Goal: Task Accomplishment & Management: Manage account settings

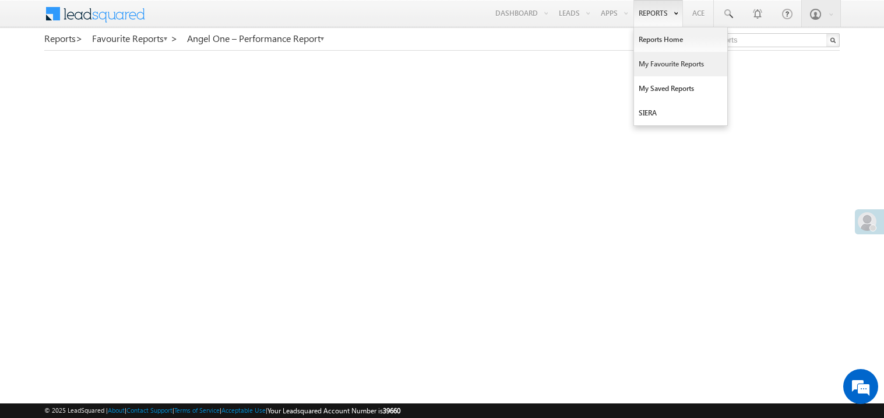
click at [652, 65] on link "My Favourite Reports" at bounding box center [680, 64] width 93 height 24
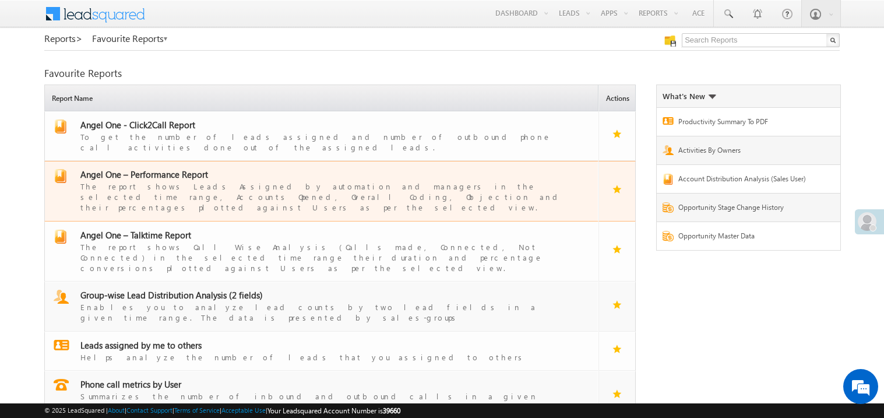
click at [159, 168] on span "Angel One – Performance Report" at bounding box center [144, 174] width 128 height 12
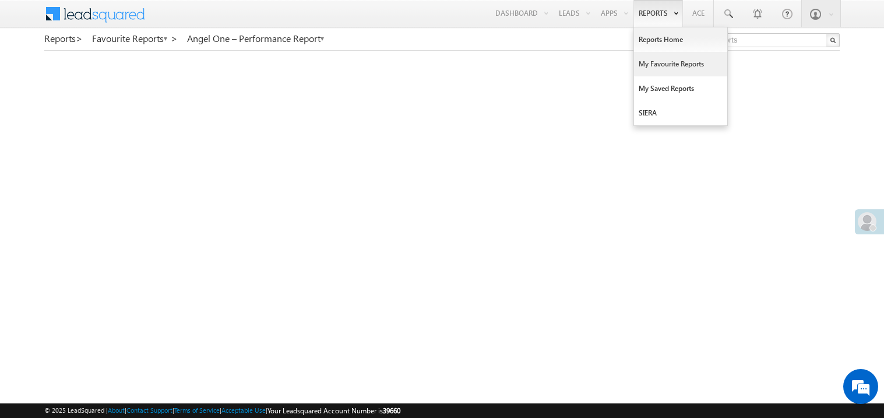
click at [650, 61] on link "My Favourite Reports" at bounding box center [680, 64] width 93 height 24
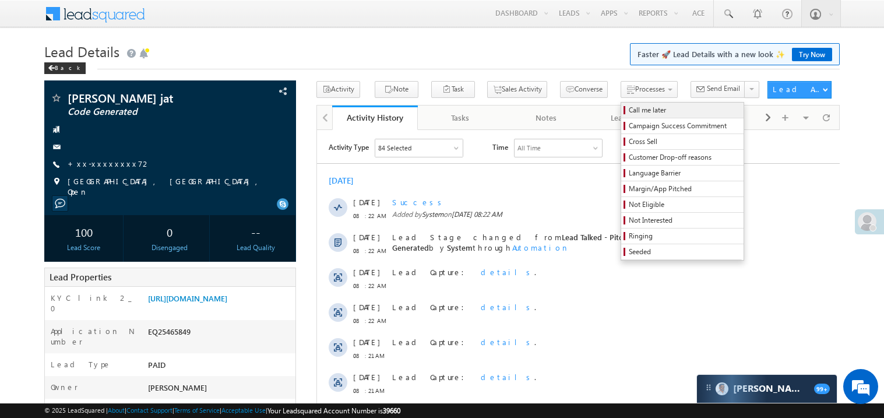
click at [629, 108] on span "Call me later" at bounding box center [684, 110] width 111 height 10
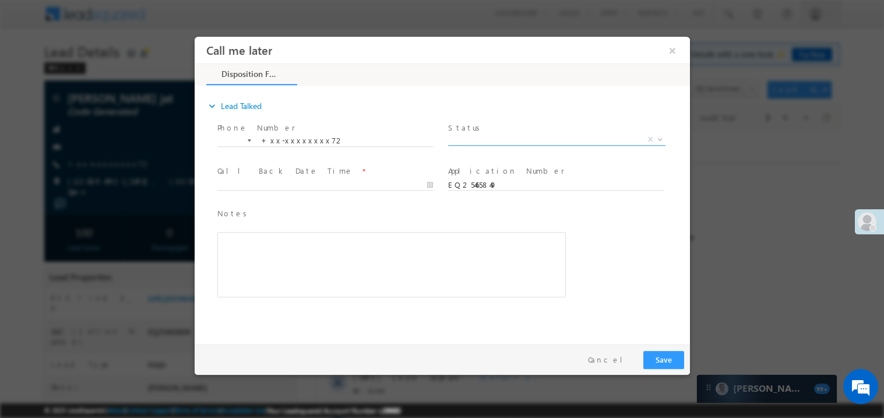
click at [498, 140] on span "X" at bounding box center [556, 139] width 217 height 12
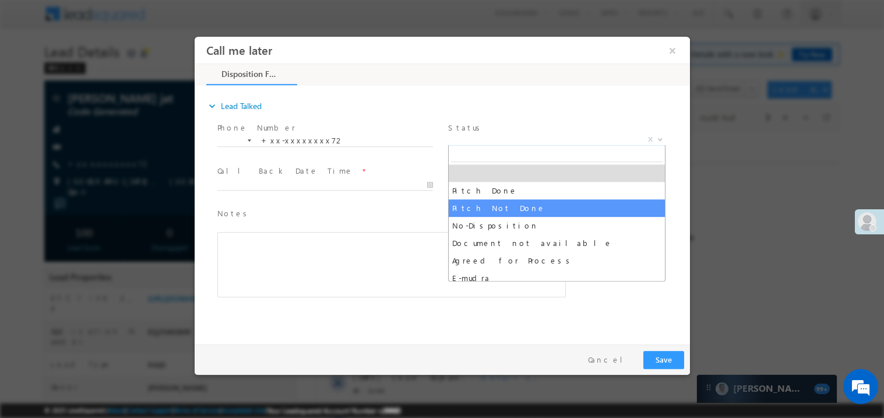
select select "Pitch Not Done"
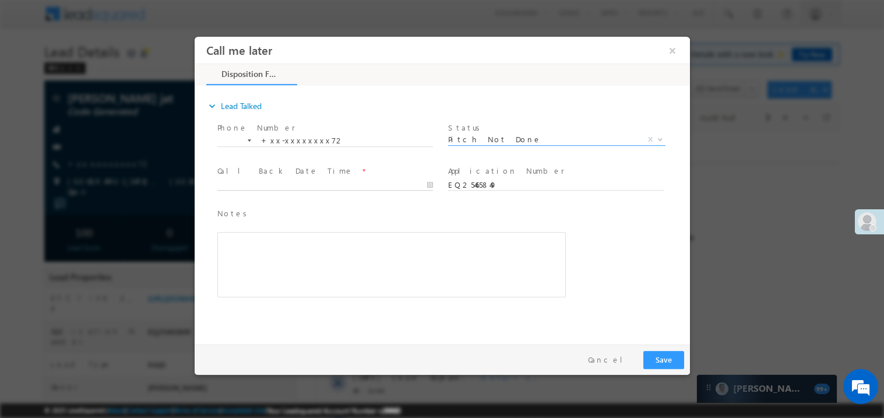
click at [267, 181] on body "Call me later ×" at bounding box center [441, 187] width 495 height 302
type input "08/31/25 10:23 AM"
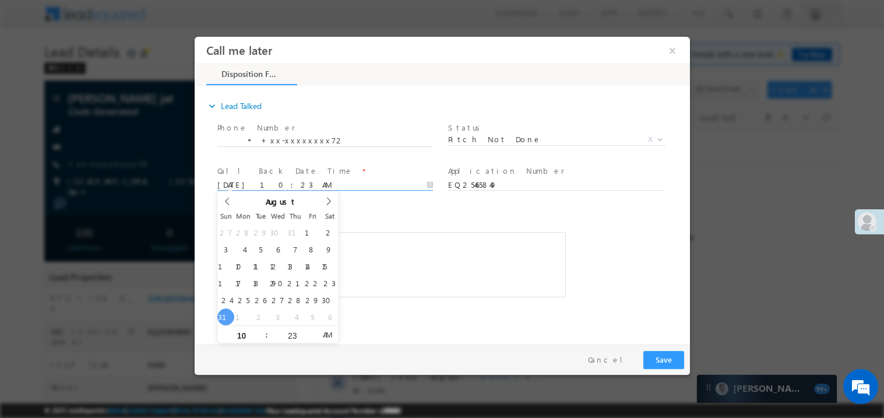
click at [485, 276] on div "Rich Text Editor, 40788eee-0fb2-11ec-a811-0adc8a9d82c2__tab1__section1__Notes__…" at bounding box center [391, 263] width 348 height 65
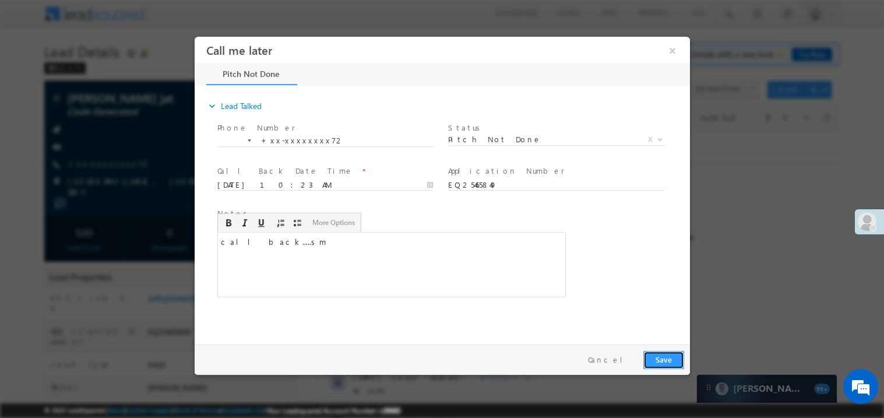
click at [674, 364] on button "Save" at bounding box center [663, 359] width 41 height 18
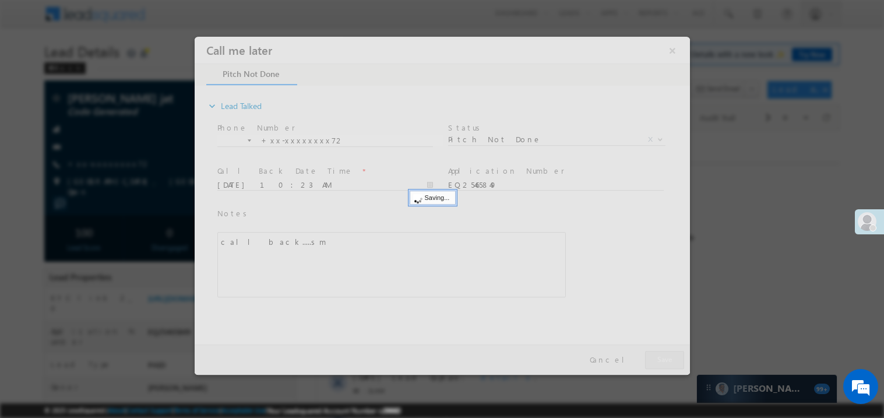
click at [674, 364] on div at bounding box center [441, 205] width 495 height 338
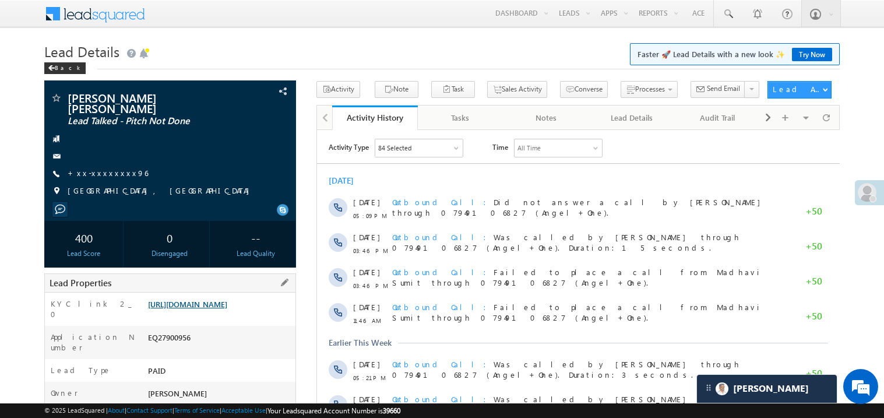
click at [227, 304] on link "https://angelbroking1-pk3em7sa.customui-test.leadsquared.com?leadId=75aa0220-d4…" at bounding box center [187, 304] width 79 height 10
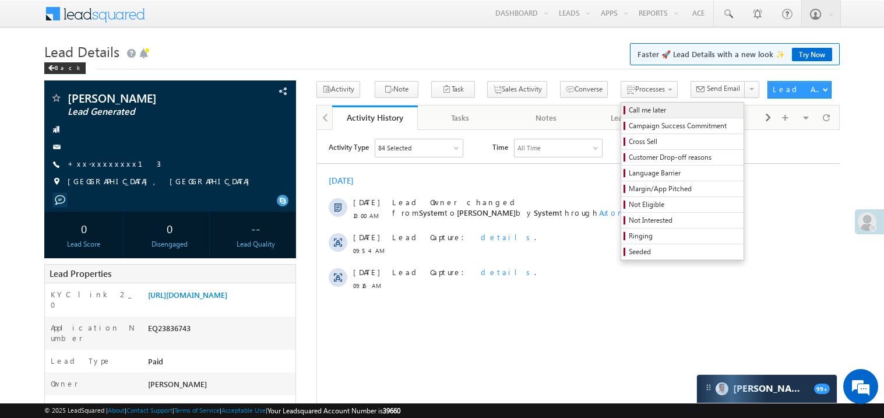
click at [629, 106] on span "Call me later" at bounding box center [684, 110] width 111 height 10
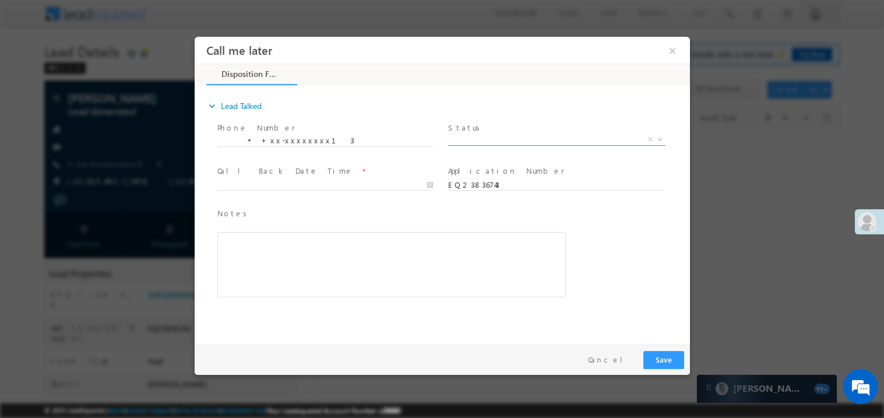
click at [495, 133] on span "X" at bounding box center [556, 139] width 217 height 12
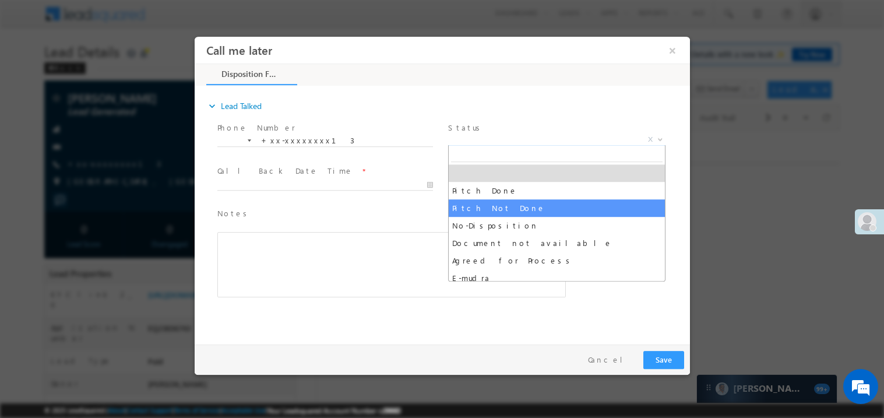
select select "Pitch Not Done"
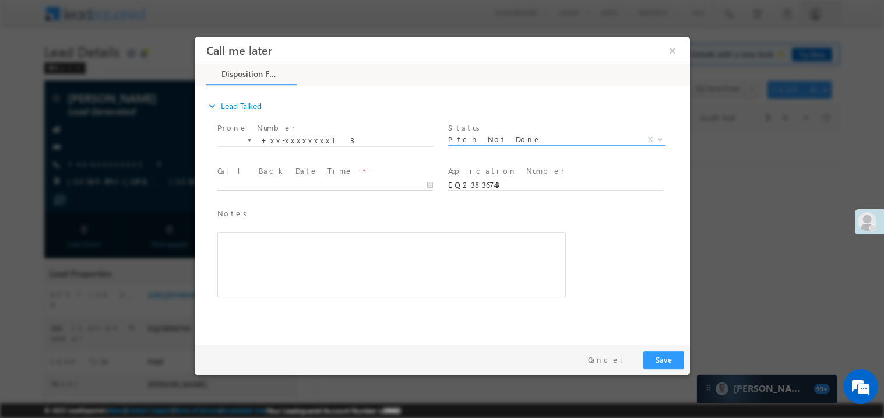
click at [292, 186] on body "Call me later ×" at bounding box center [441, 187] width 495 height 302
type input "08/31/25 10:23 AM"
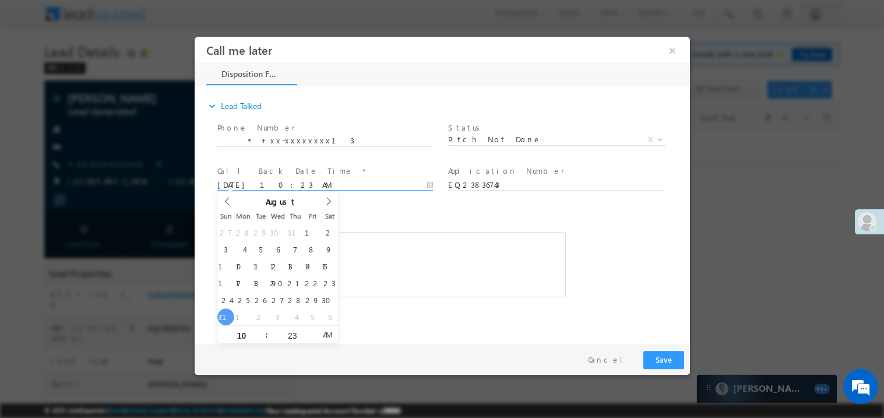
click at [399, 220] on div "Notes * Editor toolbars Basic Styles Bold Italic Underline Paragraph Insert/Rem…" at bounding box center [391, 252] width 348 height 90
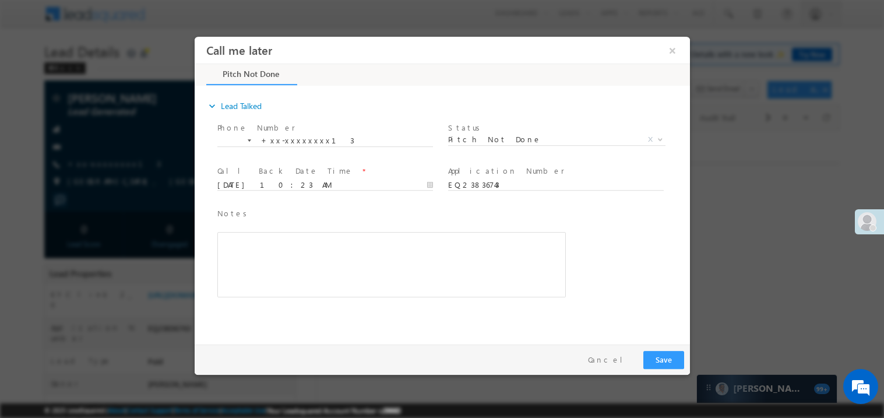
click at [350, 260] on div "Rich Text Editor, 40788eee-0fb2-11ec-a811-0adc8a9d82c2__tab1__section1__Notes__…" at bounding box center [391, 263] width 348 height 65
click at [670, 365] on button "Save" at bounding box center [663, 359] width 41 height 18
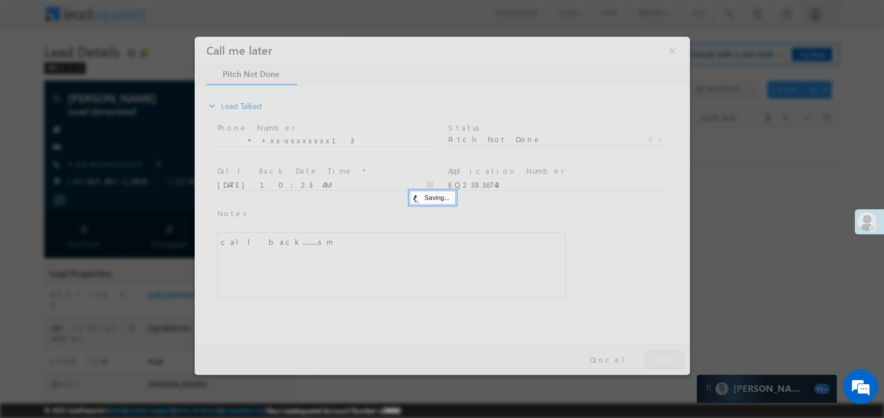
click at [670, 365] on div at bounding box center [441, 205] width 495 height 338
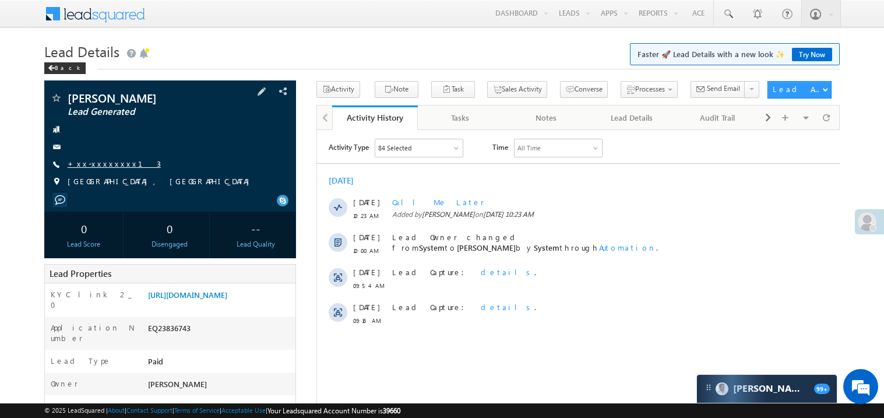
click at [110, 166] on link "+xx-xxxxxxxx13" at bounding box center [114, 163] width 93 height 10
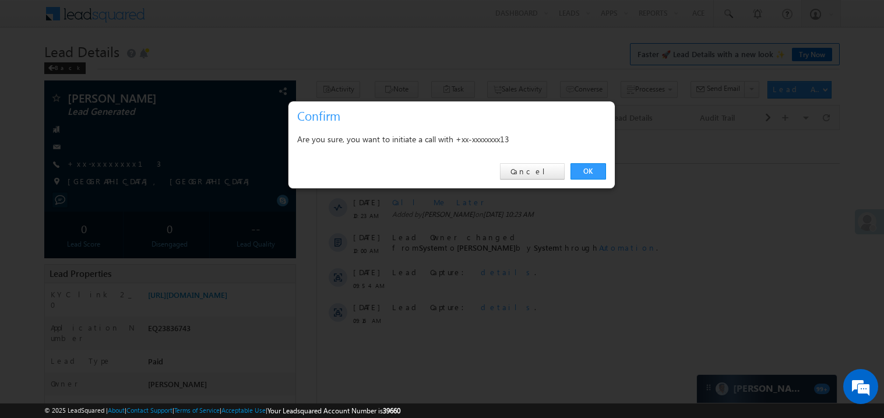
click at [201, 175] on div at bounding box center [442, 209] width 884 height 418
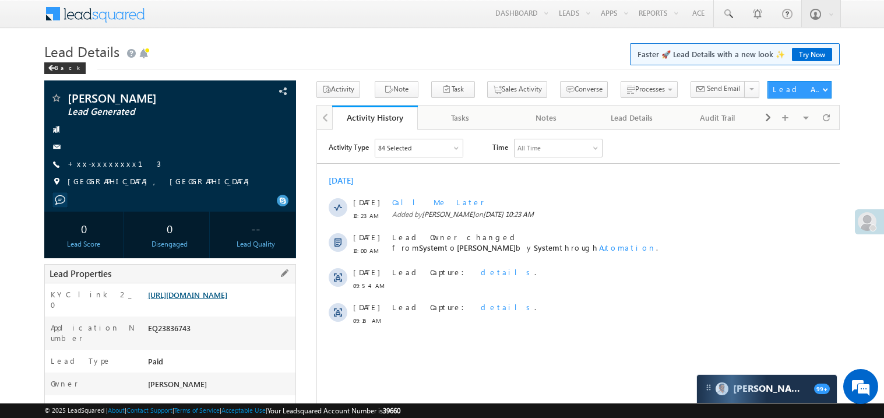
click at [216, 300] on link "https://angelbroking1-pk3em7sa.customui-test.leadsquared.com?leadId=8403b737-ad…" at bounding box center [187, 295] width 79 height 10
click at [110, 164] on link "+xx-xxxxxxxx13" at bounding box center [114, 163] width 93 height 10
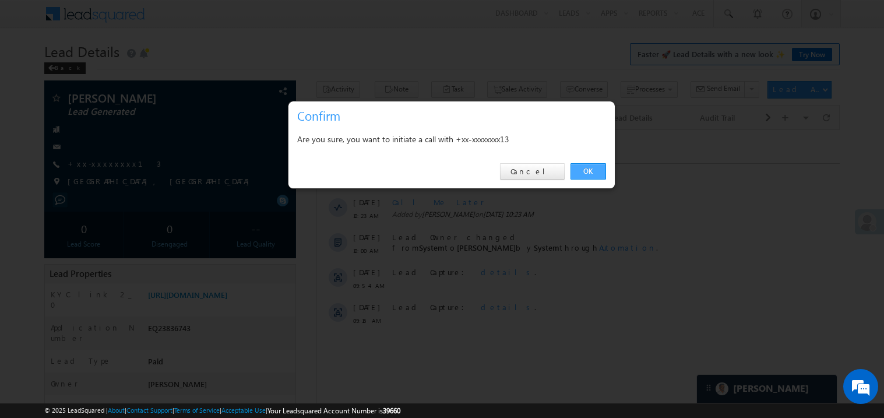
click at [590, 172] on link "OK" at bounding box center [588, 171] width 36 height 16
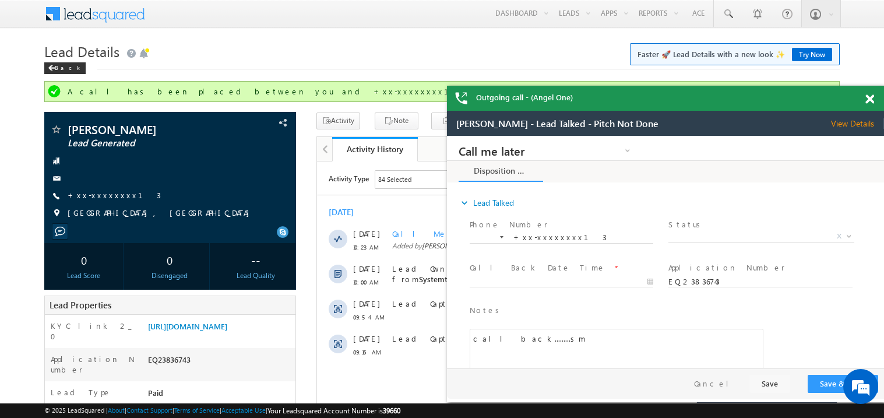
click at [867, 98] on span at bounding box center [869, 99] width 9 height 10
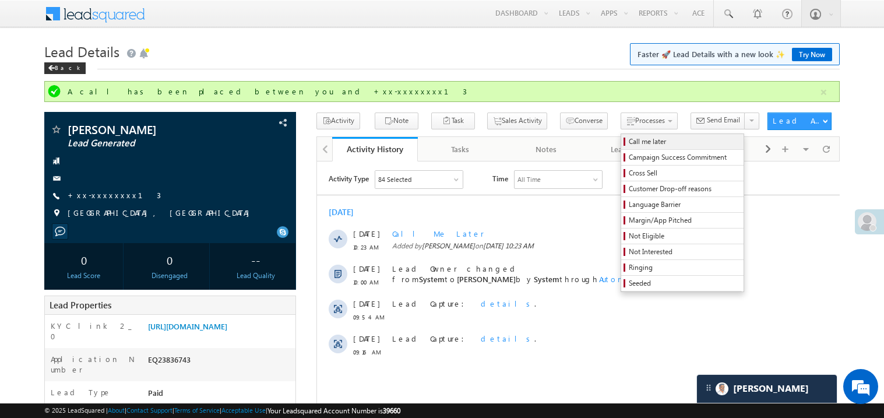
click at [629, 141] on span "Call me later" at bounding box center [684, 141] width 111 height 10
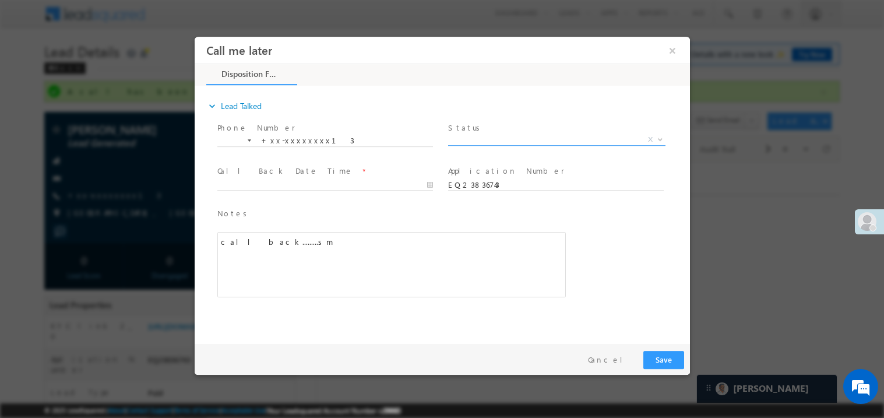
click at [484, 137] on span "X" at bounding box center [556, 139] width 217 height 12
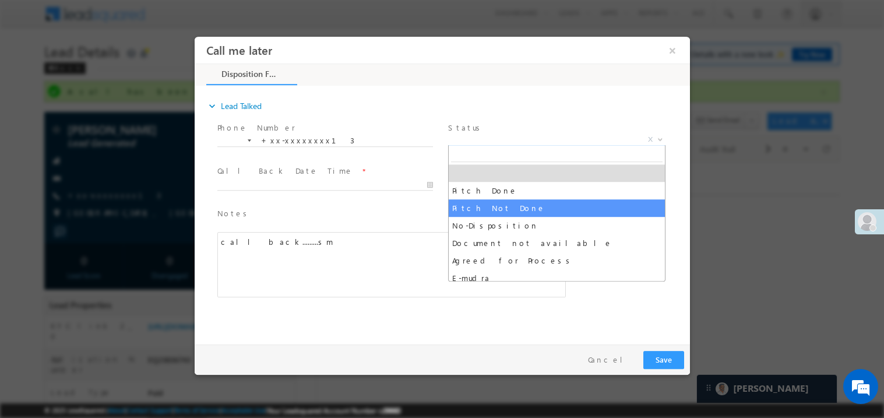
select select "Pitch Not Done"
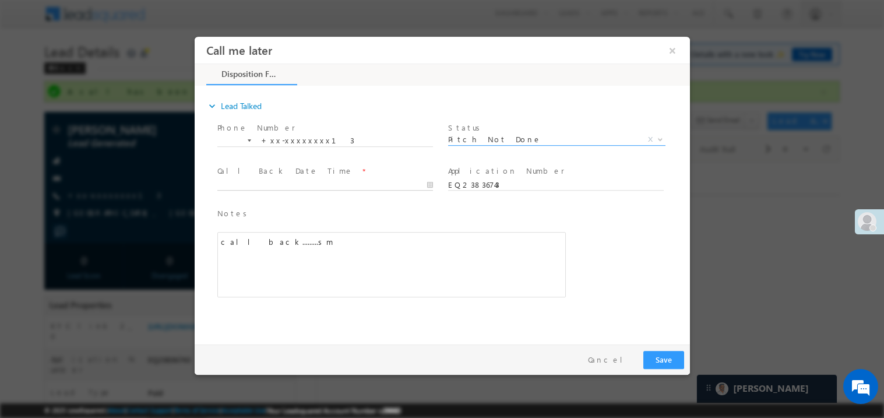
click at [283, 186] on body "Call me later ×" at bounding box center [441, 187] width 495 height 302
type input "08/31/25 10:25 AM"
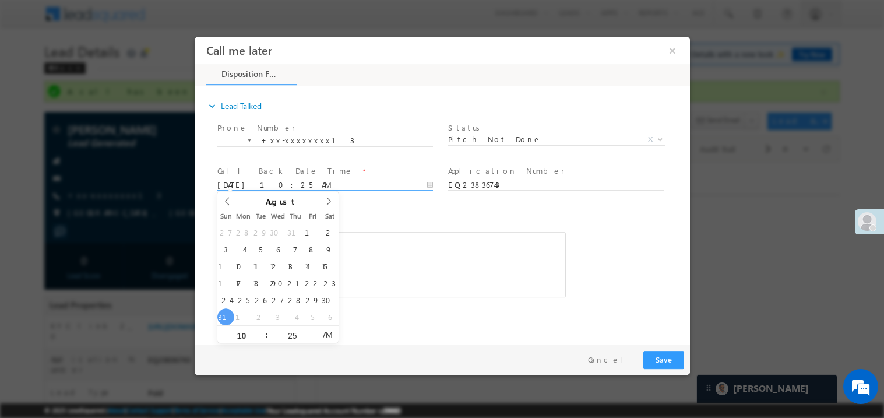
click at [393, 259] on div "call back.........sm" at bounding box center [391, 263] width 348 height 65
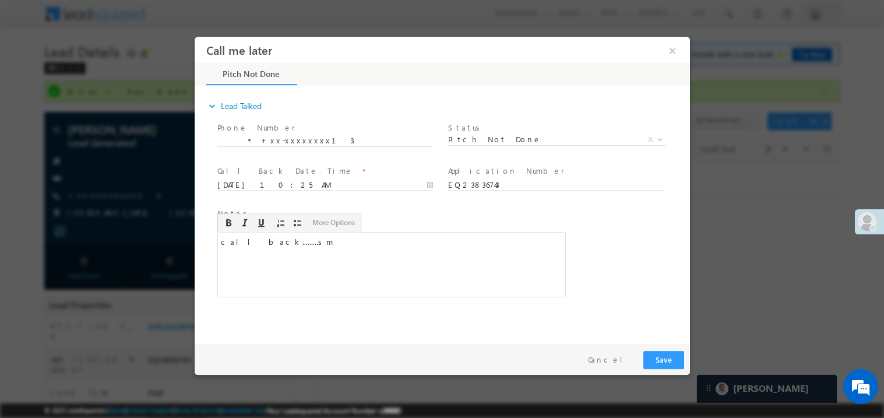
click at [641, 346] on div "Pay & Save Save Cancel" at bounding box center [444, 359] width 501 height 30
click at [657, 354] on button "Save" at bounding box center [663, 359] width 41 height 18
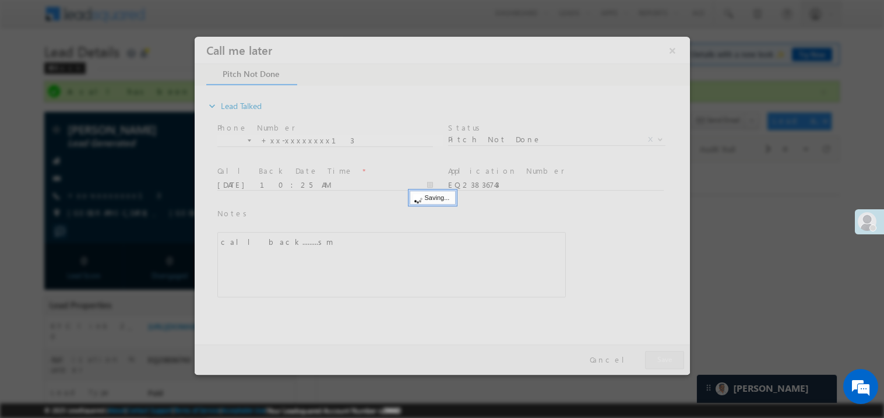
click at [657, 354] on div at bounding box center [441, 205] width 495 height 338
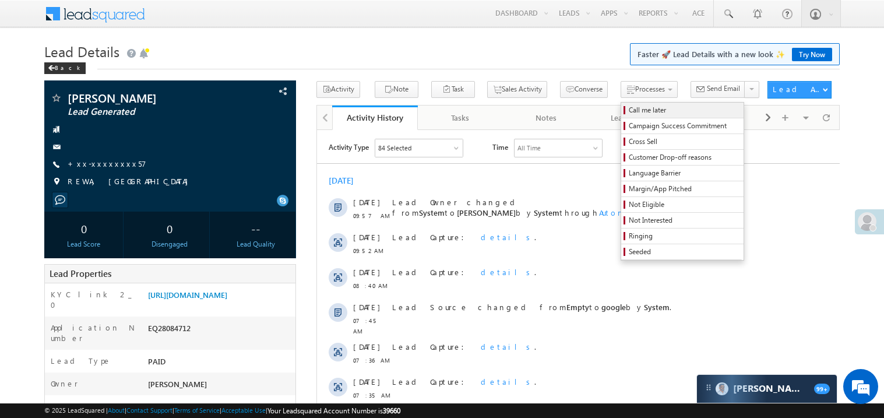
click at [629, 108] on span "Call me later" at bounding box center [684, 110] width 111 height 10
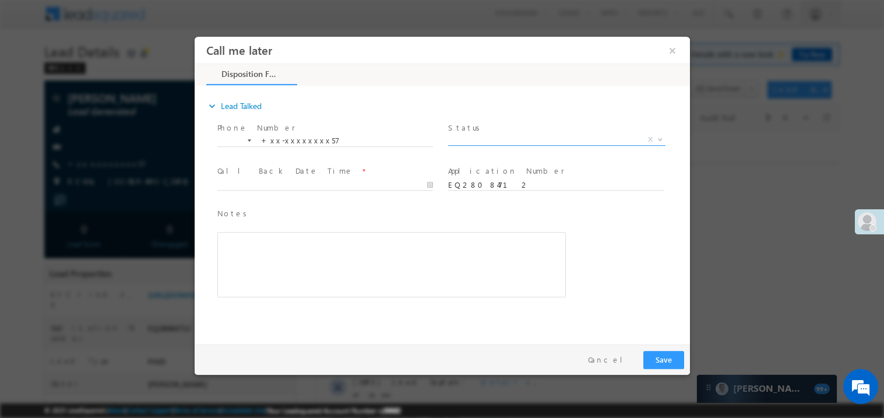
click at [499, 140] on span "X" at bounding box center [556, 139] width 217 height 12
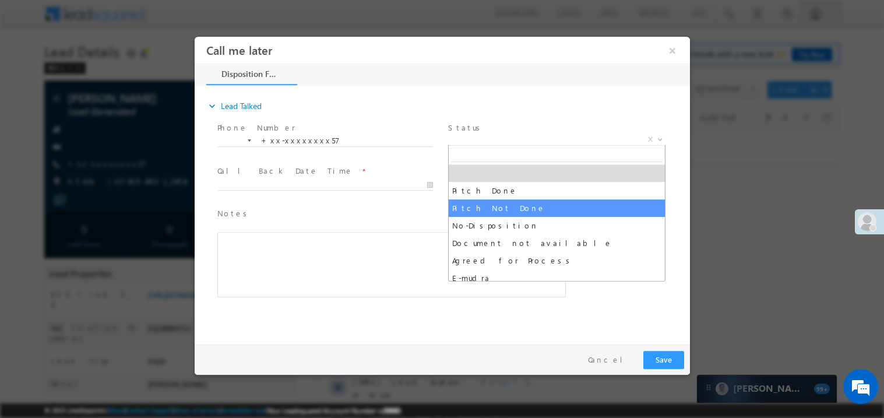
select select "Pitch Not Done"
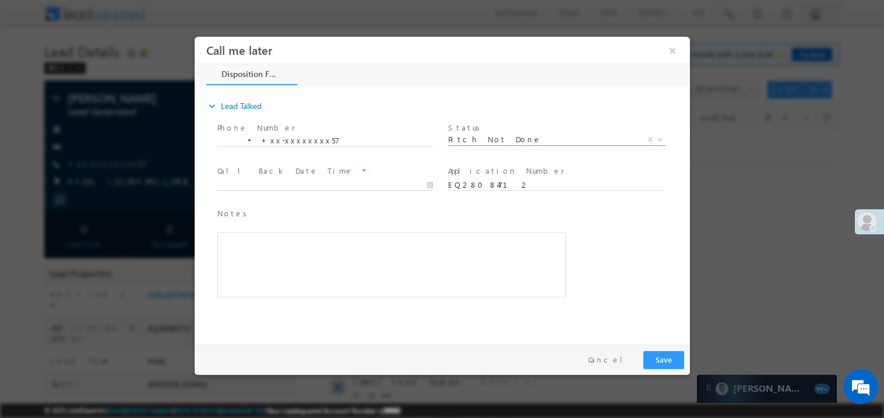
click at [261, 186] on body "Call me later ×" at bounding box center [441, 187] width 495 height 302
type input "08/31/25 10:27 AM"
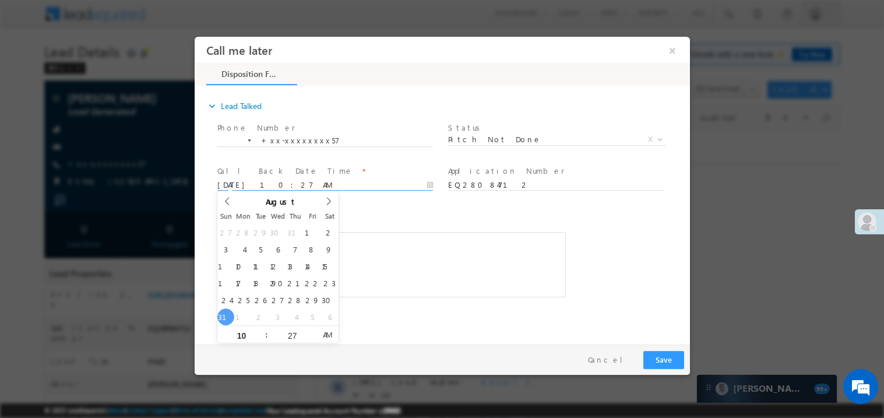
click at [402, 235] on div "Rich Text Editor, 40788eee-0fb2-11ec-a811-0adc8a9d82c2__tab1__section1__Notes__…" at bounding box center [391, 263] width 348 height 65
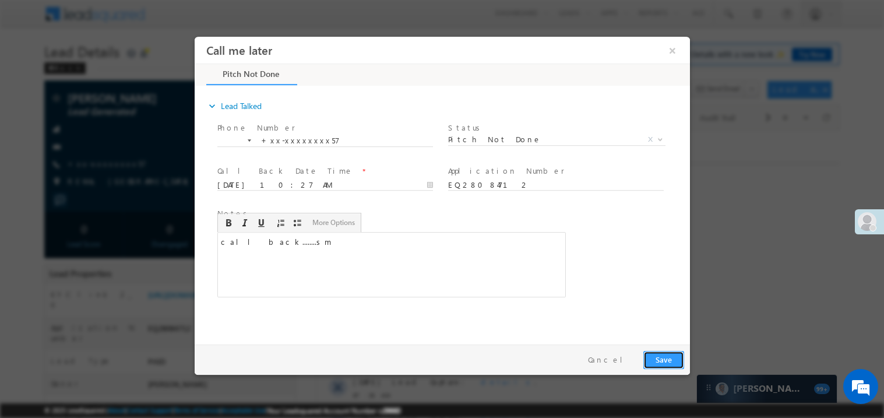
click at [665, 354] on button "Save" at bounding box center [663, 359] width 41 height 18
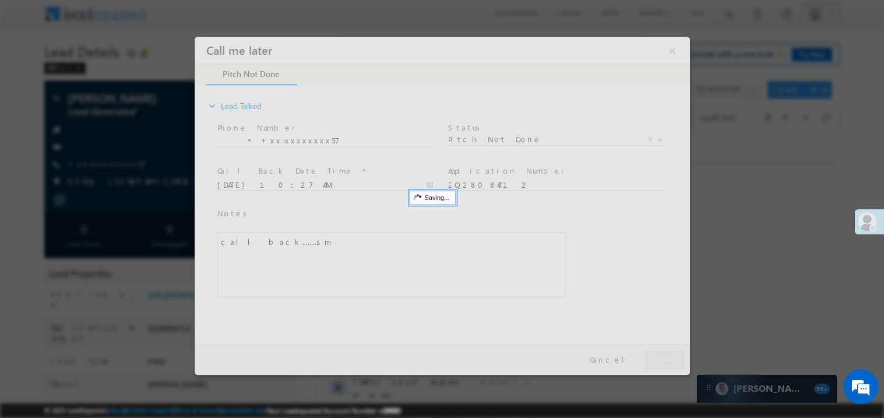
click at [665, 354] on div at bounding box center [441, 205] width 495 height 338
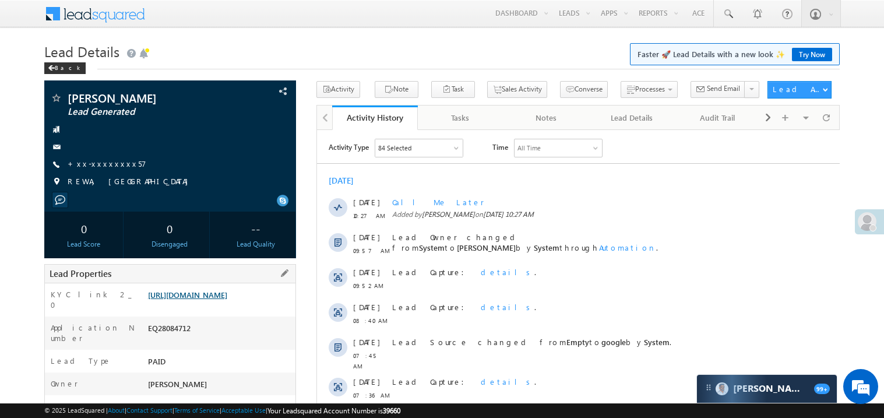
click at [227, 300] on link "https://angelbroking1-pk3em7sa.customui-test.leadsquared.com?leadId=03a269e7-7c…" at bounding box center [187, 295] width 79 height 10
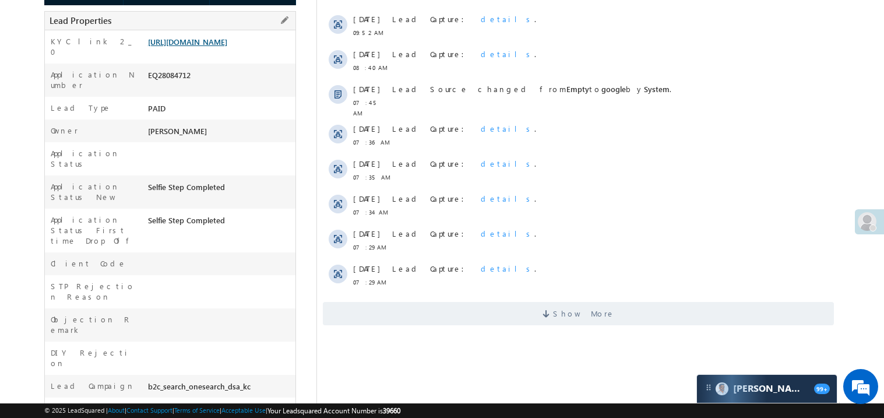
scroll to position [256, 0]
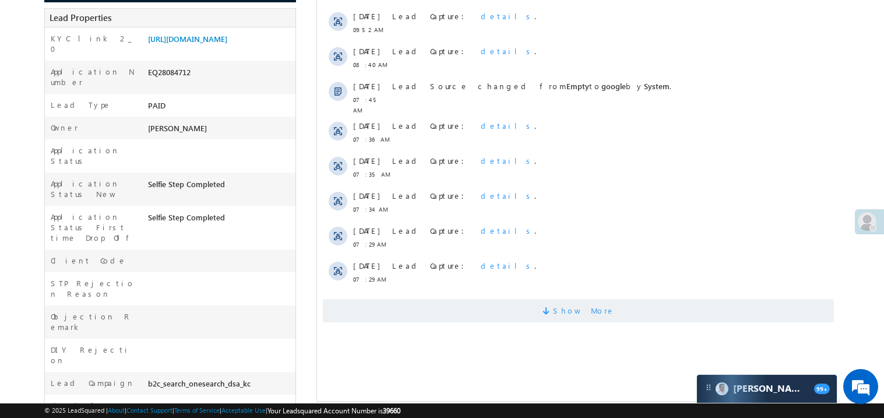
click at [490, 301] on span "Show More" at bounding box center [577, 310] width 511 height 23
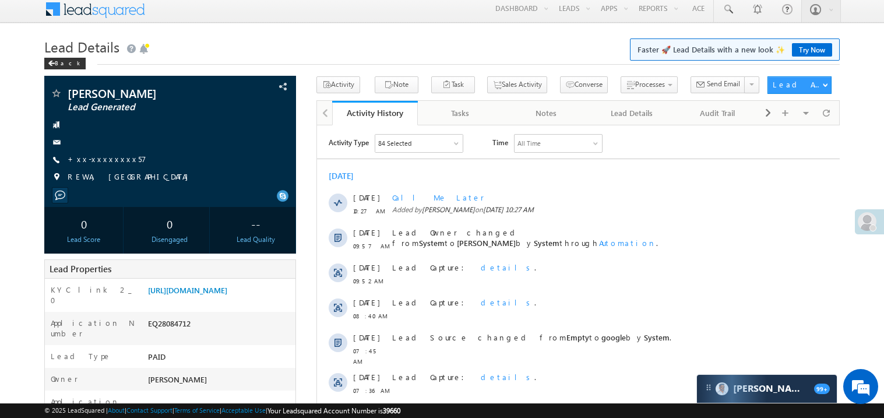
scroll to position [0, 0]
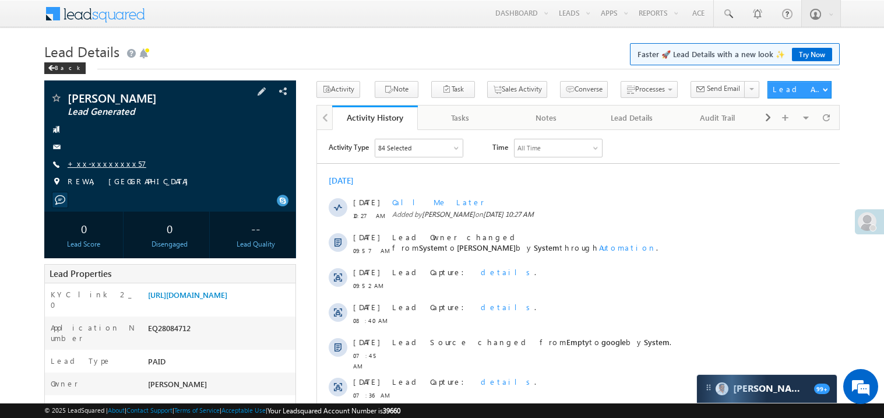
click at [108, 165] on link "+xx-xxxxxxxx57" at bounding box center [107, 163] width 79 height 10
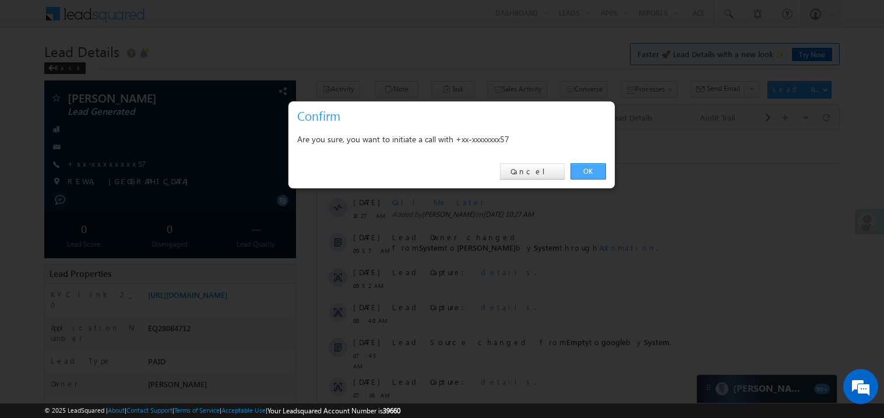
click at [586, 165] on link "OK" at bounding box center [588, 171] width 36 height 16
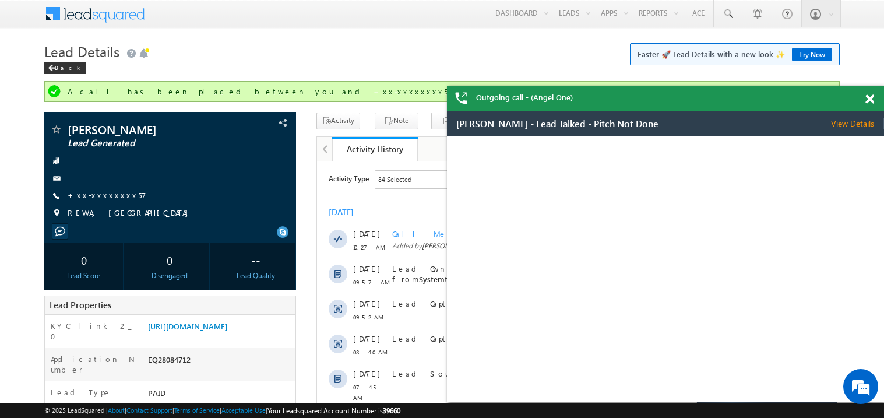
click at [872, 97] on span at bounding box center [869, 99] width 9 height 10
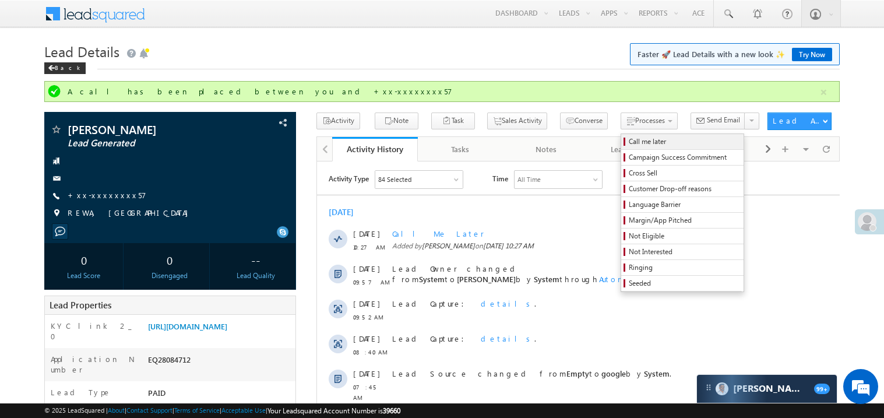
click at [629, 145] on span "Call me later" at bounding box center [684, 141] width 111 height 10
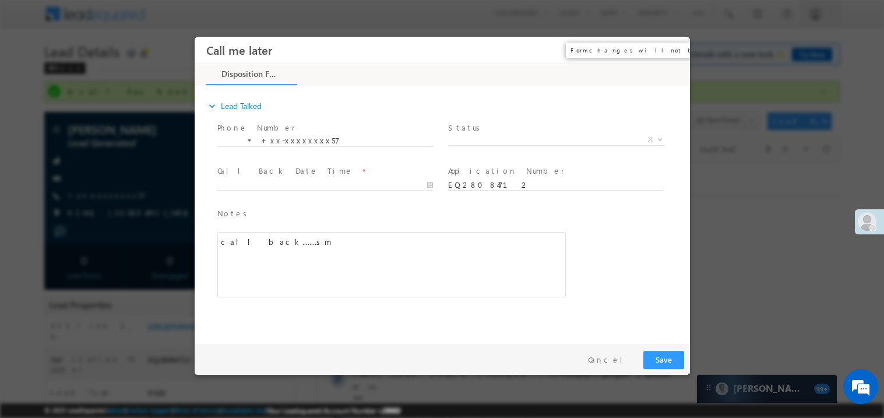
click at [671, 49] on button "×" at bounding box center [672, 50] width 20 height 22
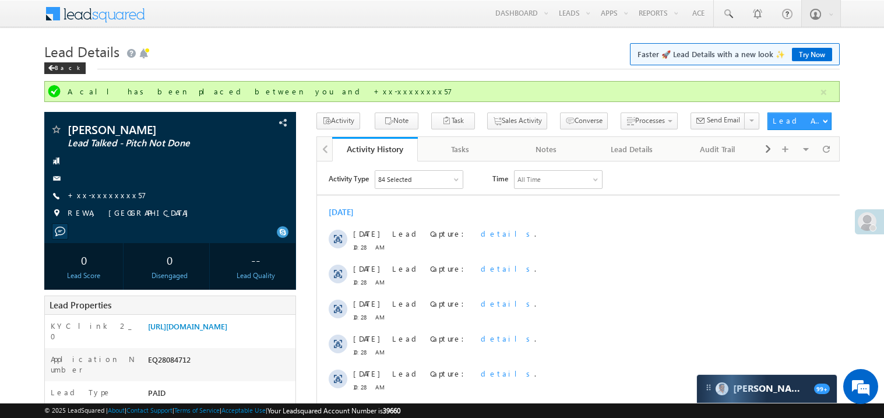
click at [416, 205] on div "Today 31 Aug 10:28 AM Lead Capture: details . 31 Aug 10:28 AM Lead Capture: det…" at bounding box center [577, 386] width 523 height 372
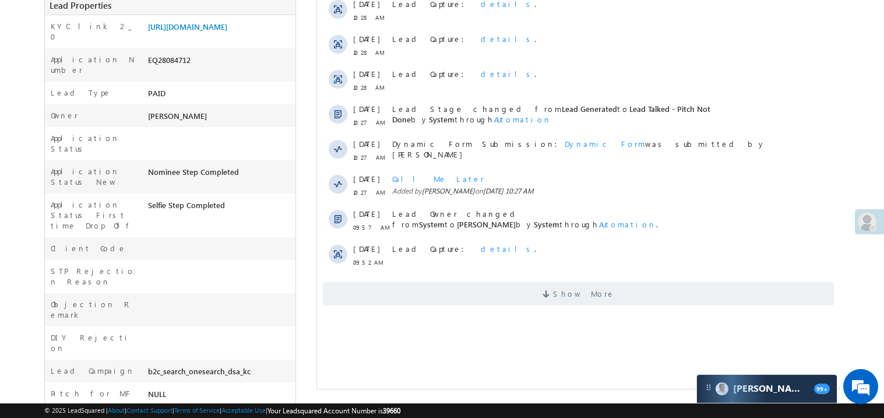
scroll to position [302, 0]
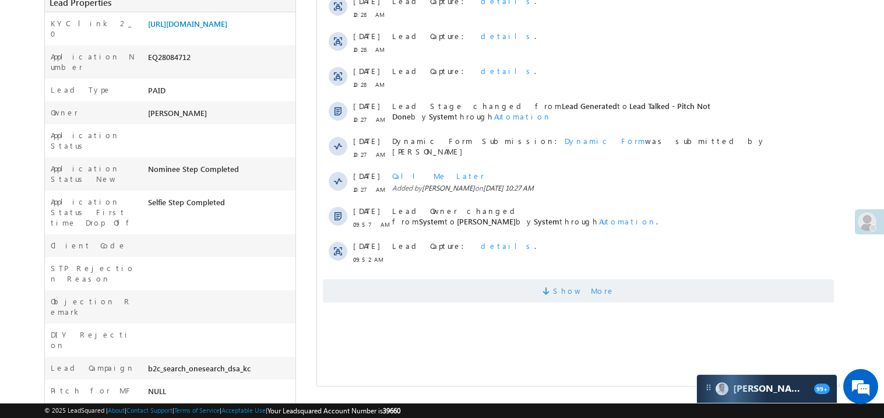
click at [526, 298] on span "Show More" at bounding box center [577, 290] width 511 height 23
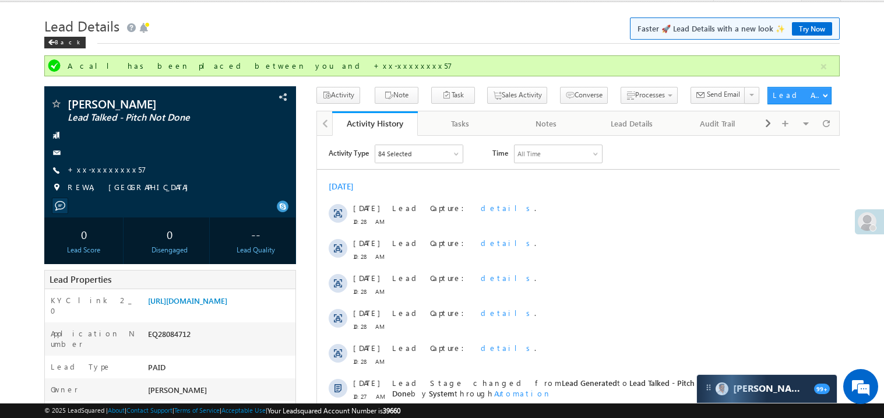
scroll to position [0, 0]
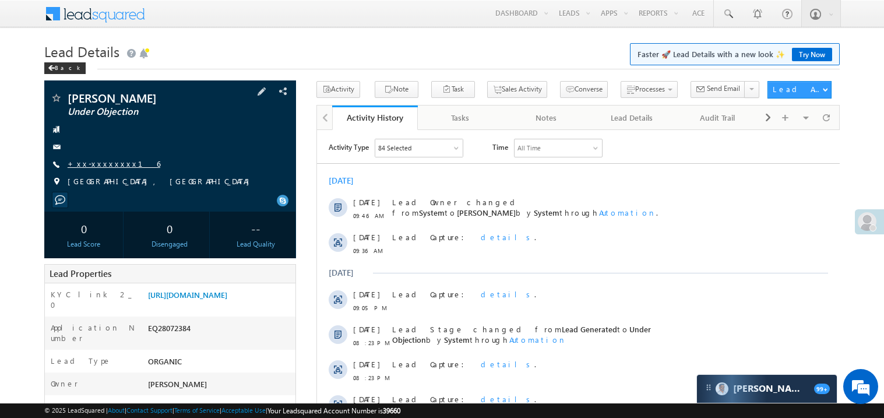
click at [104, 165] on link "+xx-xxxxxxxx16" at bounding box center [114, 163] width 93 height 10
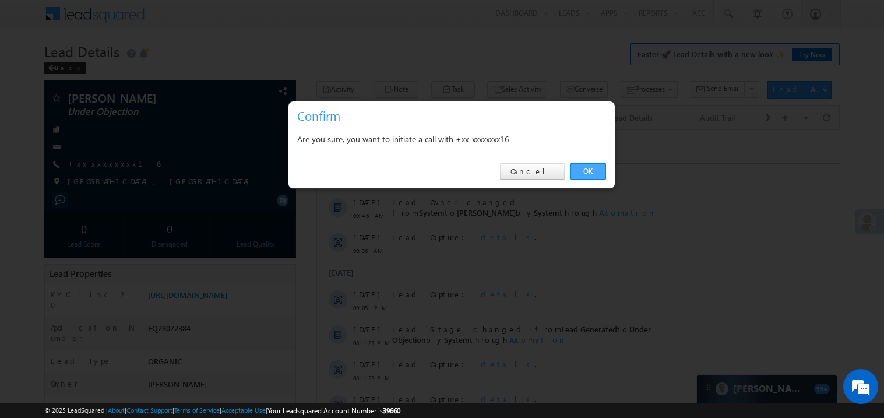
click at [584, 167] on link "OK" at bounding box center [588, 171] width 36 height 16
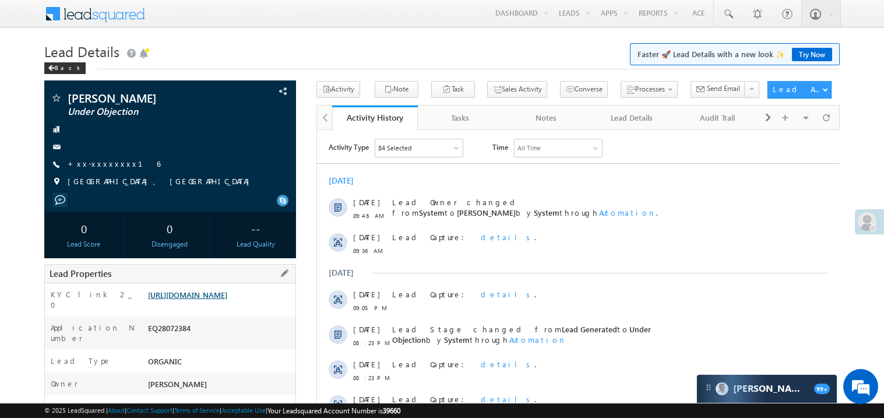
click at [210, 300] on link "https://angelbroking1-pk3em7sa.customui-test.leadsquared.com?leadId=90bff3c8-21…" at bounding box center [187, 295] width 79 height 10
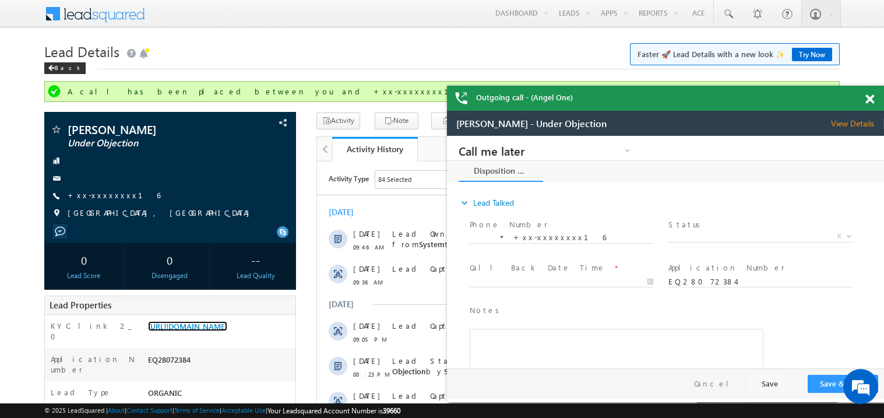
click at [871, 98] on span at bounding box center [869, 99] width 9 height 10
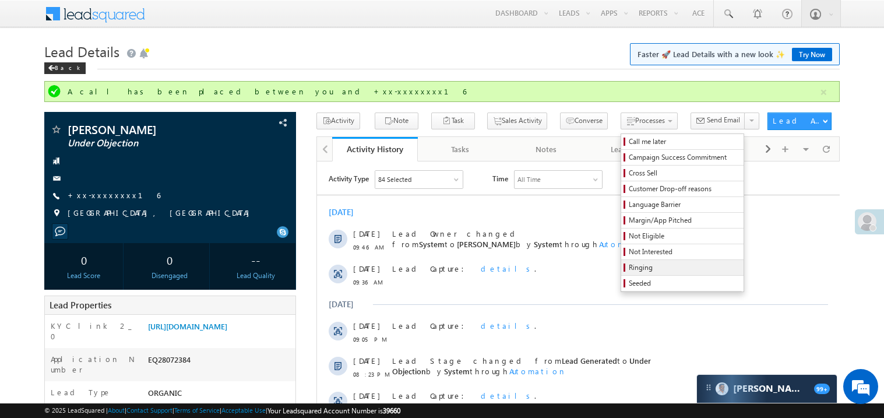
click at [634, 267] on span "Ringing" at bounding box center [684, 267] width 111 height 10
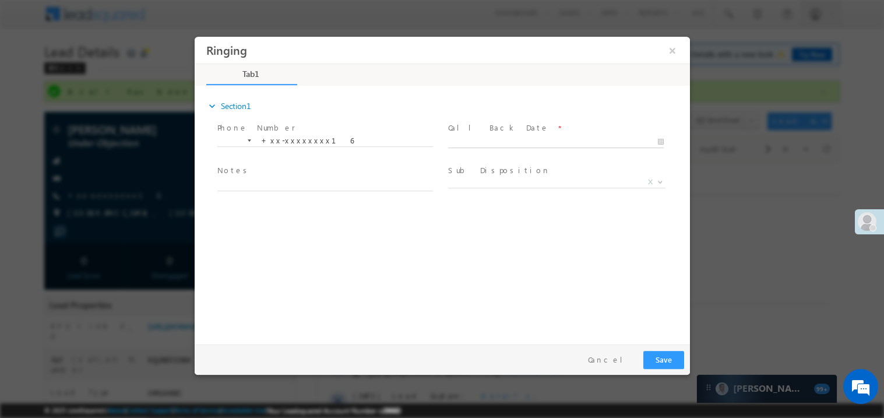
click at [495, 136] on body "Ringing ×" at bounding box center [441, 187] width 495 height 302
type input "08/31/25 10:34 AM"
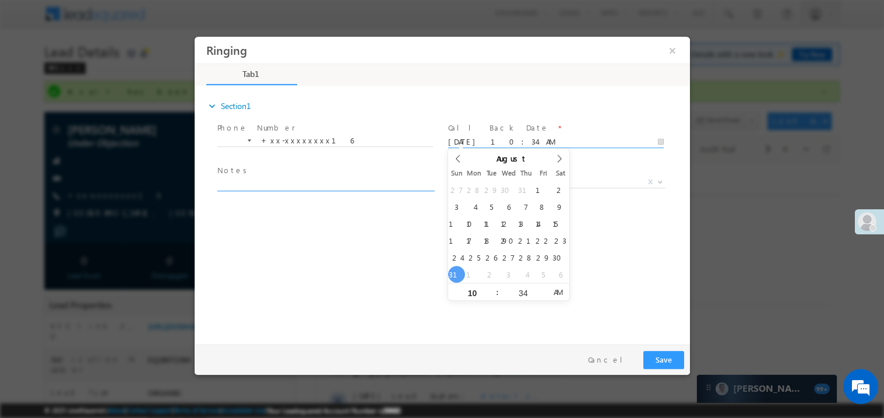
click at [275, 181] on textarea at bounding box center [325, 183] width 216 height 13
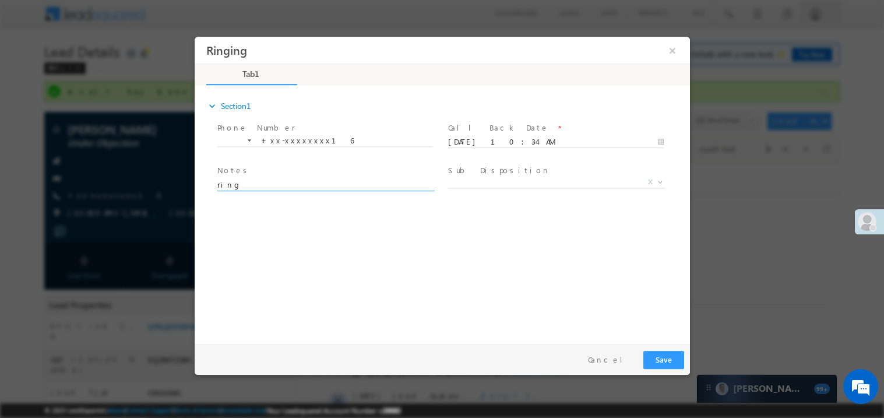
type textarea "ring"
click at [672, 356] on button "Save" at bounding box center [663, 359] width 41 height 18
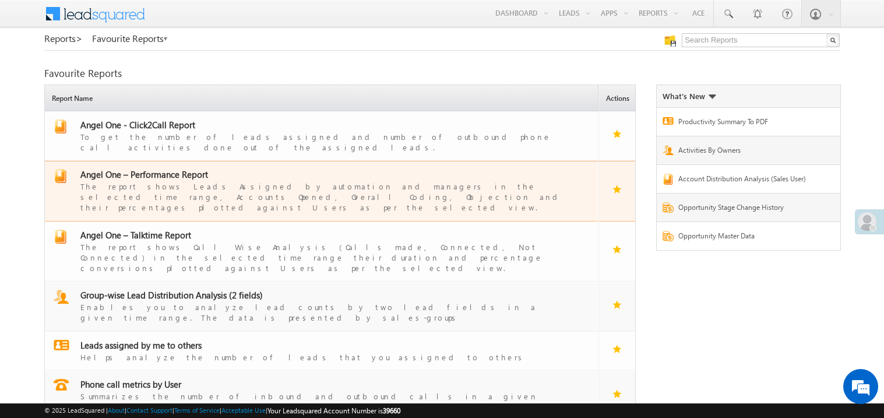
click at [164, 170] on span "Angel One – Performance Report" at bounding box center [144, 174] width 128 height 12
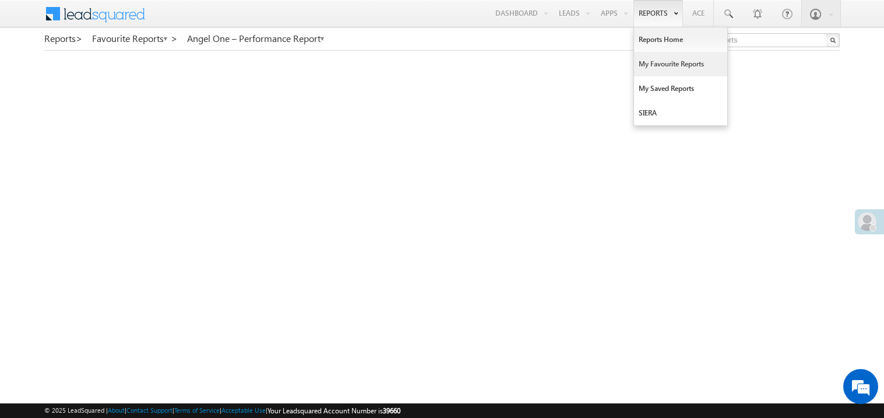
click at [650, 61] on link "My Favourite Reports" at bounding box center [680, 64] width 93 height 24
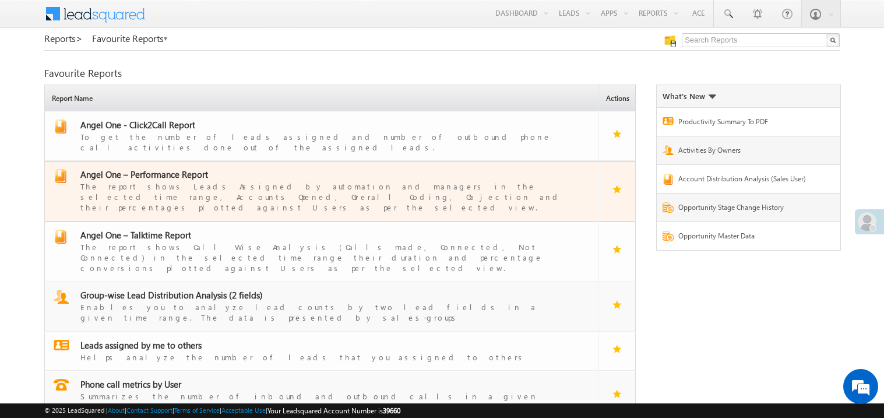
click at [163, 169] on span "Angel One – Performance Report" at bounding box center [144, 174] width 128 height 12
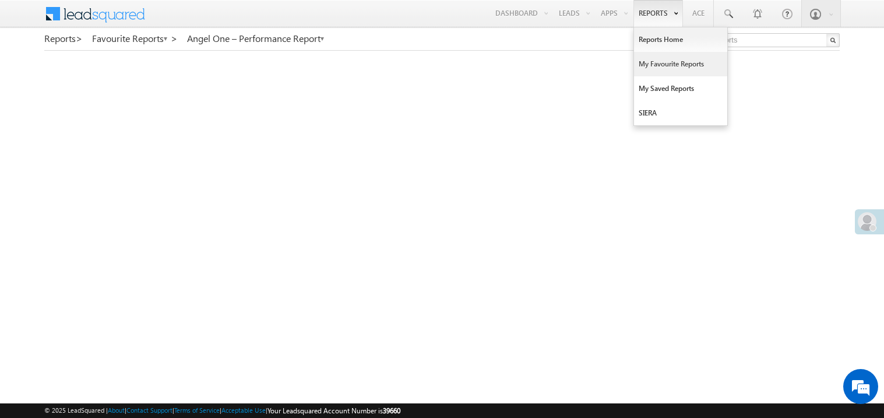
click at [656, 62] on link "My Favourite Reports" at bounding box center [680, 64] width 93 height 24
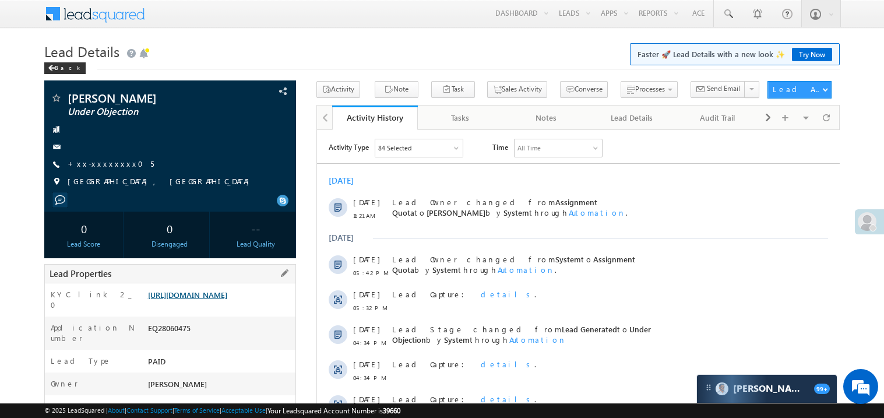
click at [221, 298] on link "https://angelbroking1-pk3em7sa.customui-test.leadsquared.com?leadId=9cb138fa-5f…" at bounding box center [187, 295] width 79 height 10
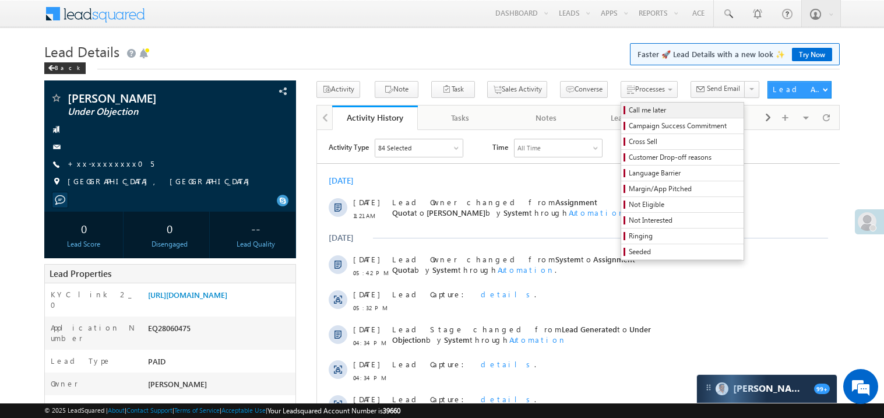
click at [629, 111] on span "Call me later" at bounding box center [684, 110] width 111 height 10
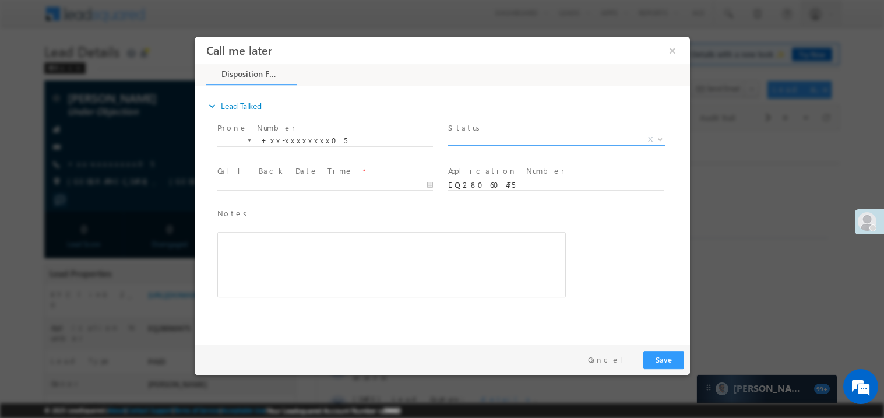
click at [477, 133] on span "X" at bounding box center [556, 139] width 217 height 12
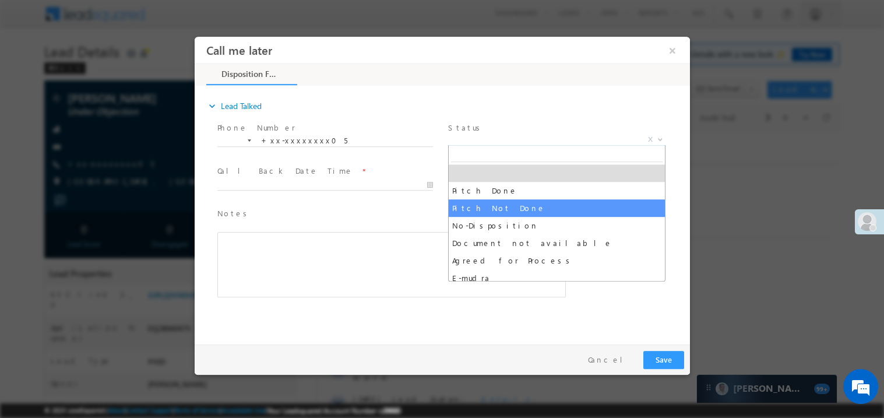
select select "Pitch Not Done"
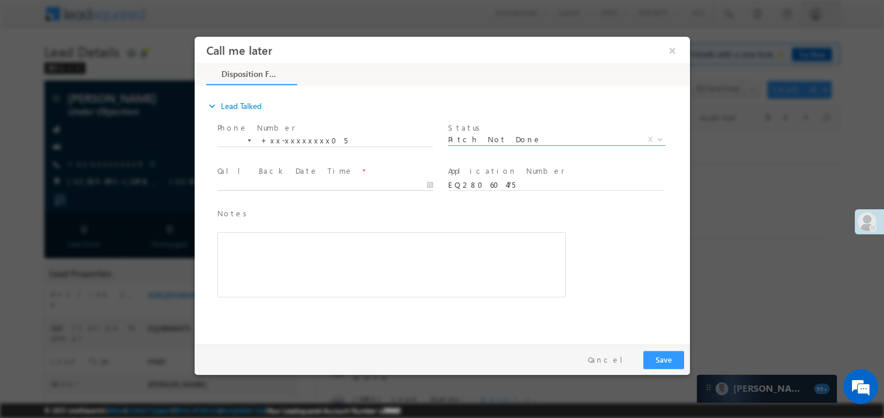
click at [255, 181] on body "Call me later ×" at bounding box center [441, 187] width 495 height 302
type input "08/31/25 11:32 AM"
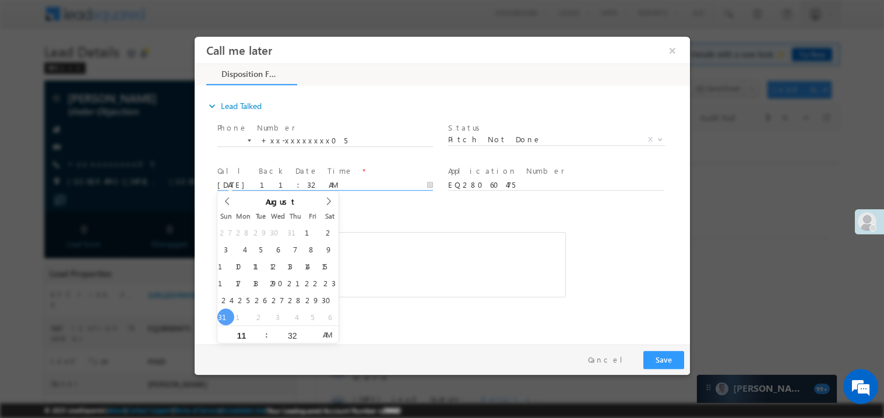
click at [415, 220] on div "Notes * Editor toolbars Basic Styles Bold Italic Underline Paragraph Insert/Rem…" at bounding box center [391, 252] width 348 height 90
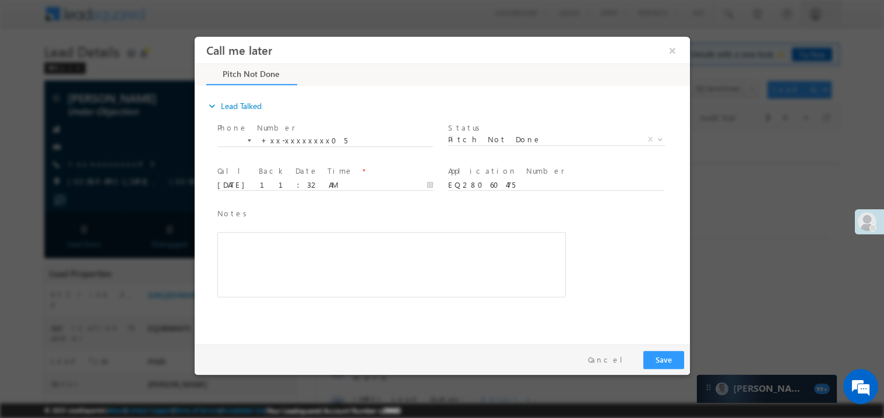
click at [346, 253] on div "Rich Text Editor, 40788eee-0fb2-11ec-a811-0adc8a9d82c2__tab1__section1__Notes__…" at bounding box center [391, 263] width 348 height 65
click at [661, 357] on button "Save" at bounding box center [663, 359] width 41 height 18
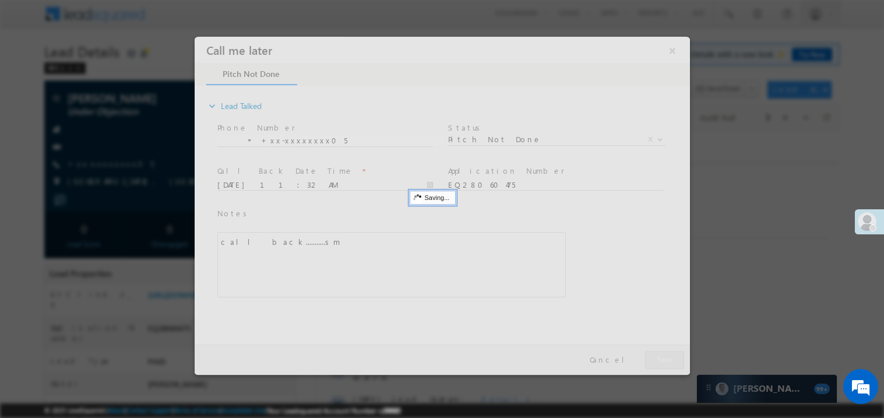
click at [661, 357] on div at bounding box center [441, 205] width 495 height 338
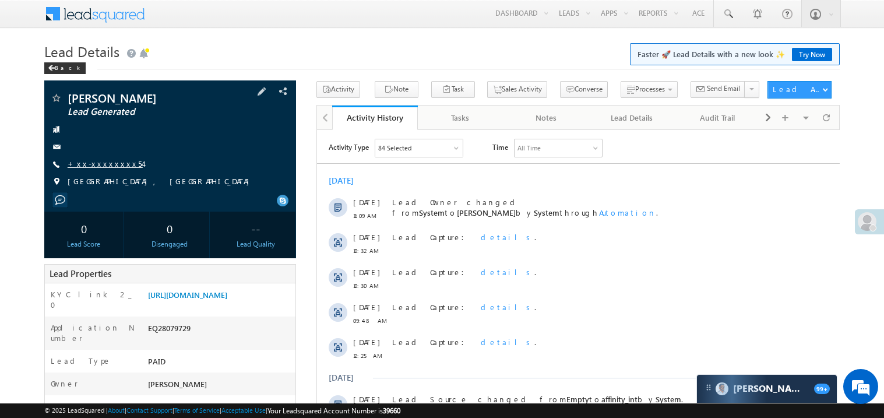
click at [94, 161] on link "+xx-xxxxxxxx54" at bounding box center [105, 163] width 75 height 10
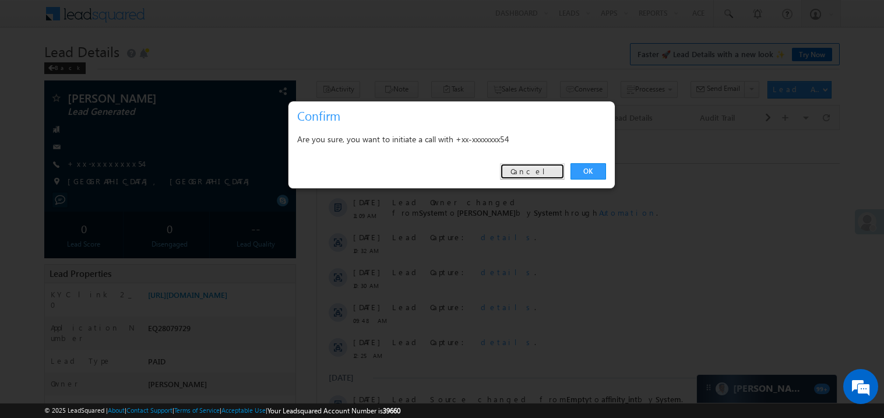
click at [538, 176] on link "Cancel" at bounding box center [532, 171] width 65 height 16
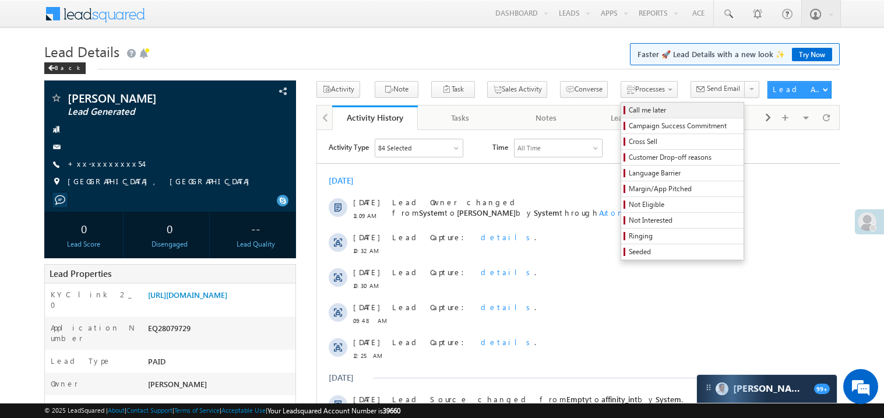
click at [629, 110] on span "Call me later" at bounding box center [684, 110] width 111 height 10
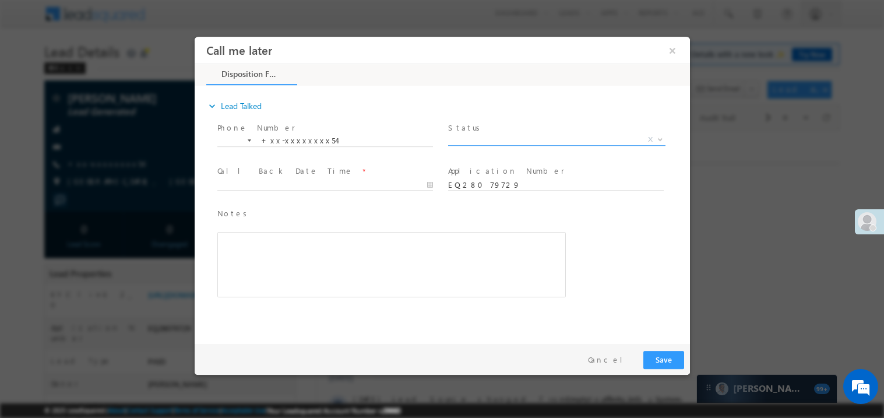
click at [481, 141] on span "X" at bounding box center [556, 139] width 217 height 12
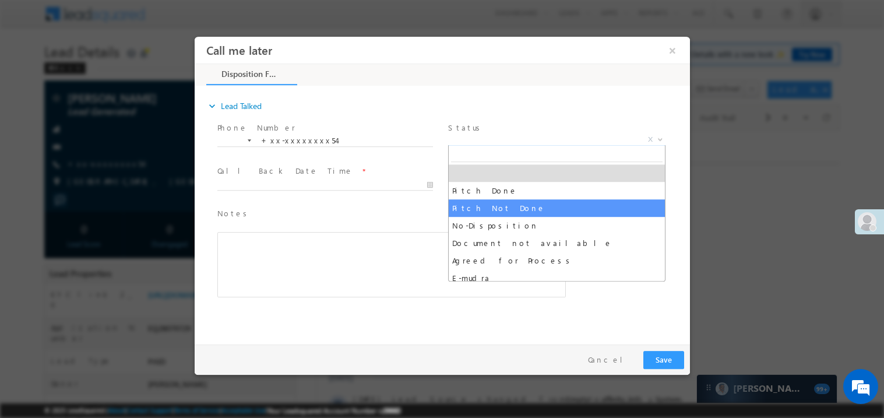
select select "Pitch Not Done"
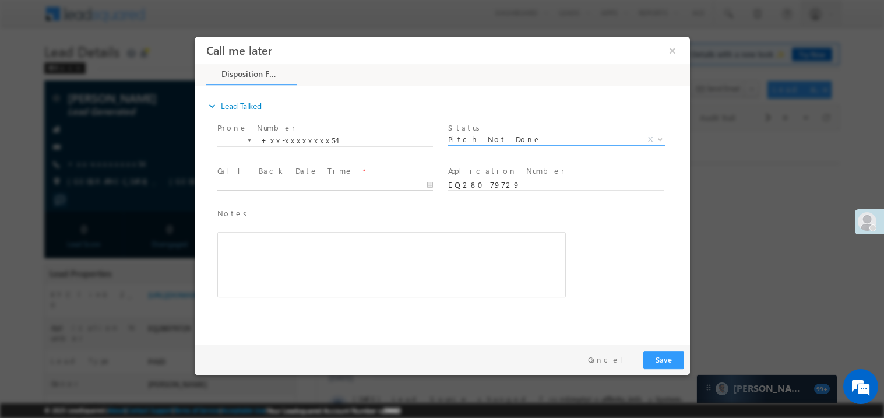
click at [259, 182] on body "Call me later ×" at bounding box center [441, 187] width 495 height 302
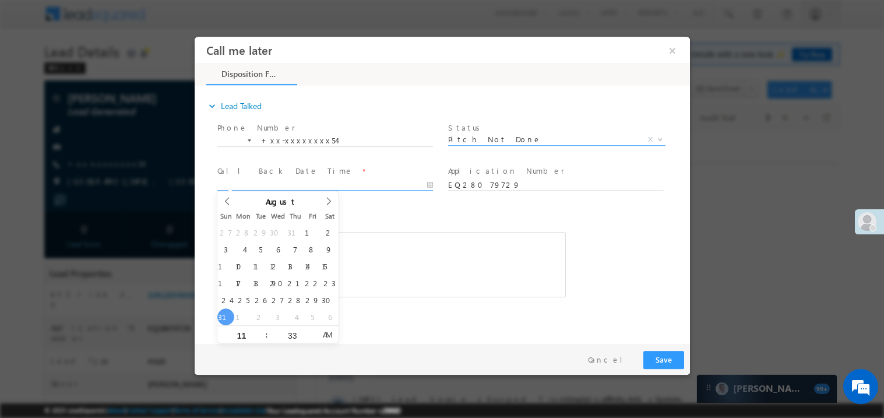
type input "08/31/25 11:33 AM"
click at [379, 221] on div "Notes * Editor toolbars Basic Styles Bold Italic Underline Paragraph Insert/Rem…" at bounding box center [391, 252] width 348 height 90
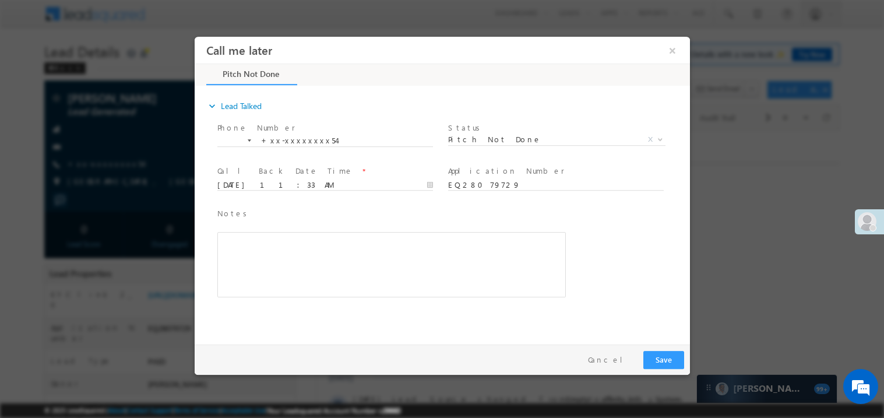
click at [323, 275] on div "Rich Text Editor, 40788eee-0fb2-11ec-a811-0adc8a9d82c2__tab1__section1__Notes__…" at bounding box center [391, 263] width 348 height 65
click at [665, 363] on button "Save" at bounding box center [663, 359] width 41 height 18
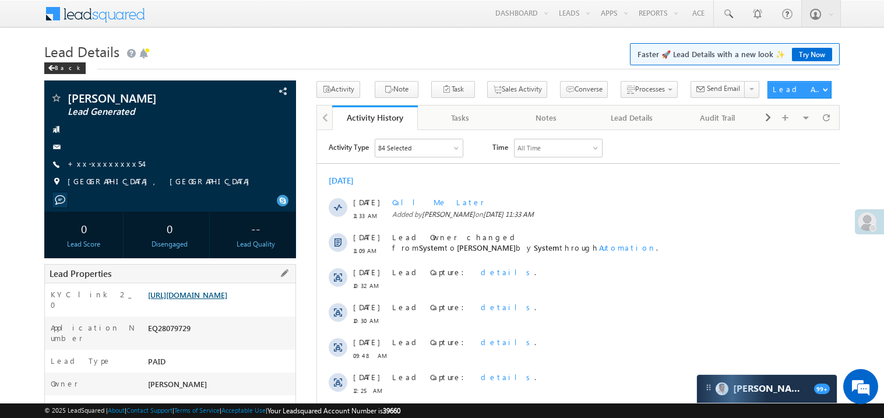
click at [198, 300] on link "https://angelbroking1-pk3em7sa.customui-test.leadsquared.com?leadId=c9a547a1-26…" at bounding box center [187, 295] width 79 height 10
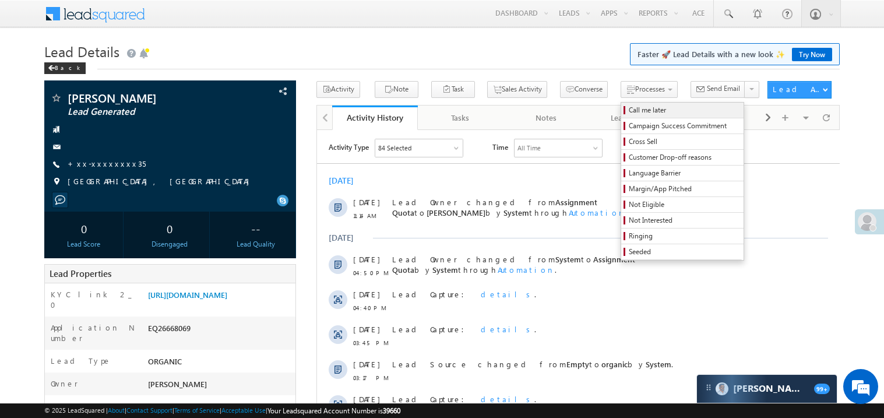
click at [629, 111] on span "Call me later" at bounding box center [684, 110] width 111 height 10
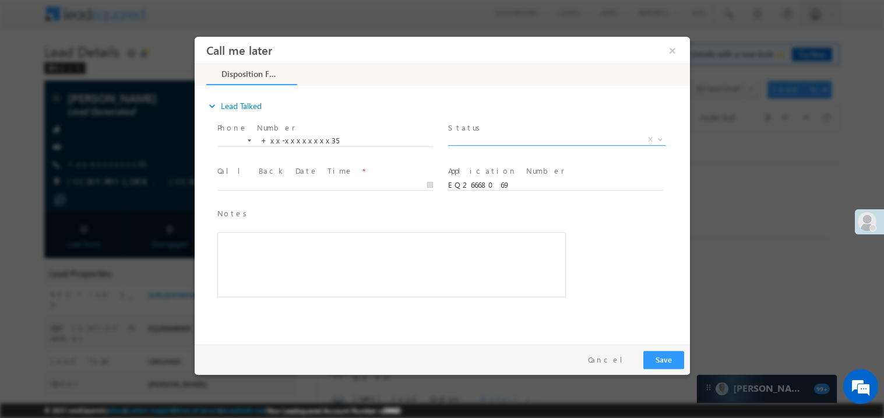
click at [517, 143] on span "X" at bounding box center [556, 139] width 217 height 12
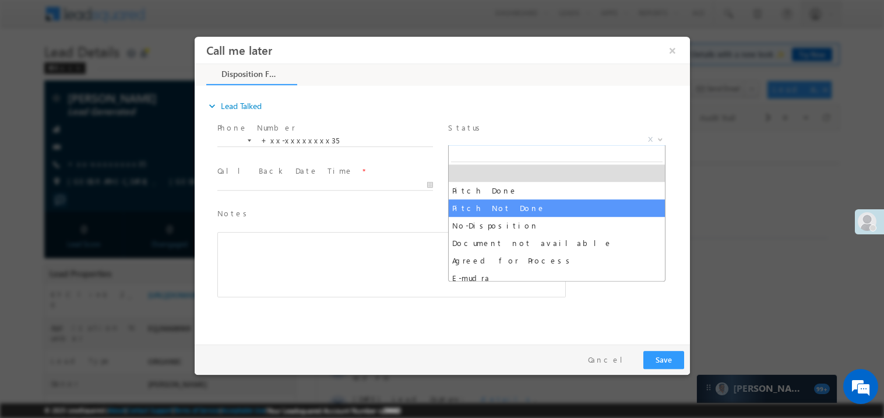
select select "Pitch Not Done"
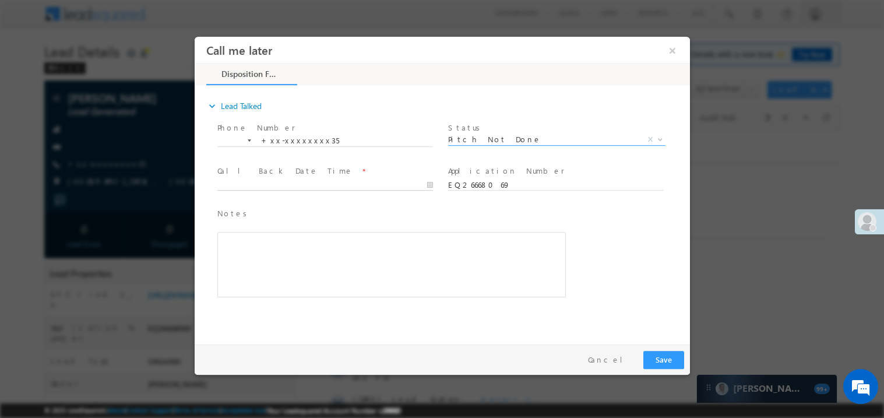
click at [302, 186] on body "Call me later ×" at bounding box center [441, 187] width 495 height 302
type input "[DATE] 11:34 AM"
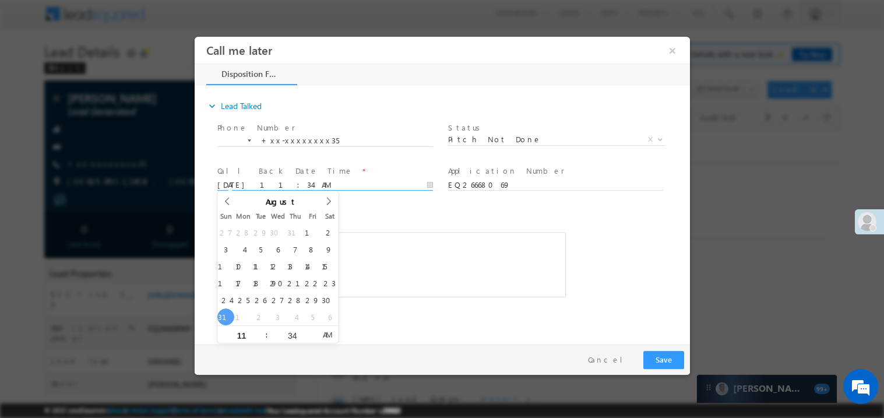
click at [344, 216] on span "Notes *" at bounding box center [382, 213] width 331 height 13
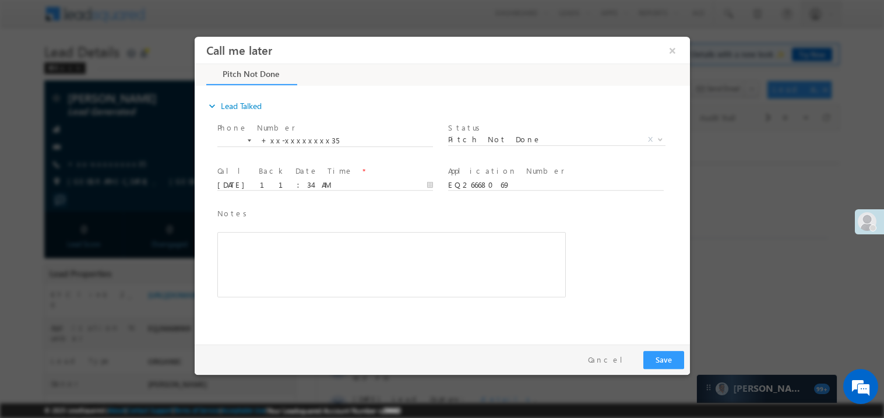
click at [319, 249] on div "Rich Text Editor, 40788eee-0fb2-11ec-a811-0adc8a9d82c2__tab1__section1__Notes__…" at bounding box center [391, 263] width 348 height 65
click at [658, 359] on button "Save" at bounding box center [663, 359] width 41 height 18
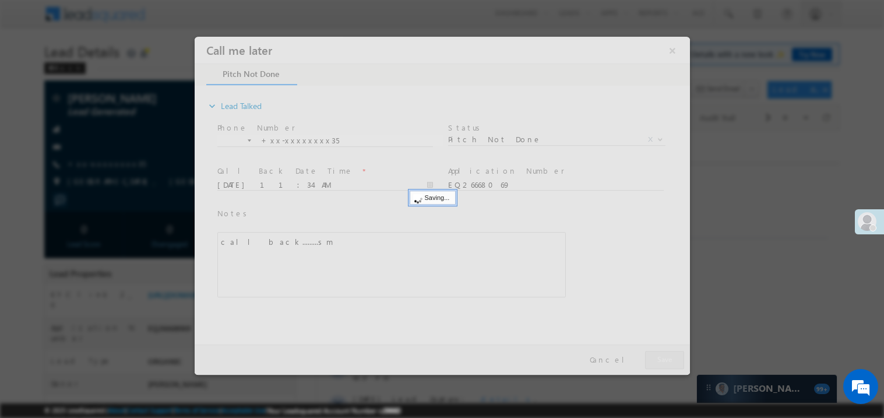
click at [658, 359] on div at bounding box center [441, 205] width 495 height 338
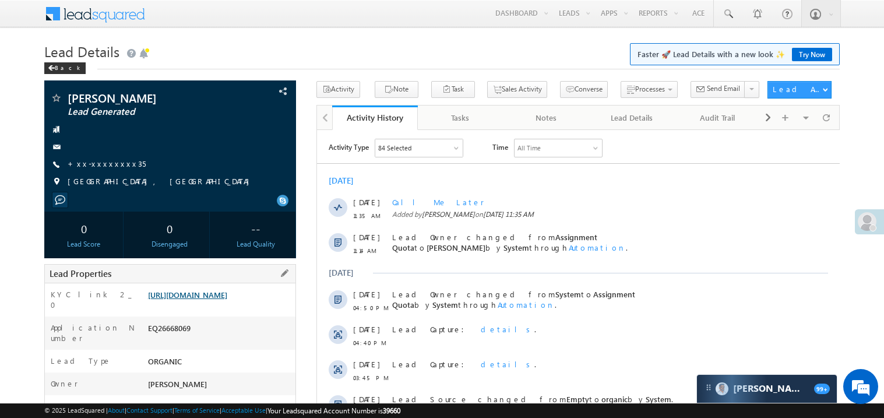
click at [221, 300] on link "[URL][DOMAIN_NAME]" at bounding box center [187, 295] width 79 height 10
click at [108, 165] on link "+xx-xxxxxxxx35" at bounding box center [107, 163] width 78 height 10
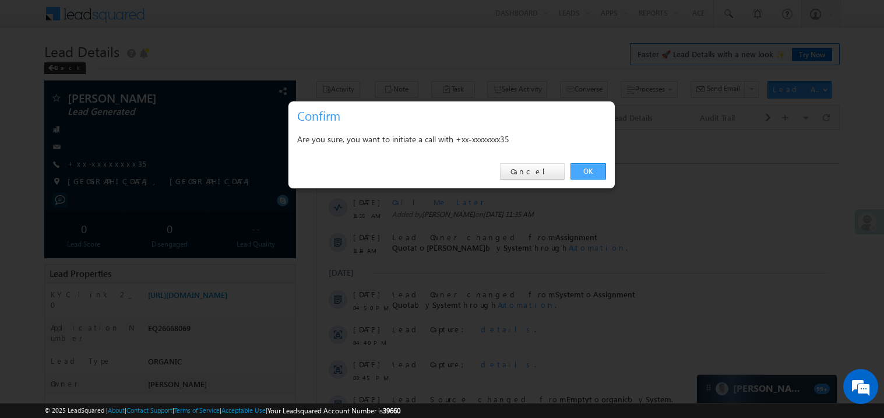
click at [587, 176] on link "OK" at bounding box center [588, 171] width 36 height 16
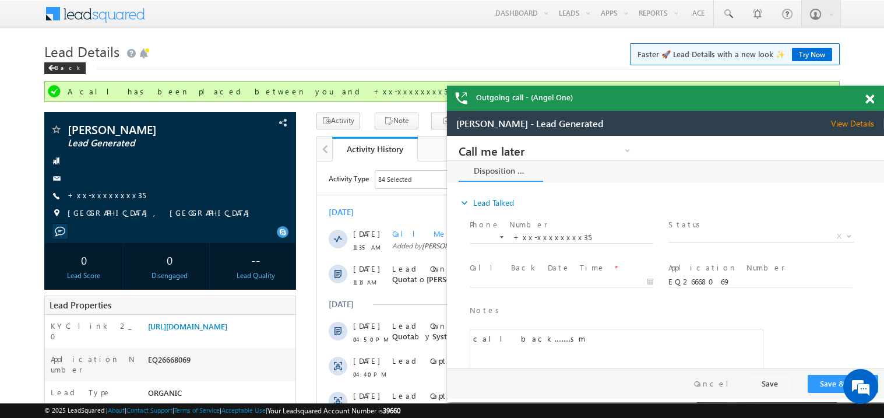
click at [871, 98] on span at bounding box center [869, 99] width 9 height 10
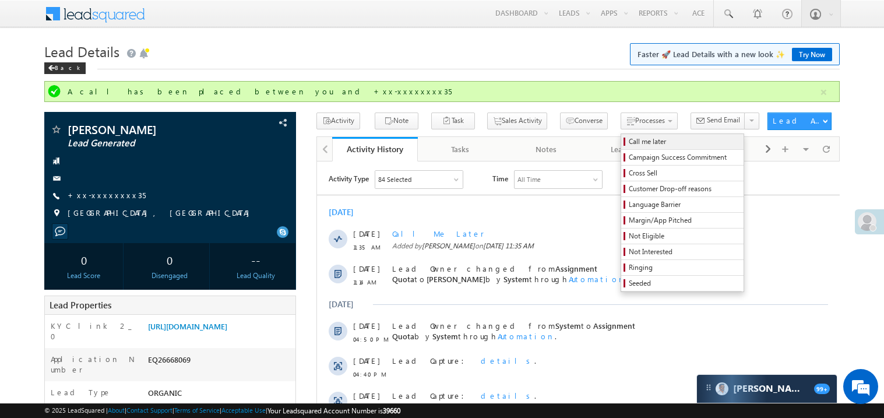
click at [629, 141] on span "Call me later" at bounding box center [684, 141] width 111 height 10
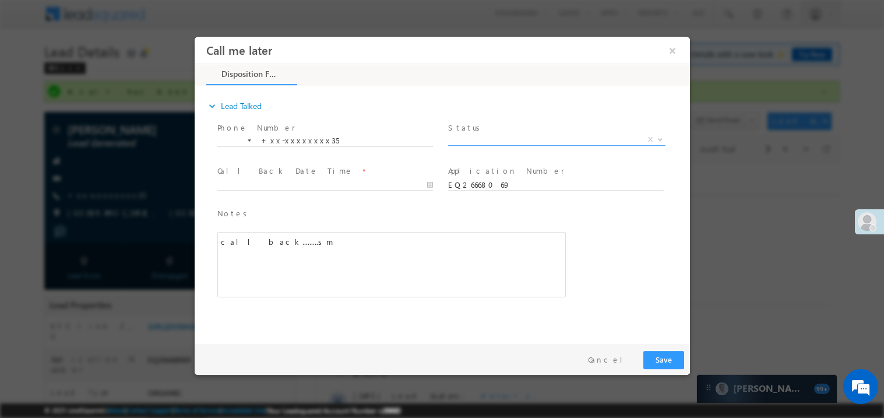
click at [467, 134] on span "X" at bounding box center [556, 139] width 217 height 12
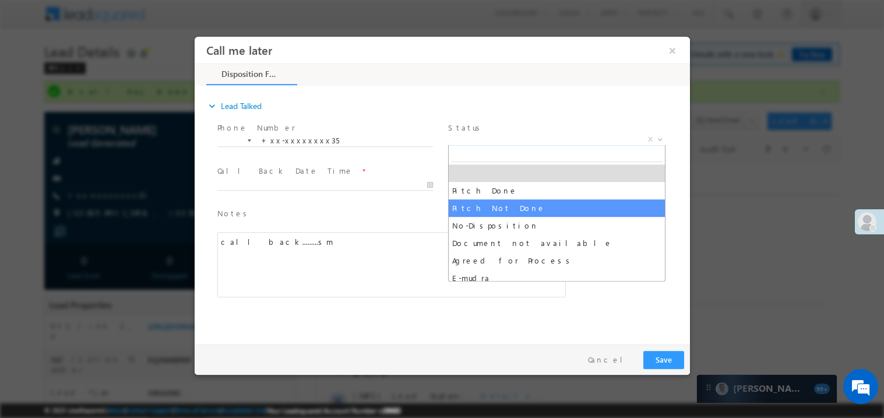
select select "Pitch Not Done"
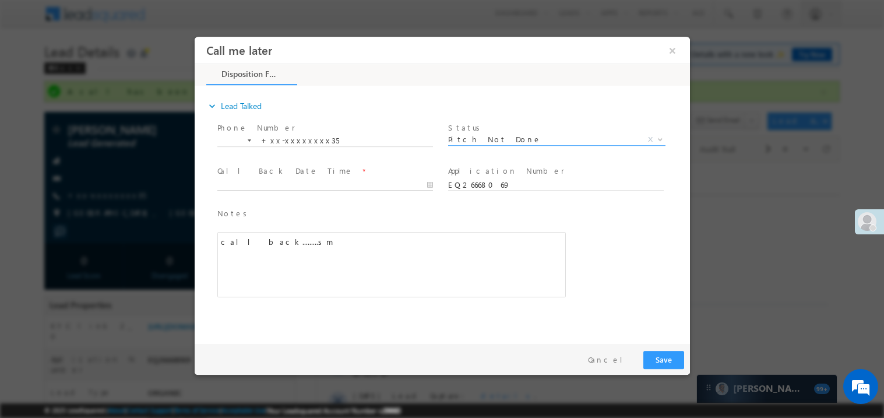
click at [293, 182] on body "Call me later ×" at bounding box center [441, 187] width 495 height 302
type input "[DATE] 11:36 AM"
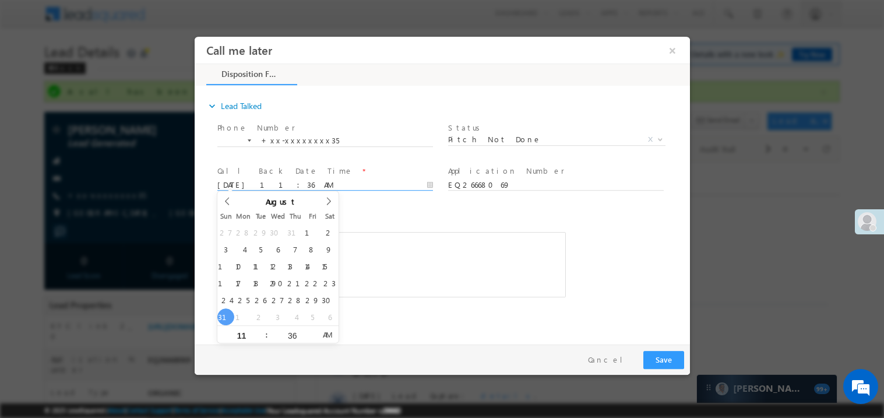
click at [475, 242] on div "call back.........sm" at bounding box center [391, 263] width 348 height 65
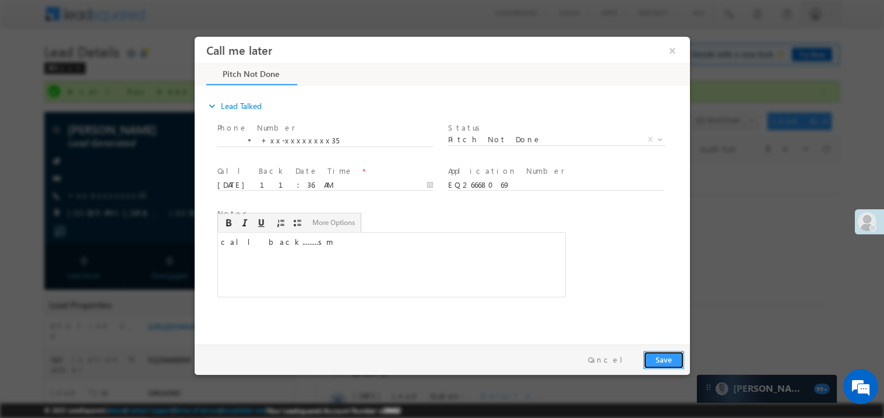
click at [678, 357] on button "Save" at bounding box center [663, 359] width 41 height 18
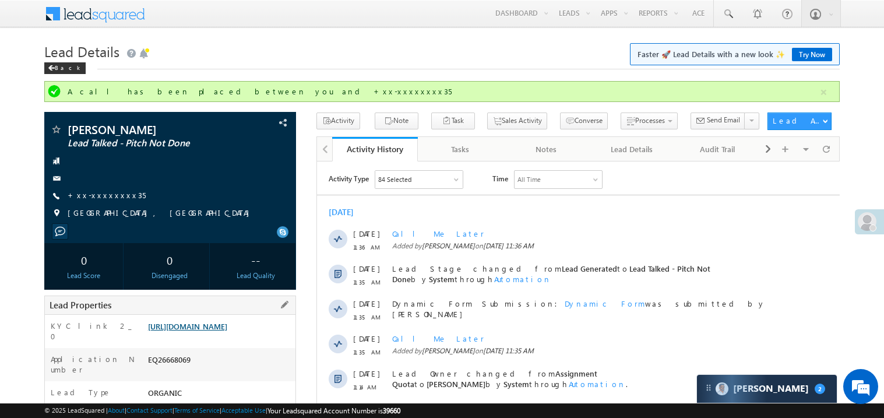
click at [221, 331] on link "https://angelbroking1-pk3em7sa.customui-test.leadsquared.com?leadId=f86e884b-37…" at bounding box center [187, 326] width 79 height 10
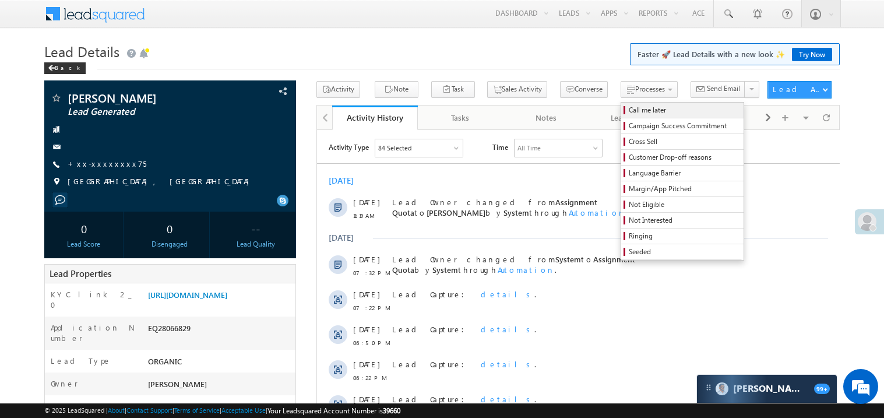
click at [629, 109] on span "Call me later" at bounding box center [684, 110] width 111 height 10
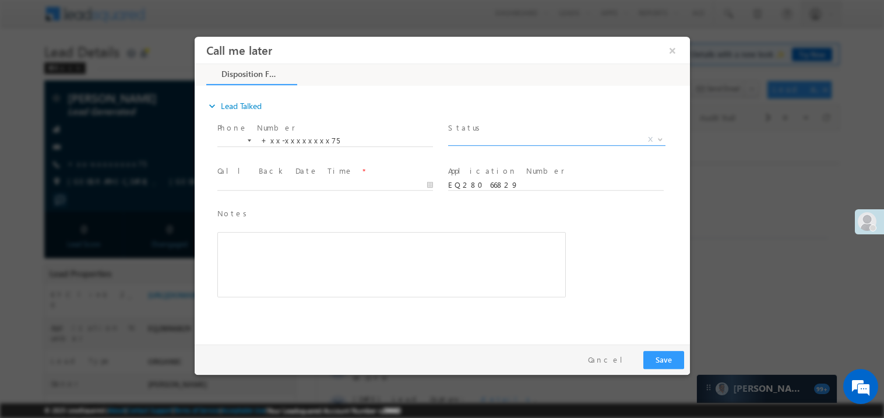
click at [501, 136] on span "X" at bounding box center [556, 139] width 217 height 12
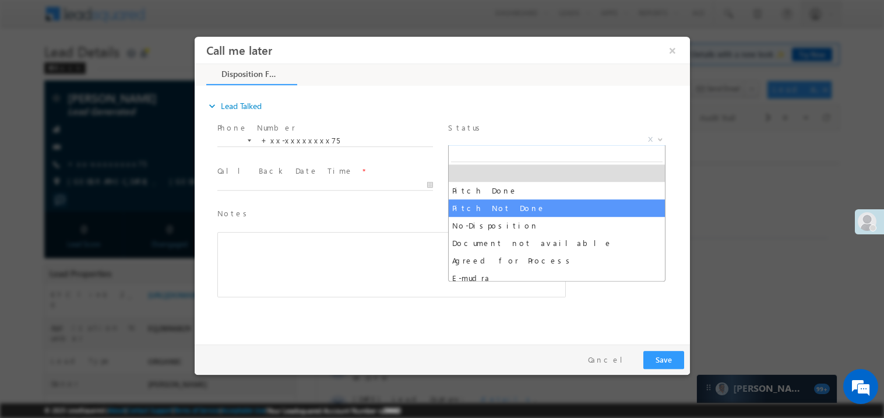
select select "Pitch Not Done"
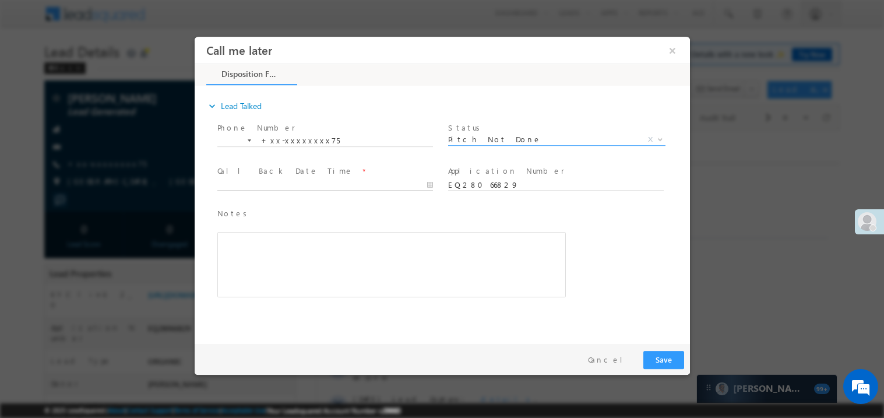
click at [291, 181] on body "Call me later ×" at bounding box center [441, 187] width 495 height 302
type input "08/31/25 11:36 AM"
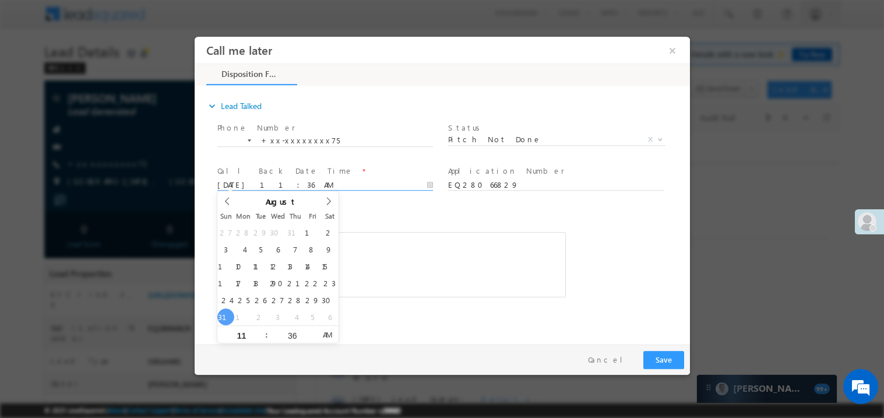
click at [366, 239] on div "Rich Text Editor, 40788eee-0fb2-11ec-a811-0adc8a9d82c2__tab1__section1__Notes__…" at bounding box center [391, 263] width 348 height 65
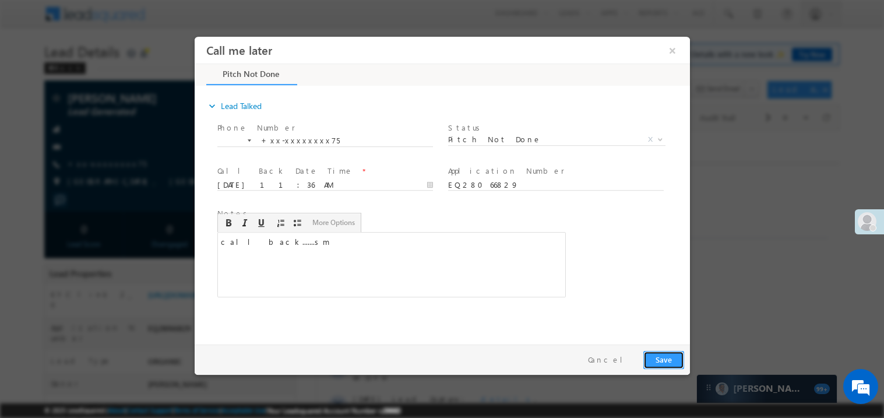
click at [654, 357] on button "Save" at bounding box center [663, 359] width 41 height 18
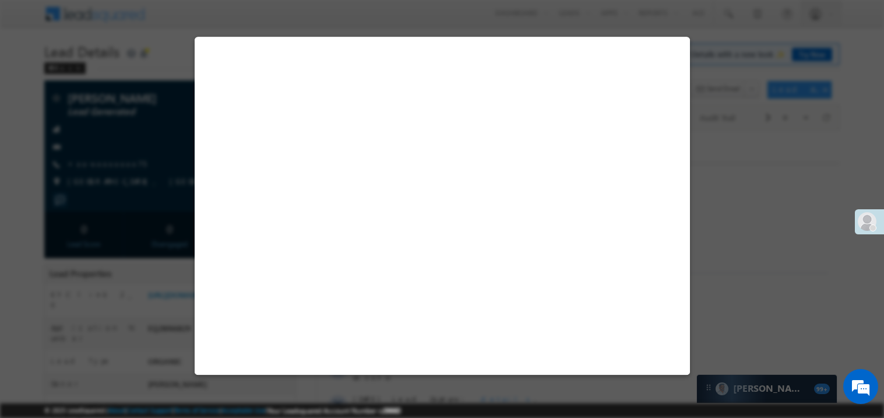
click at [152, 143] on div at bounding box center [170, 147] width 240 height 12
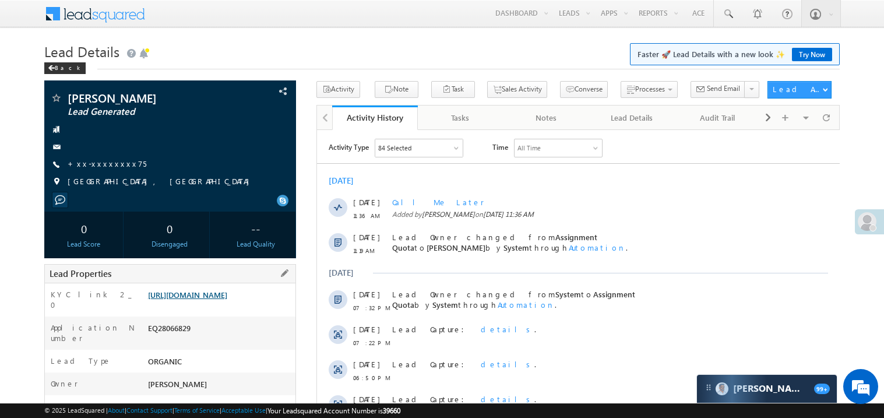
click at [214, 300] on link "https://angelbroking1-pk3em7sa.customui-test.leadsquared.com?leadId=31098ef5-f9…" at bounding box center [187, 295] width 79 height 10
click at [106, 158] on link "+xx-xxxxxxxx75" at bounding box center [107, 163] width 79 height 10
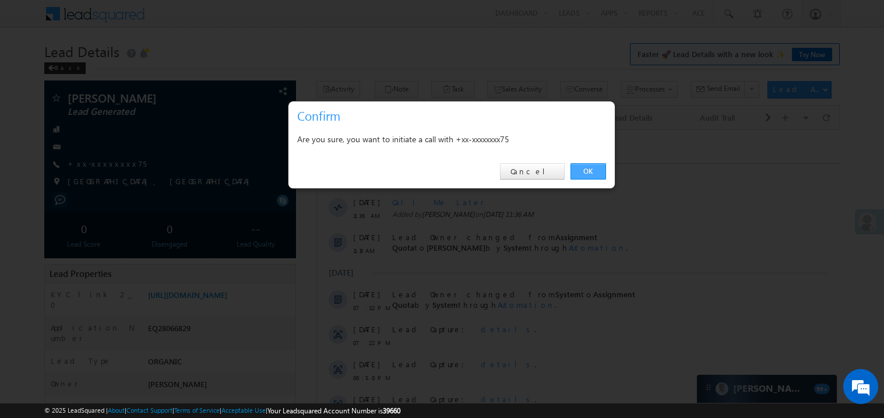
click at [586, 170] on link "OK" at bounding box center [588, 171] width 36 height 16
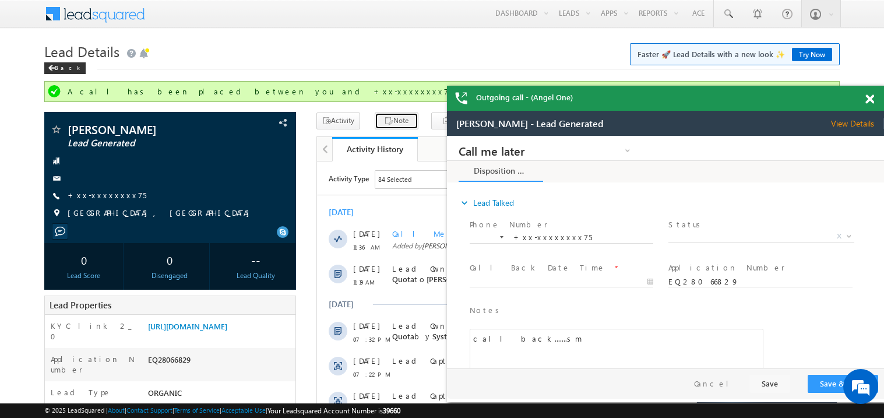
click at [390, 115] on button "Note" at bounding box center [397, 120] width 44 height 17
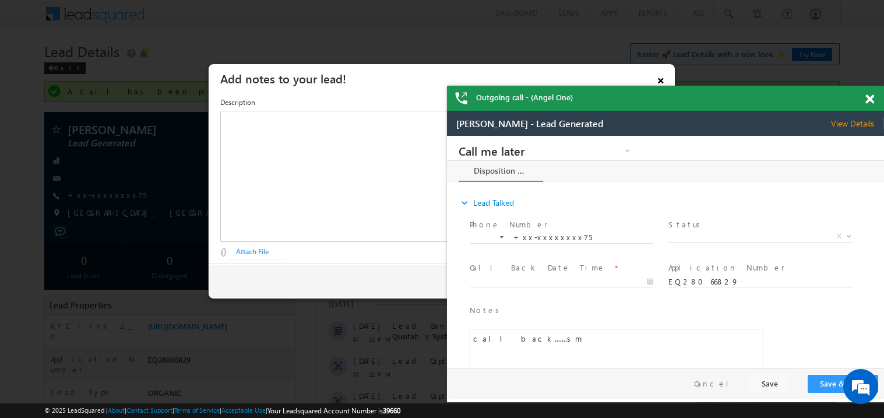
click at [662, 77] on link "×" at bounding box center [661, 78] width 20 height 20
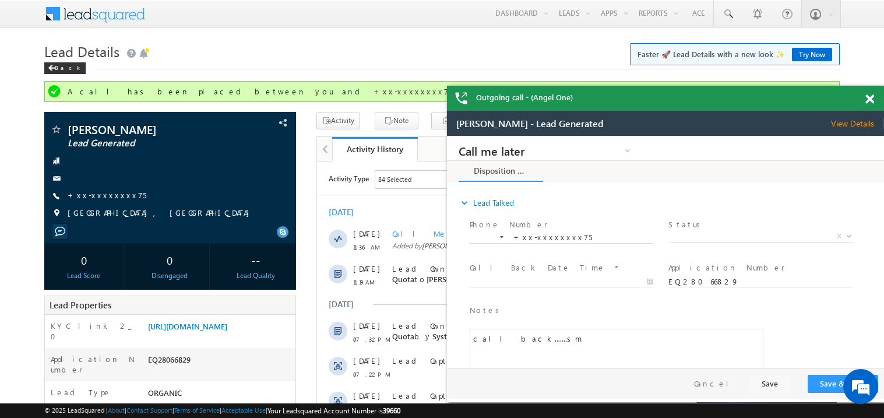
click at [872, 97] on span at bounding box center [869, 99] width 9 height 10
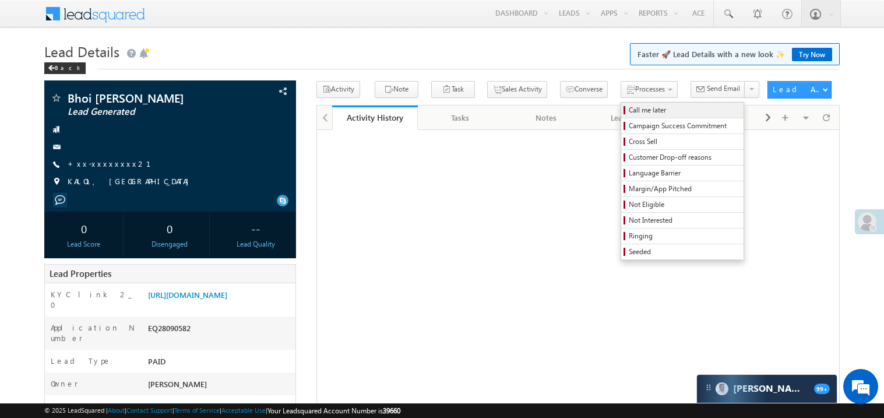
click at [629, 110] on span "Call me later" at bounding box center [684, 110] width 111 height 10
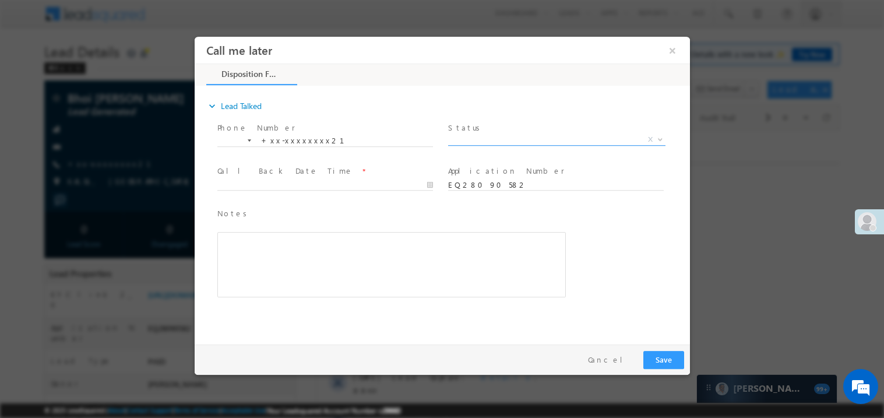
click at [505, 142] on span "X" at bounding box center [556, 139] width 217 height 12
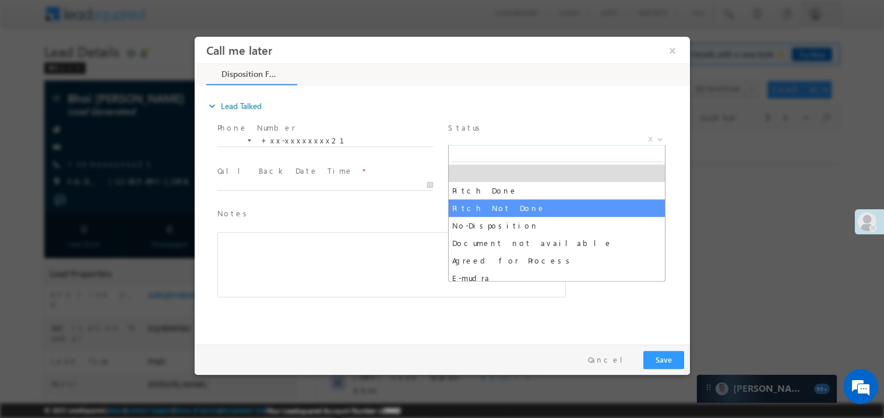
select select "Pitch Not Done"
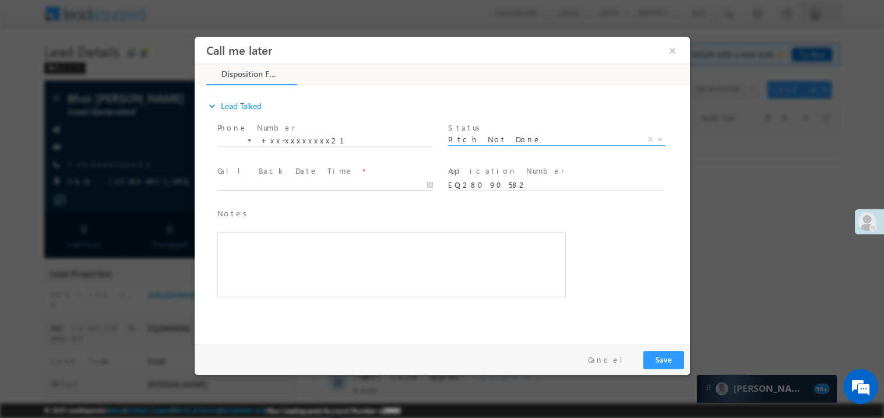
click at [317, 185] on body "Call me later ×" at bounding box center [441, 187] width 495 height 302
type input "08/31/25 11:37 AM"
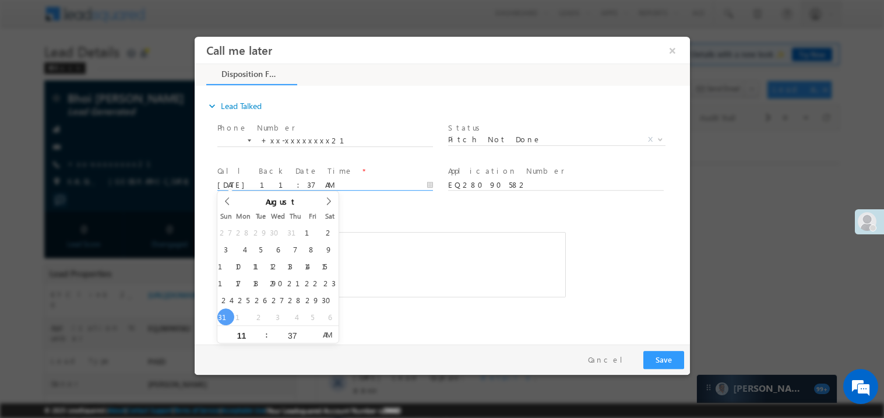
click at [411, 228] on div "Notes * Editor toolbars Basic Styles Bold Italic Underline Paragraph Insert/Rem…" at bounding box center [391, 252] width 348 height 90
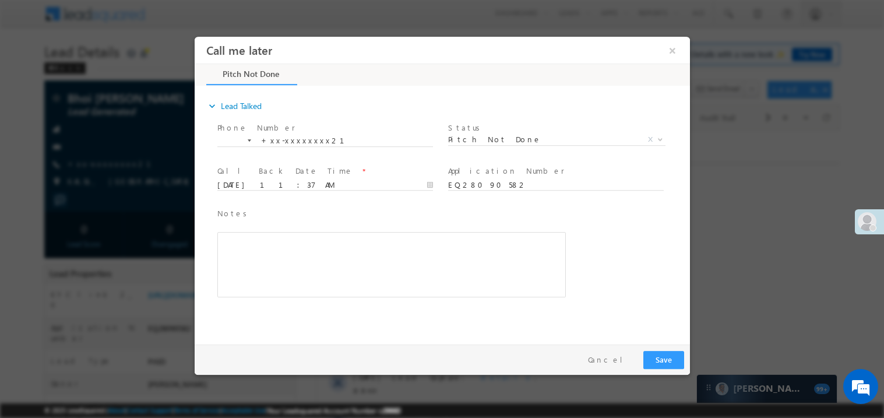
click at [393, 248] on div "Rich Text Editor, 40788eee-0fb2-11ec-a811-0adc8a9d82c2__tab1__section1__Notes__…" at bounding box center [391, 263] width 348 height 65
click at [670, 360] on button "Save" at bounding box center [663, 359] width 41 height 18
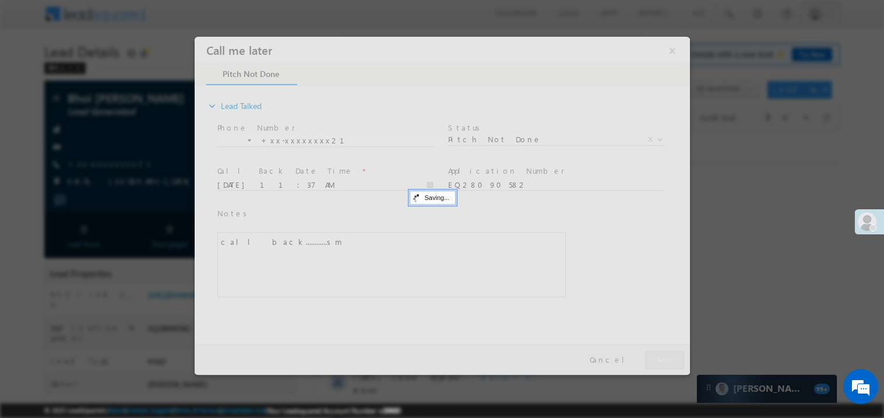
click at [670, 360] on div at bounding box center [441, 205] width 495 height 338
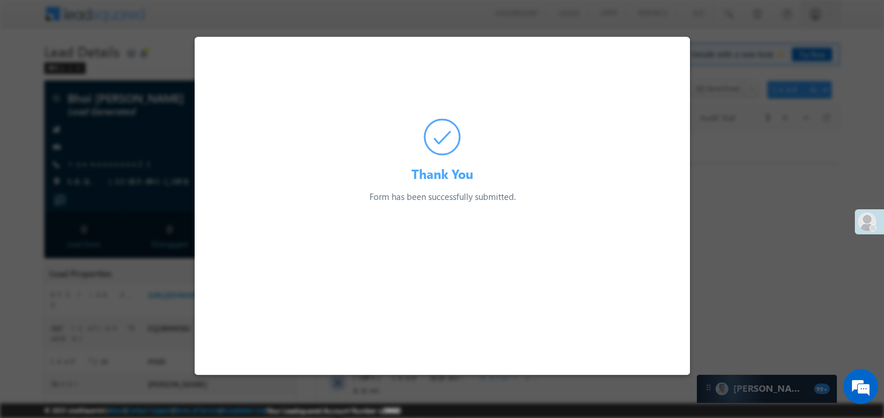
click at [168, 178] on div at bounding box center [442, 209] width 884 height 418
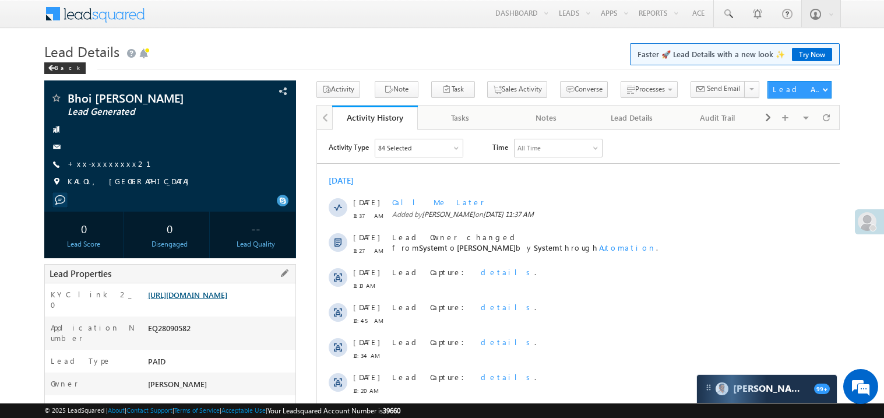
click at [227, 300] on link "https://angelbroking1-pk3em7sa.customui-test.leadsquared.com?leadId=b05989f9-48…" at bounding box center [187, 295] width 79 height 10
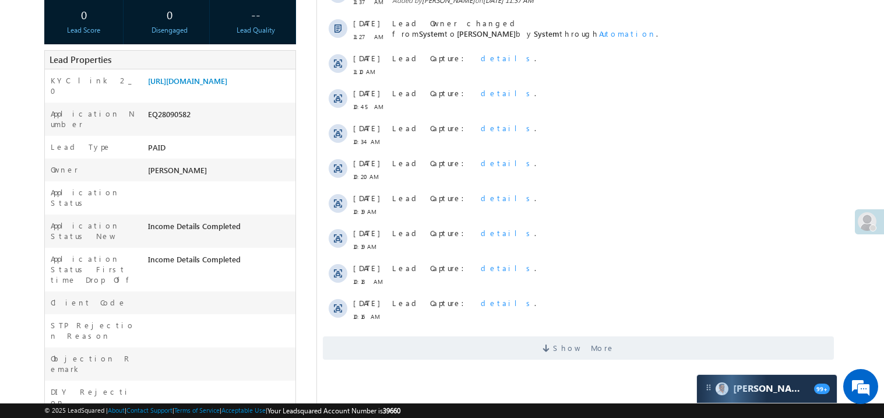
scroll to position [232, 0]
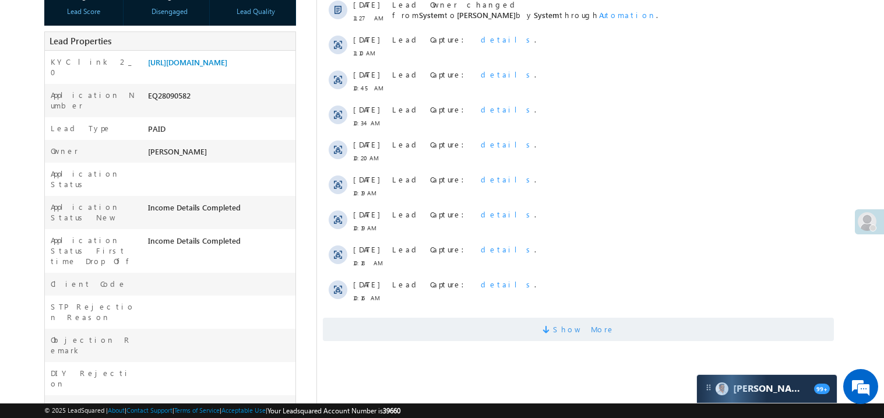
click at [448, 326] on span "Show More" at bounding box center [577, 329] width 511 height 23
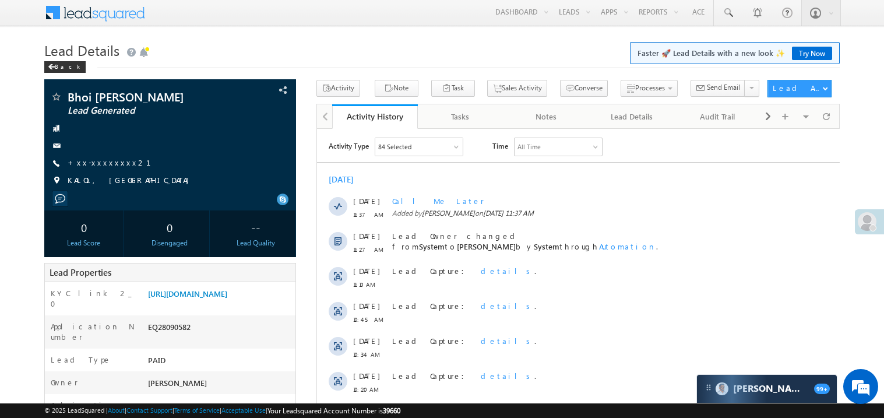
scroll to position [0, 0]
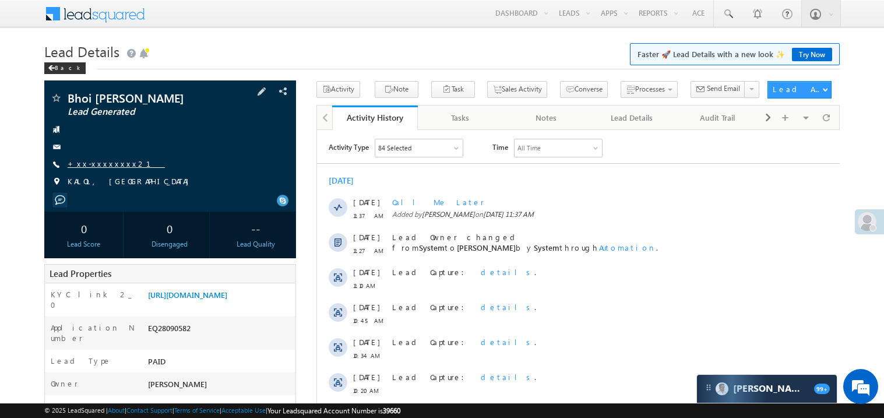
click at [101, 167] on link "+xx-xxxxxxxx21" at bounding box center [116, 163] width 97 height 10
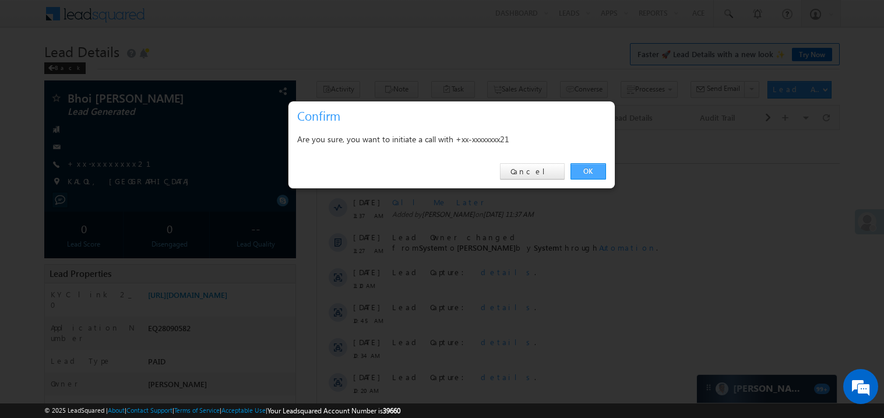
click at [583, 174] on link "OK" at bounding box center [588, 171] width 36 height 16
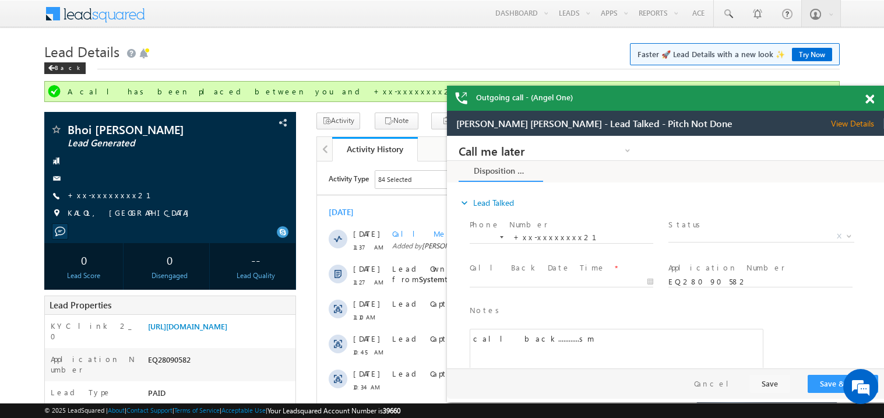
click at [869, 99] on span at bounding box center [869, 99] width 9 height 10
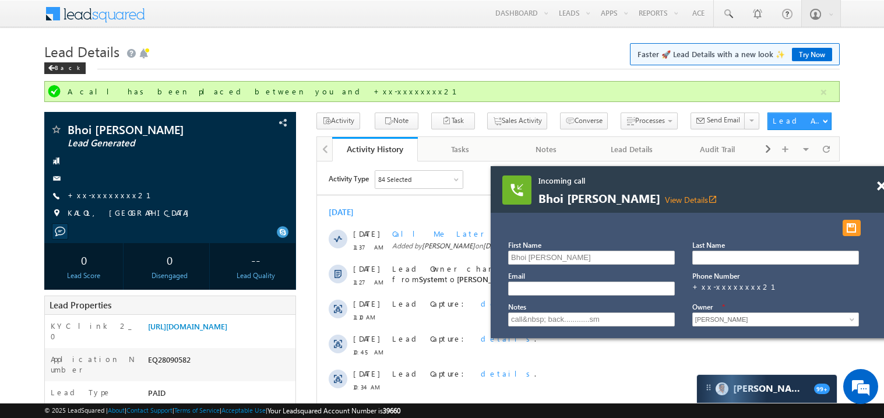
drag, startPoint x: 635, startPoint y: 192, endPoint x: 516, endPoint y: 97, distance: 151.3
click at [538, 192] on span "Bhoi Ashwin Mukeshbhai View Details open_in_new" at bounding box center [678, 198] width 280 height 13
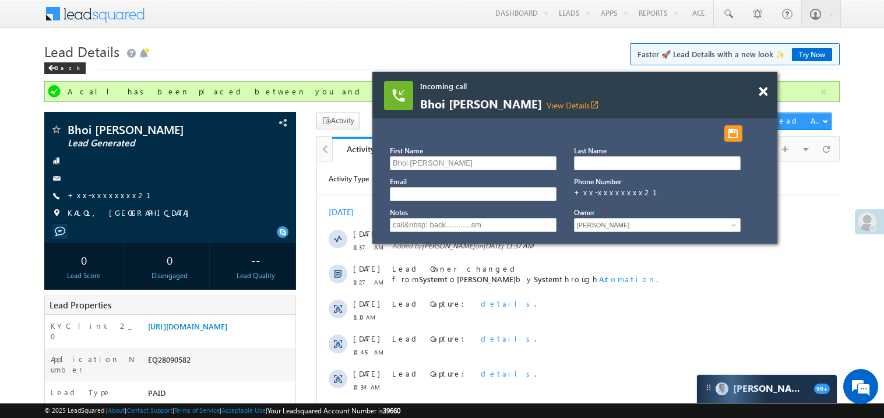
click at [516, 98] on span "Bhoi Ashwin Mukeshbhai View Details open_in_new" at bounding box center [560, 104] width 280 height 13
click at [764, 92] on span at bounding box center [763, 92] width 9 height 10
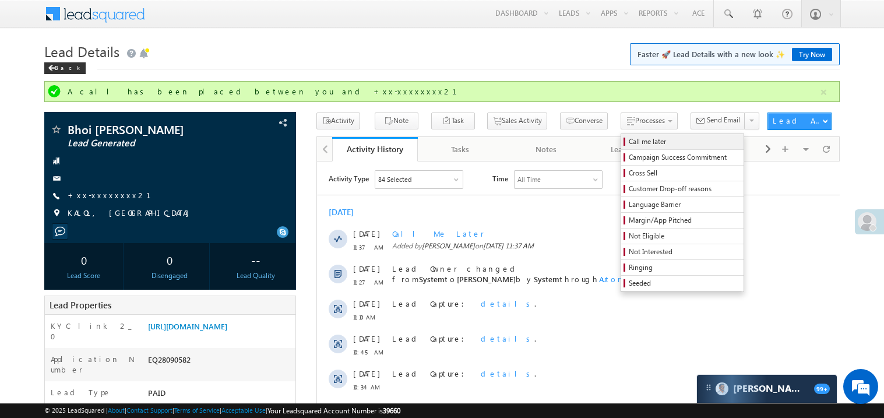
click at [629, 145] on span "Call me later" at bounding box center [684, 141] width 111 height 10
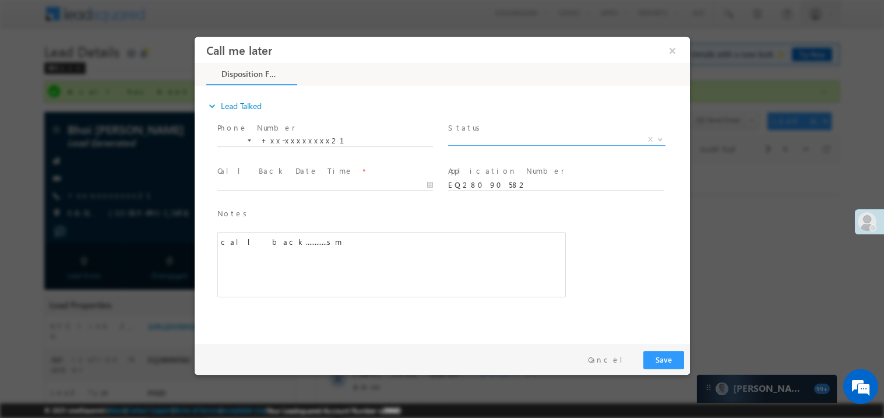
click at [477, 140] on span "X" at bounding box center [556, 139] width 217 height 12
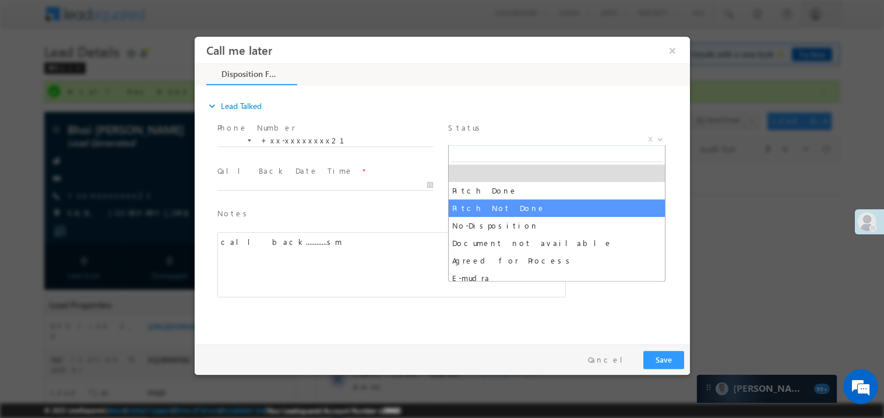
select select "Pitch Not Done"
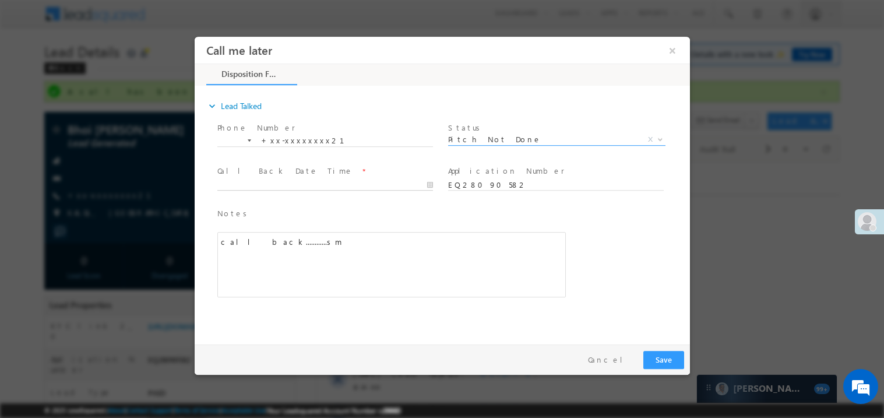
click at [284, 184] on body "Call me later ×" at bounding box center [441, 187] width 495 height 302
type input "08/31/25 12:05 PM"
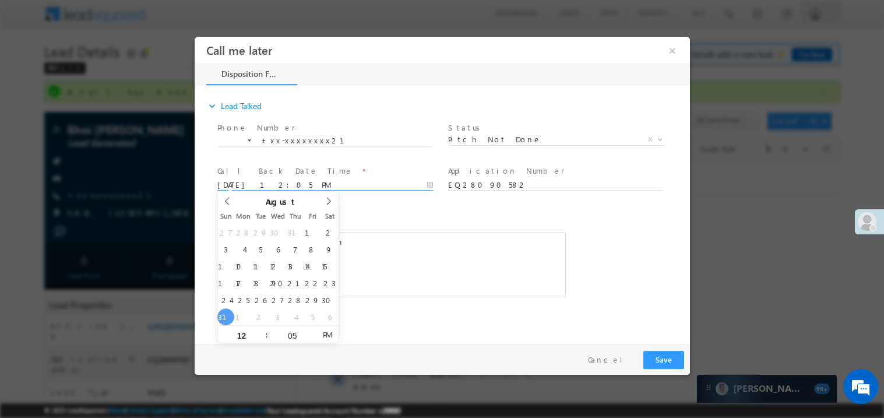
click at [374, 235] on div "call back............sm" at bounding box center [391, 263] width 348 height 65
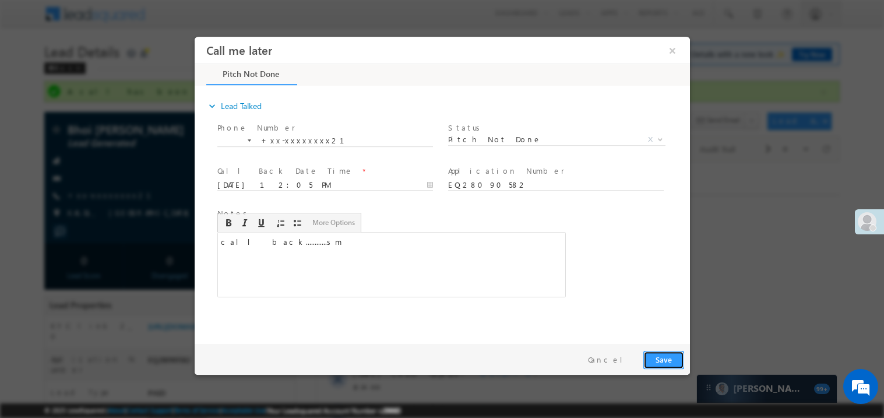
click at [667, 358] on button "Save" at bounding box center [663, 359] width 41 height 18
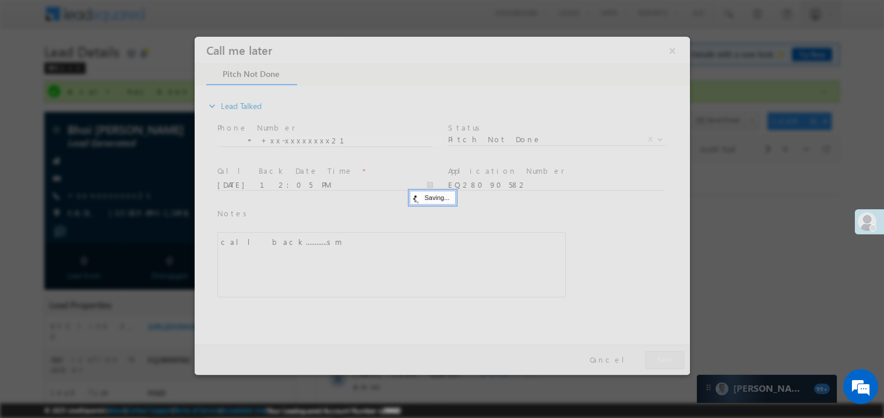
click at [667, 358] on div at bounding box center [441, 205] width 495 height 338
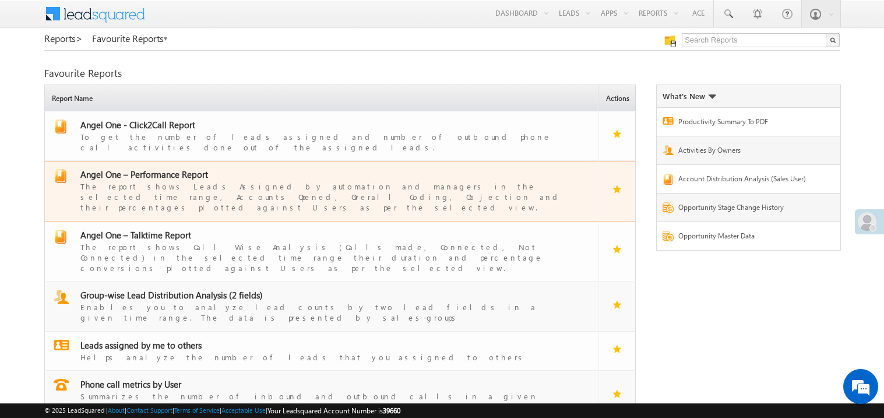
click at [160, 168] on span "Angel One – Performance Report" at bounding box center [144, 174] width 128 height 12
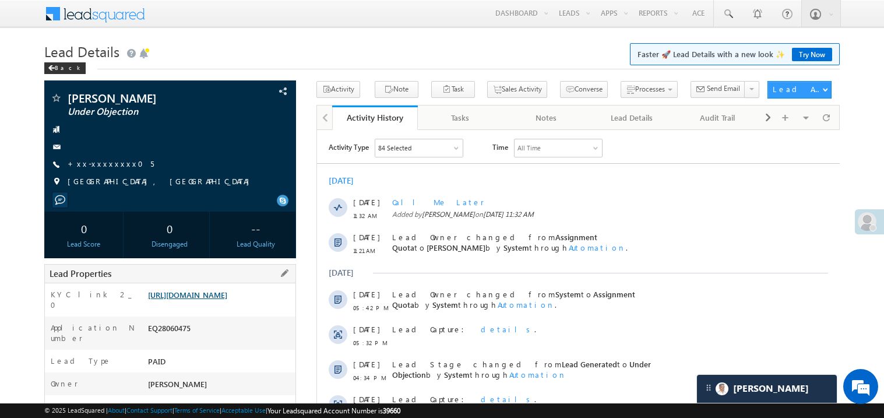
click at [221, 300] on link "[URL][DOMAIN_NAME]" at bounding box center [187, 295] width 79 height 10
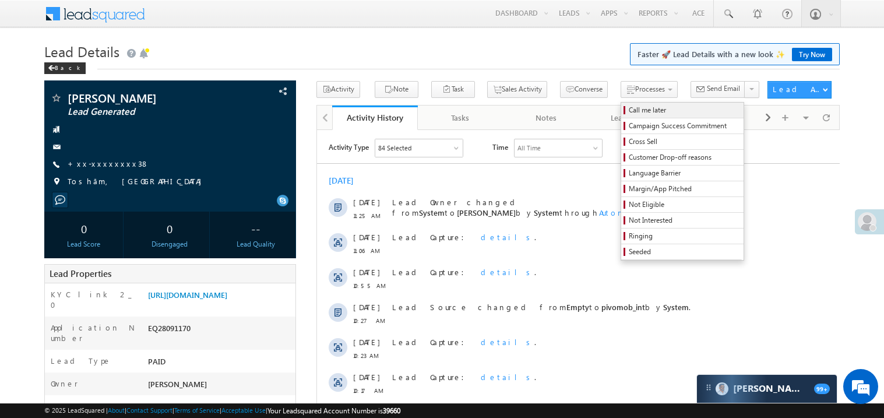
click at [629, 108] on span "Call me later" at bounding box center [684, 110] width 111 height 10
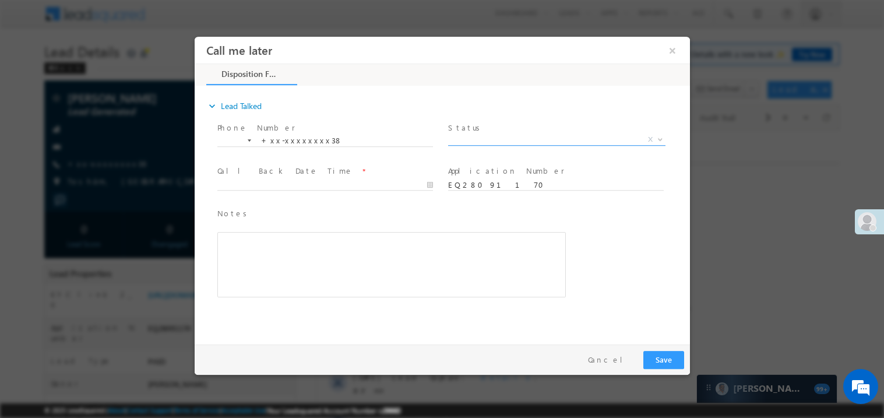
click at [491, 138] on span "X" at bounding box center [556, 139] width 217 height 12
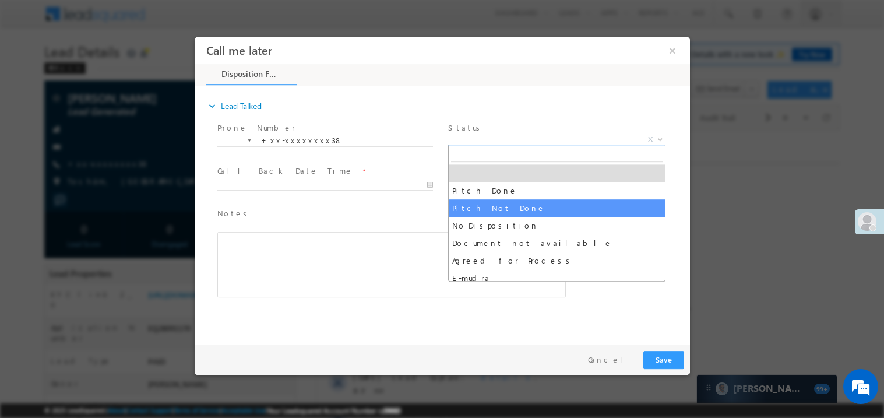
select select "Pitch Not Done"
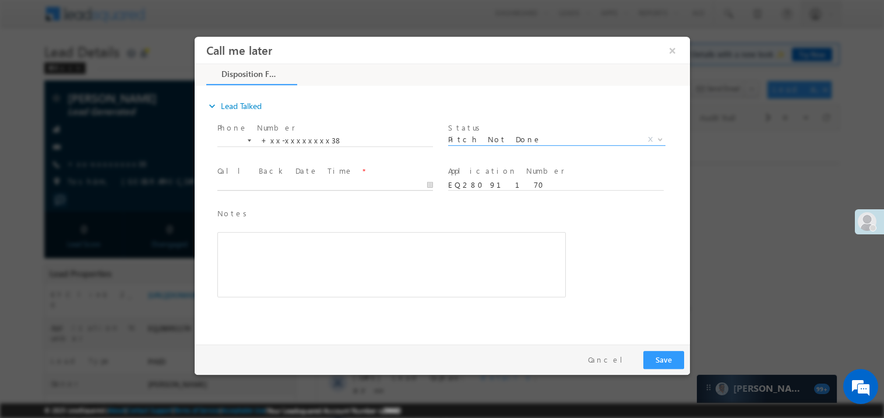
click at [293, 188] on body "Call me later ×" at bounding box center [441, 187] width 495 height 302
type input "08/31/25 12:07 PM"
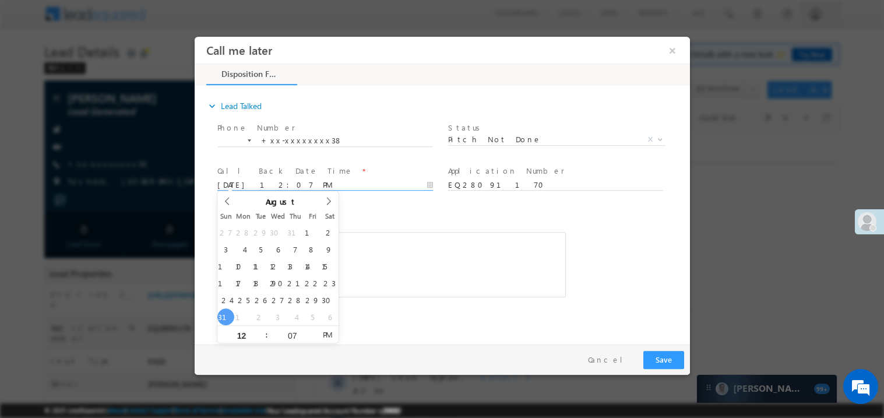
click at [388, 231] on span "Editor toolbars Basic Styles Bold Italic Underline Paragraph Insert/Remove Numb…" at bounding box center [391, 264] width 348 height 66
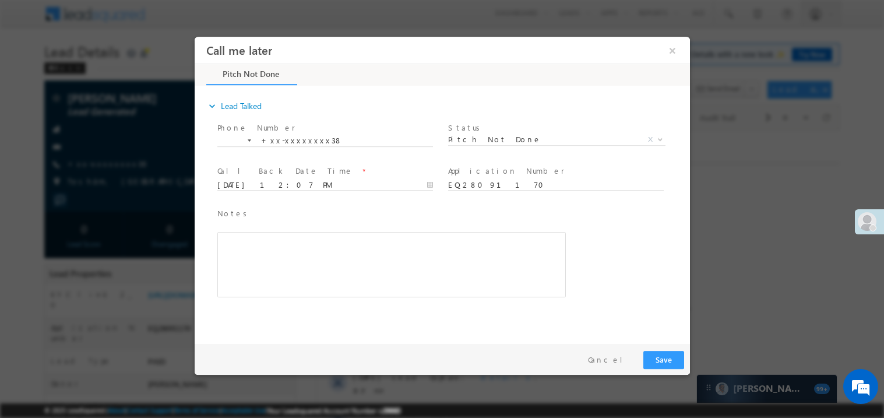
click at [365, 247] on div "Rich Text Editor, 40788eee-0fb2-11ec-a811-0adc8a9d82c2__tab1__section1__Notes__…" at bounding box center [391, 263] width 348 height 65
click at [657, 356] on button "Save" at bounding box center [663, 359] width 41 height 18
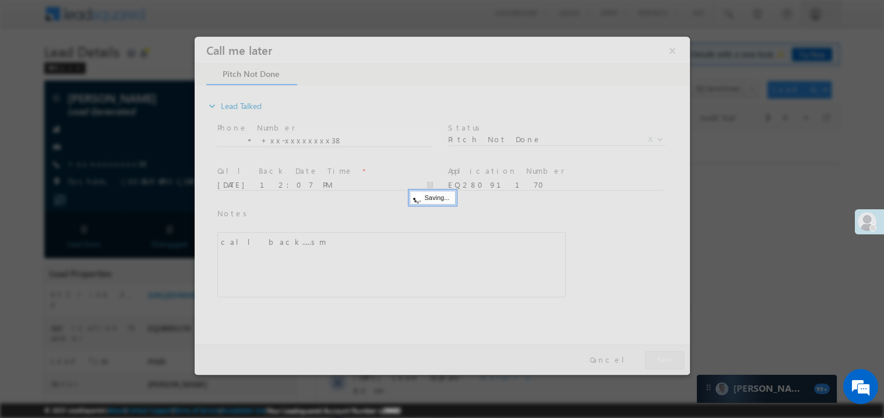
click at [657, 356] on div at bounding box center [441, 205] width 495 height 338
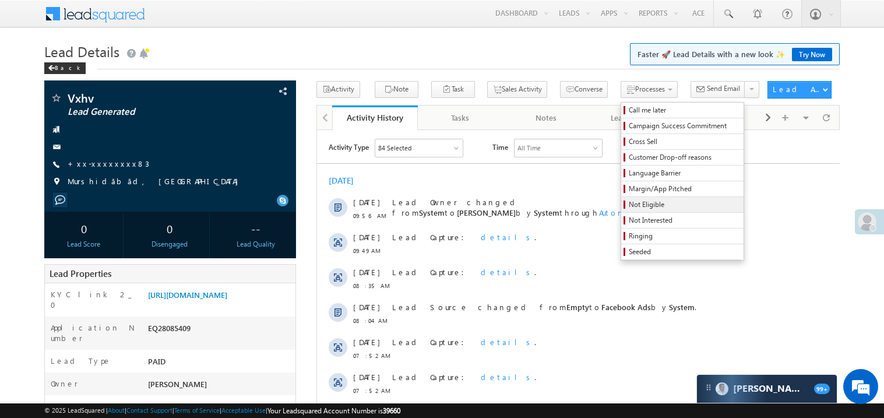
click at [629, 205] on span "Not Eligible" at bounding box center [684, 204] width 111 height 10
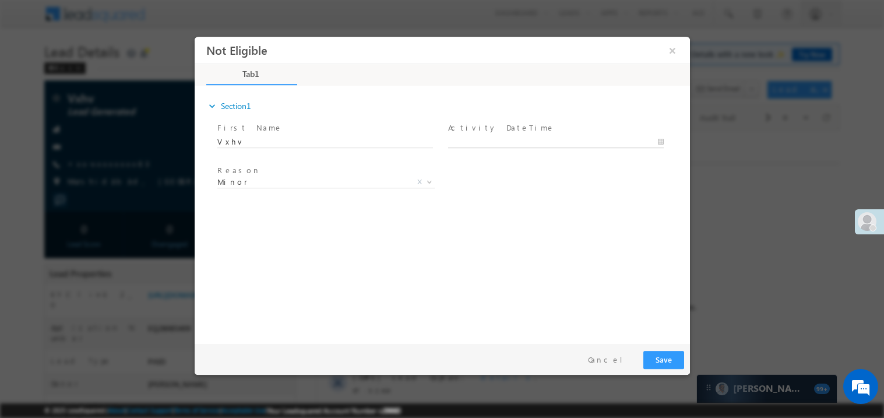
click at [494, 139] on body "Not Eligible ×" at bounding box center [441, 187] width 495 height 302
type input "[DATE] 12:12 PM"
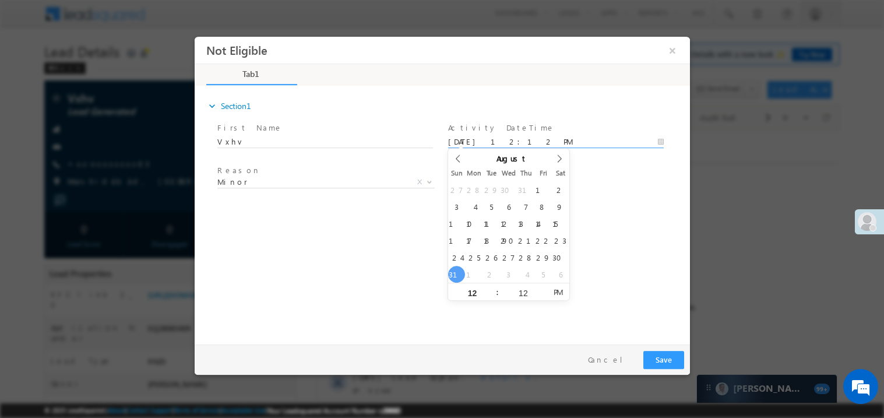
click at [333, 259] on div "expand_more Section1 First Name *" at bounding box center [444, 213] width 489 height 252
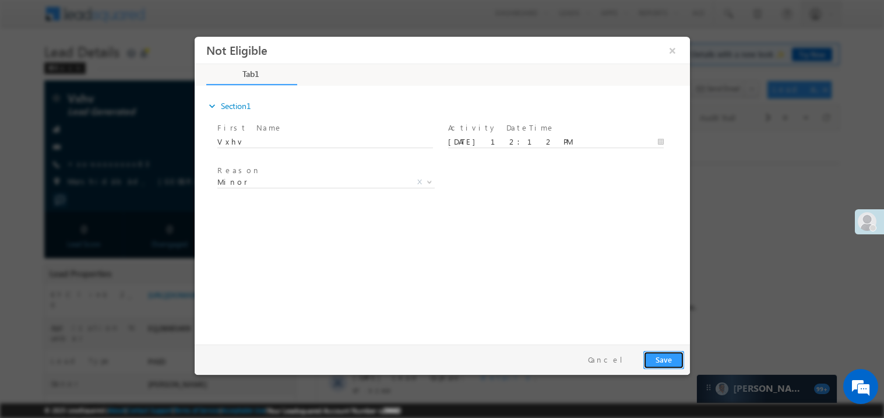
click at [677, 358] on button "Save" at bounding box center [663, 359] width 41 height 18
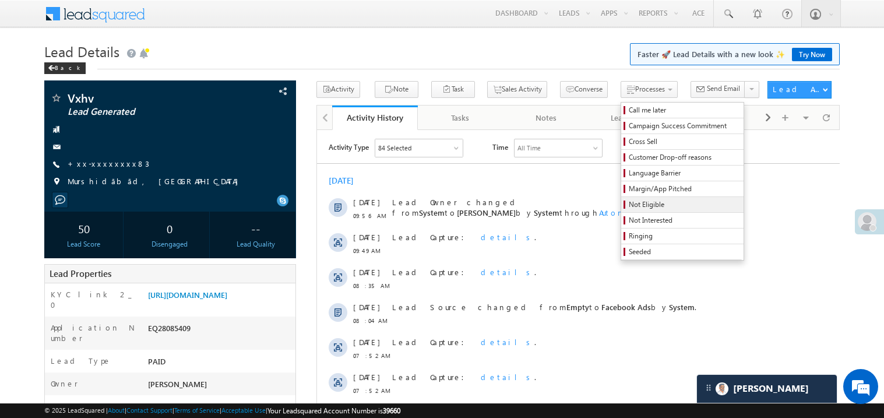
click at [629, 206] on span "Not Eligible" at bounding box center [684, 204] width 111 height 10
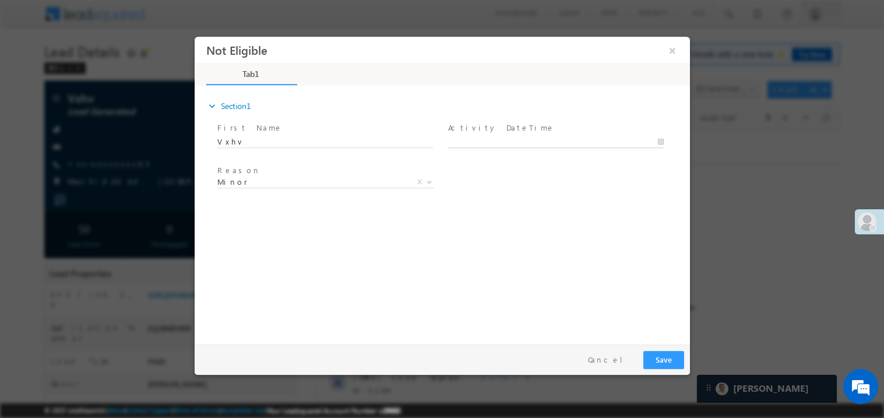
click at [500, 146] on body "Not Eligible ×" at bounding box center [441, 187] width 495 height 302
type input "[DATE] 12:15 PM"
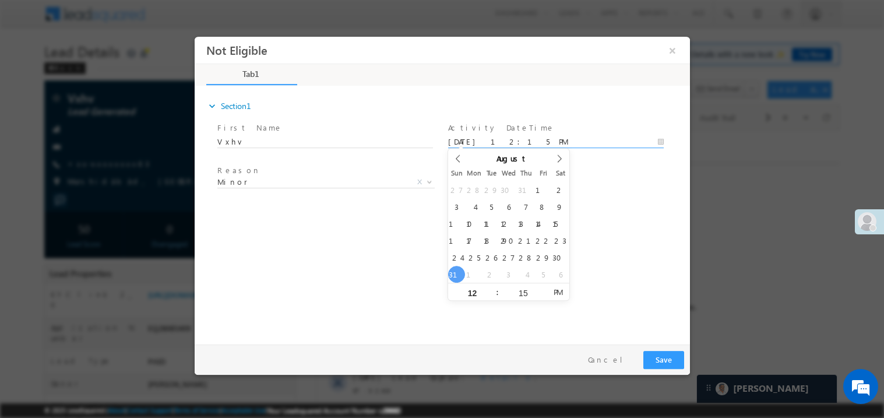
click at [600, 206] on div "expand_more Section1 First Name *" at bounding box center [444, 213] width 489 height 252
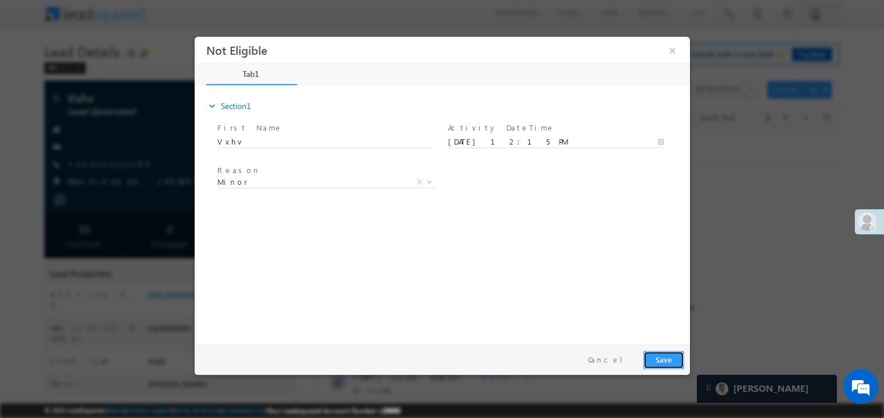
click at [662, 357] on button "Save" at bounding box center [663, 359] width 41 height 18
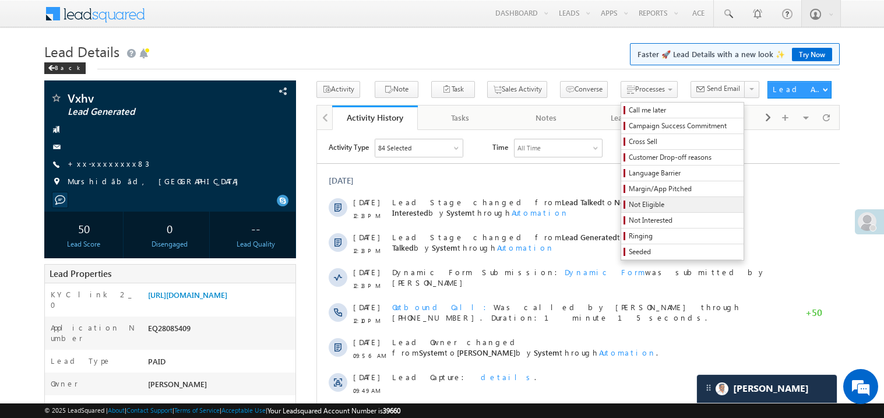
click at [629, 205] on span "Not Eligible" at bounding box center [684, 204] width 111 height 10
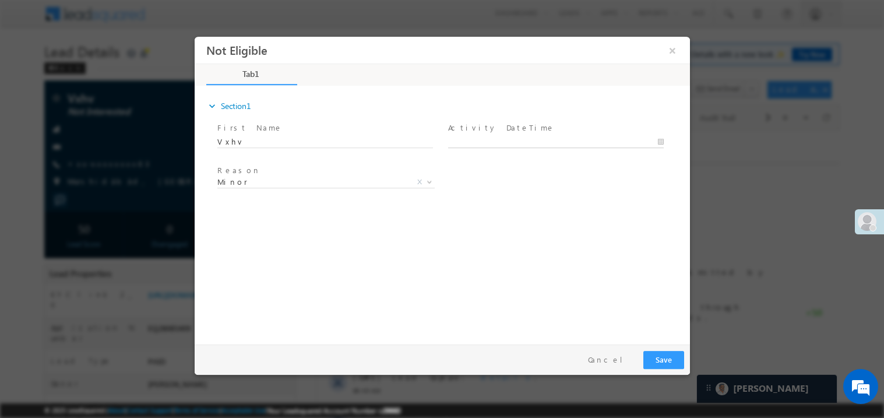
click at [540, 138] on body "Not Eligible ×" at bounding box center [441, 187] width 495 height 302
type input "[DATE] 12:15 PM"
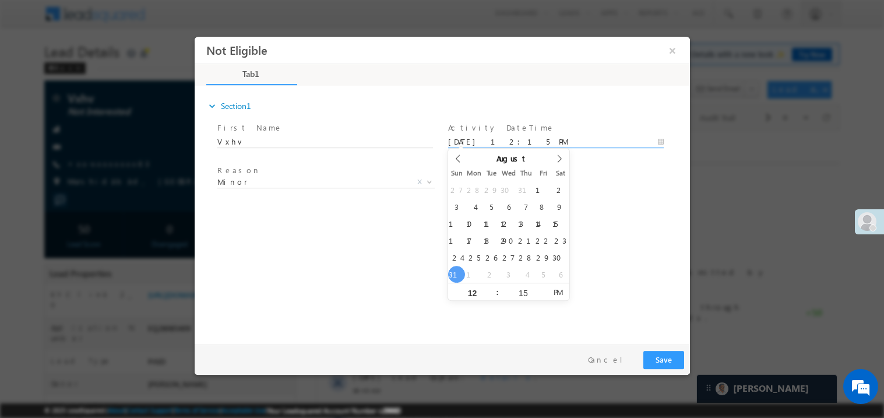
click at [394, 266] on div "expand_more Section1 First Name *" at bounding box center [444, 213] width 489 height 252
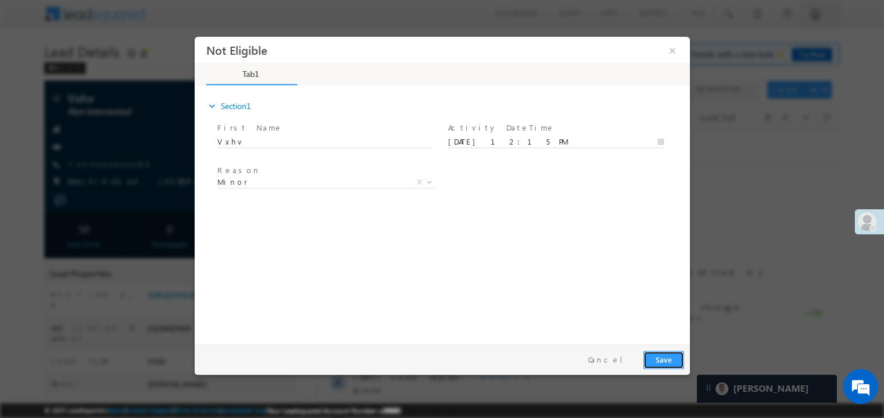
click at [681, 365] on button "Save" at bounding box center [663, 359] width 41 height 18
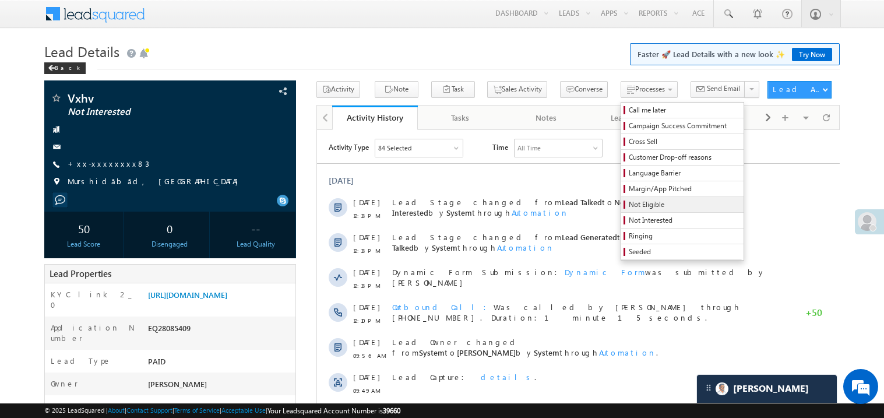
click at [633, 202] on span "Not Eligible" at bounding box center [684, 204] width 111 height 10
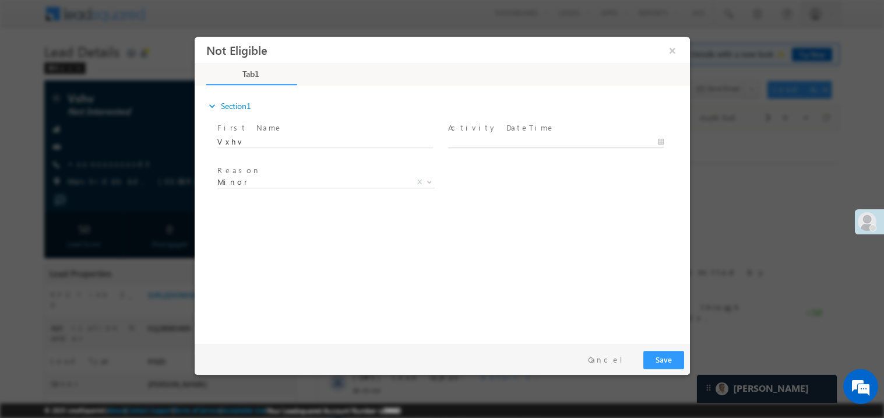
click at [518, 141] on body "Not Eligible ×" at bounding box center [441, 187] width 495 height 302
type input "[DATE] 12:16 PM"
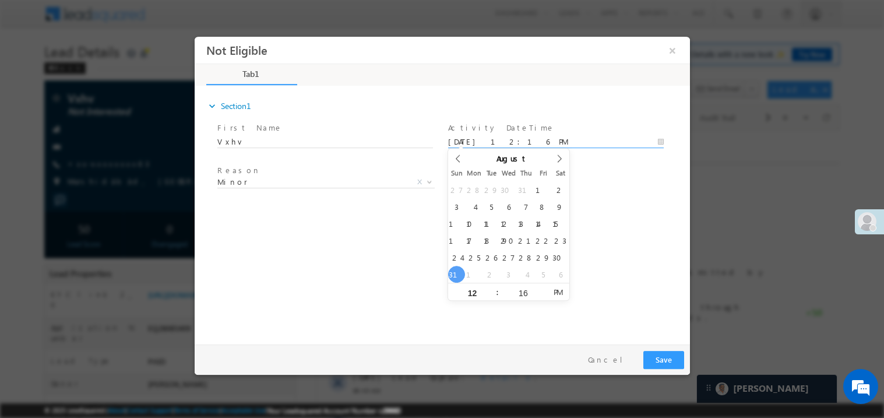
click at [328, 251] on div "expand_more Section1 First Name *" at bounding box center [444, 213] width 489 height 252
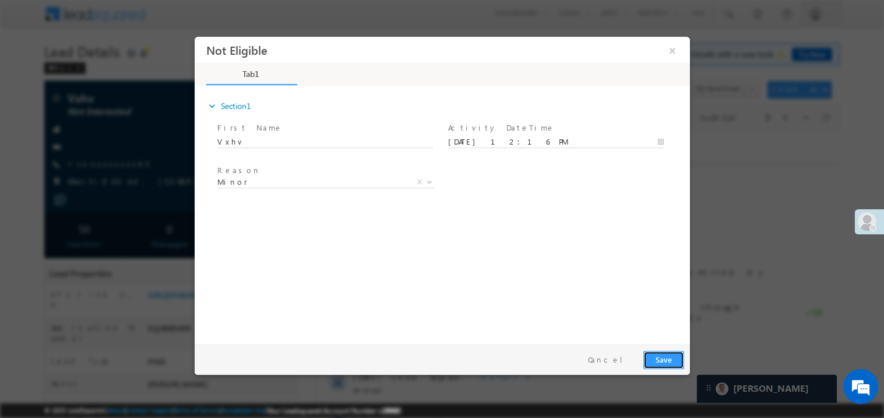
click at [670, 357] on button "Save" at bounding box center [663, 359] width 41 height 18
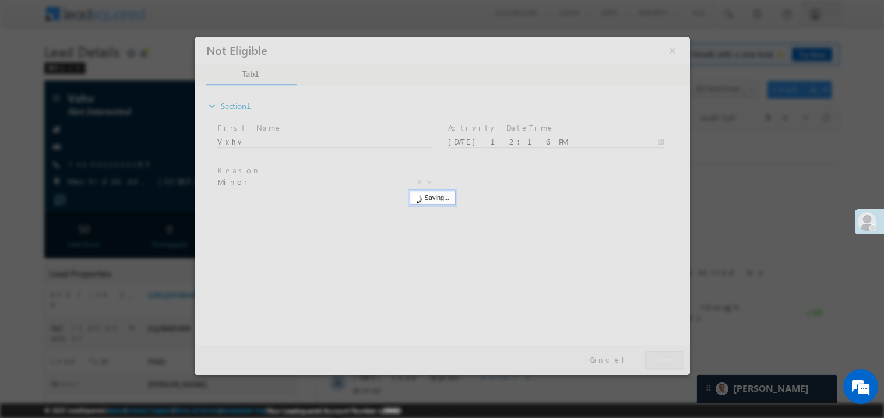
click at [670, 357] on div at bounding box center [441, 205] width 495 height 338
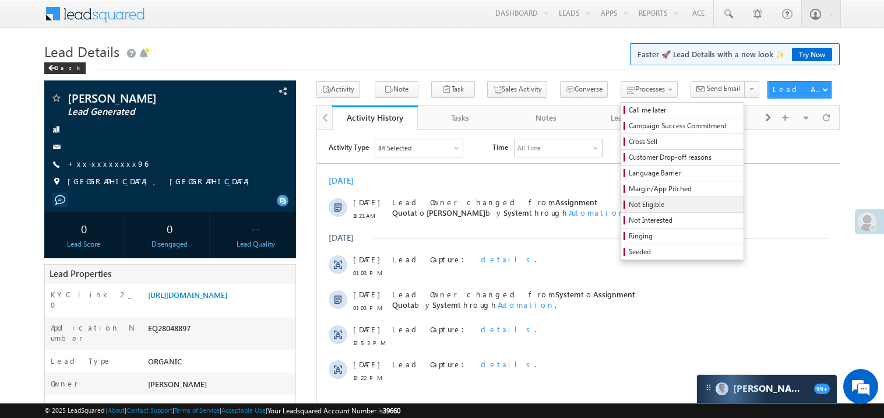
click at [629, 202] on span "Not Eligible" at bounding box center [684, 204] width 111 height 10
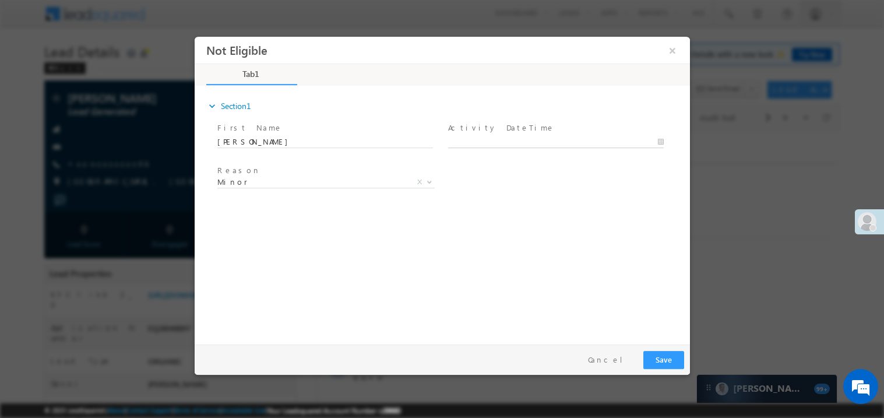
click at [499, 143] on body "Not Eligible ×" at bounding box center [441, 187] width 495 height 302
type input "08/31/25 12:14 PM"
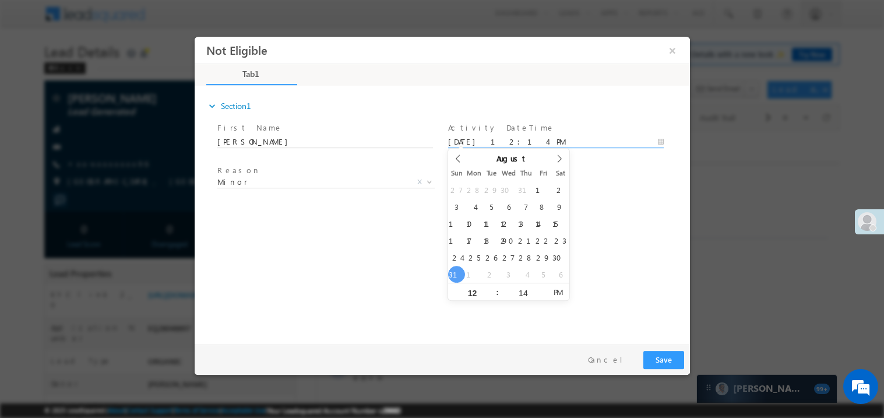
click at [358, 245] on div "expand_more Section1 First Name *" at bounding box center [444, 213] width 489 height 252
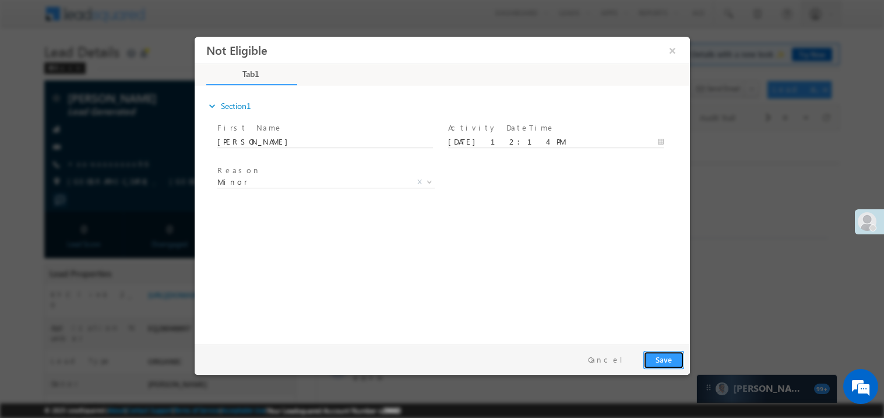
click at [667, 357] on button "Save" at bounding box center [663, 359] width 41 height 18
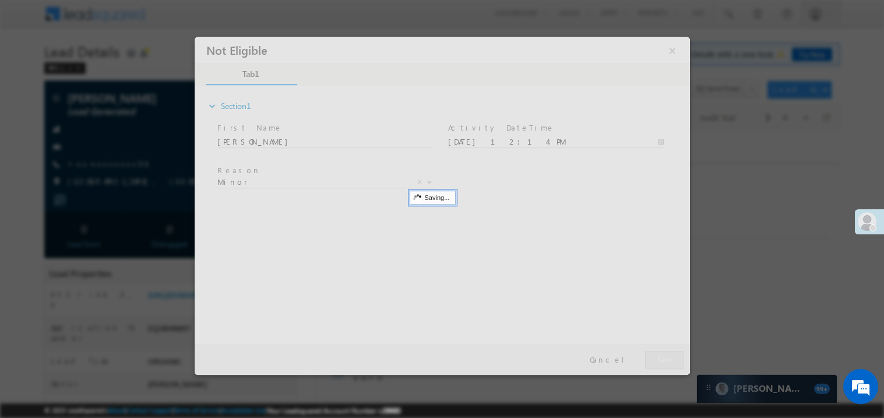
click at [667, 357] on div at bounding box center [441, 205] width 495 height 338
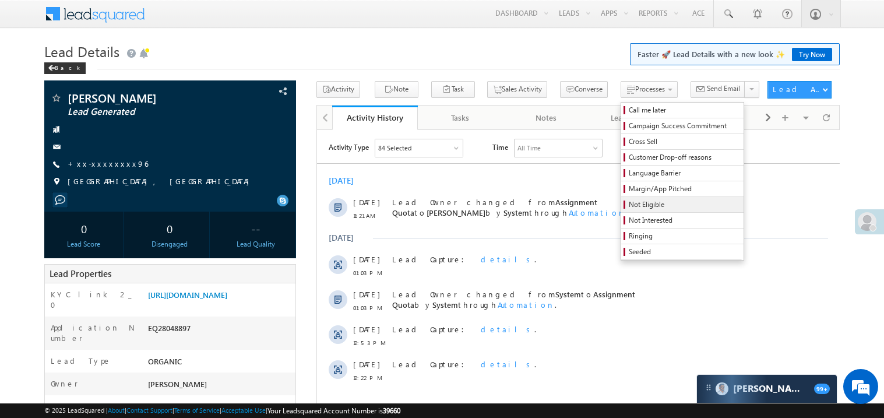
click at [631, 206] on span "Not Eligible" at bounding box center [684, 204] width 111 height 10
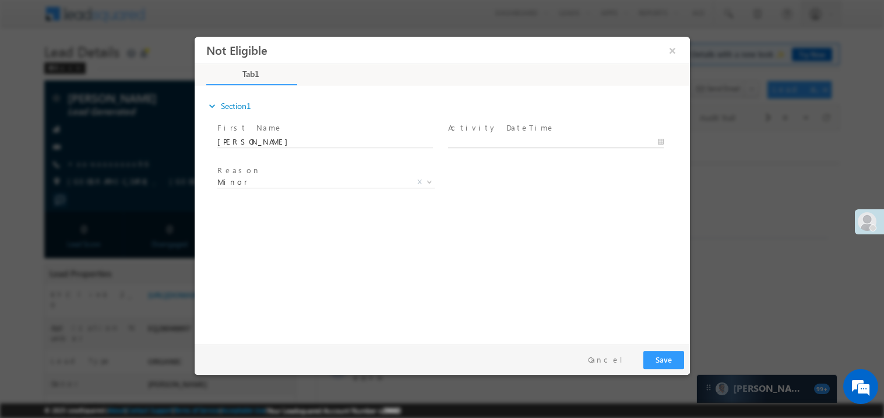
click at [504, 138] on body "Not Eligible ×" at bounding box center [441, 187] width 495 height 302
type input "08/31/25 12:14 PM"
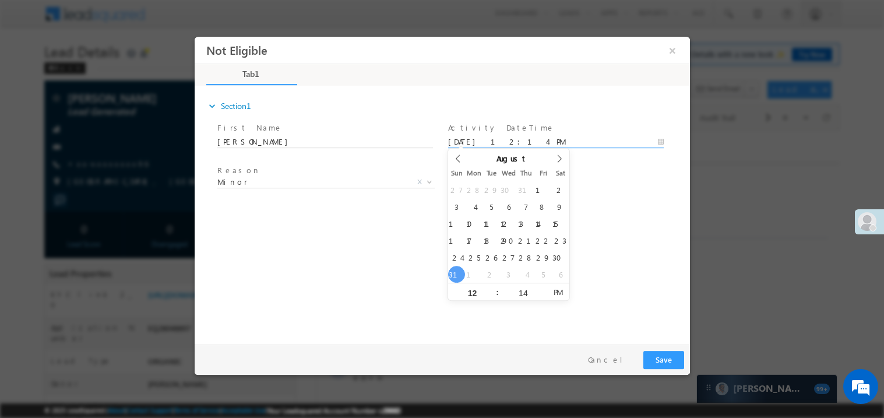
click at [336, 252] on div "expand_more Section1 First Name *" at bounding box center [444, 213] width 489 height 252
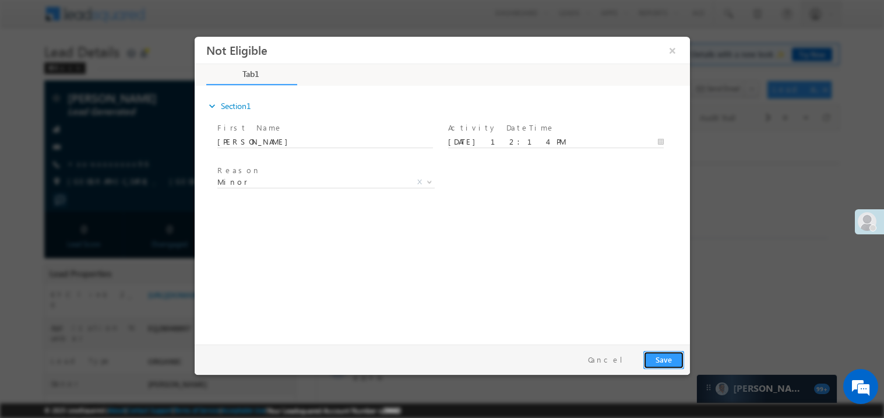
click at [671, 362] on button "Save" at bounding box center [663, 359] width 41 height 18
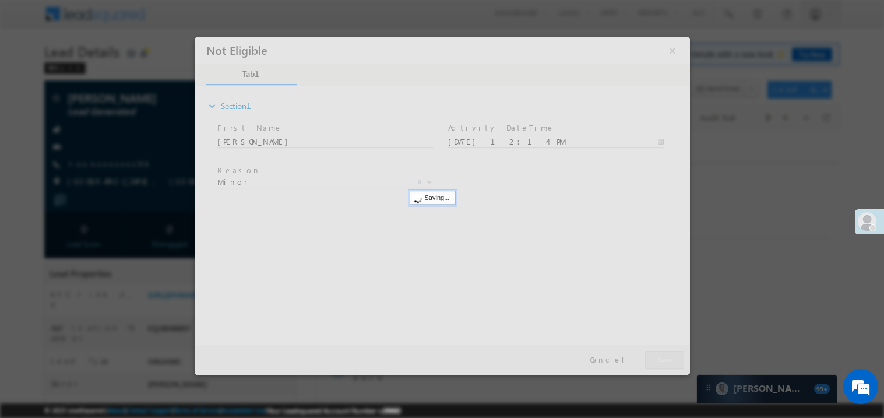
click at [671, 362] on div at bounding box center [441, 205] width 495 height 338
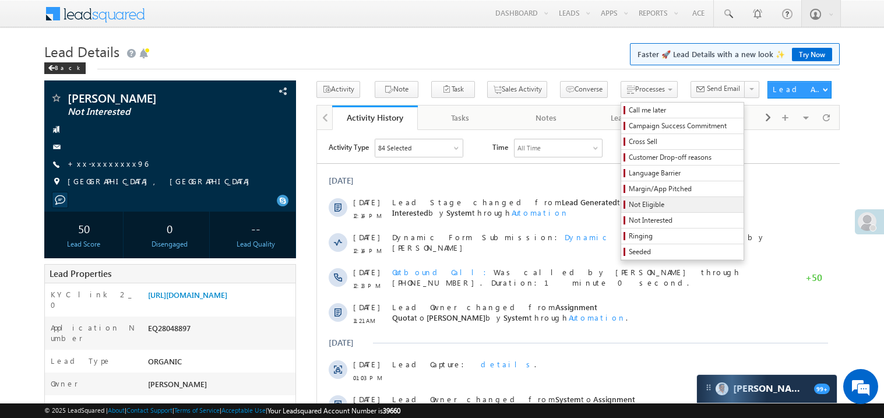
click at [643, 204] on span "Not Eligible" at bounding box center [684, 204] width 111 height 10
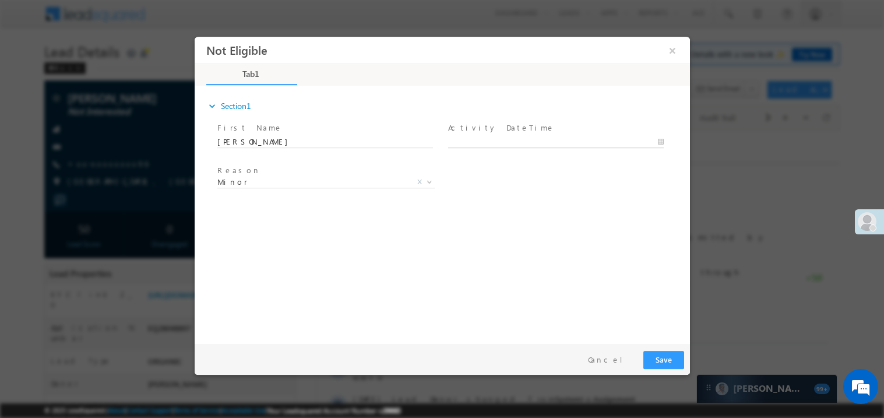
click at [487, 144] on body "Not Eligible ×" at bounding box center [441, 187] width 495 height 302
type input "08/31/25 12:16 PM"
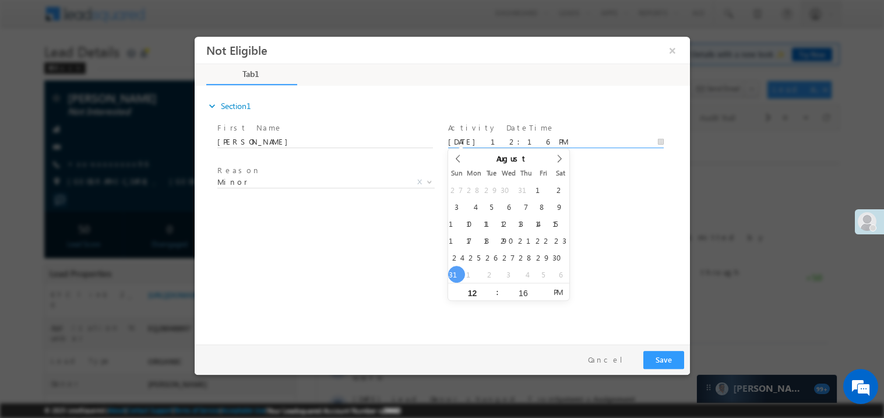
click at [365, 260] on div "expand_more Section1 First Name *" at bounding box center [444, 213] width 489 height 252
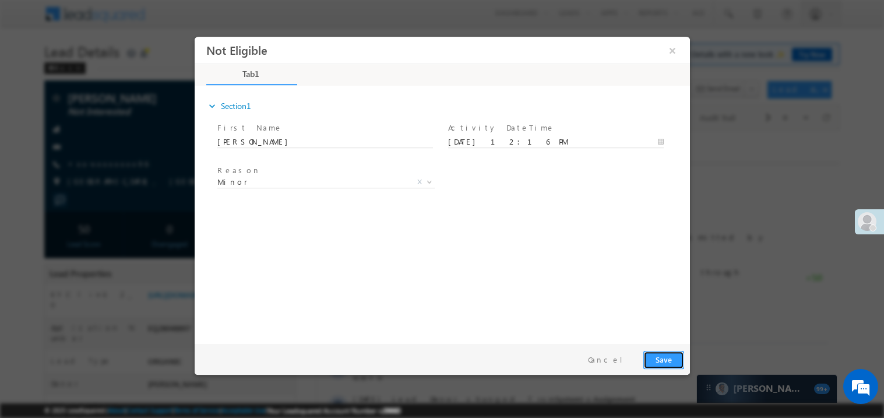
click at [658, 355] on button "Save" at bounding box center [663, 359] width 41 height 18
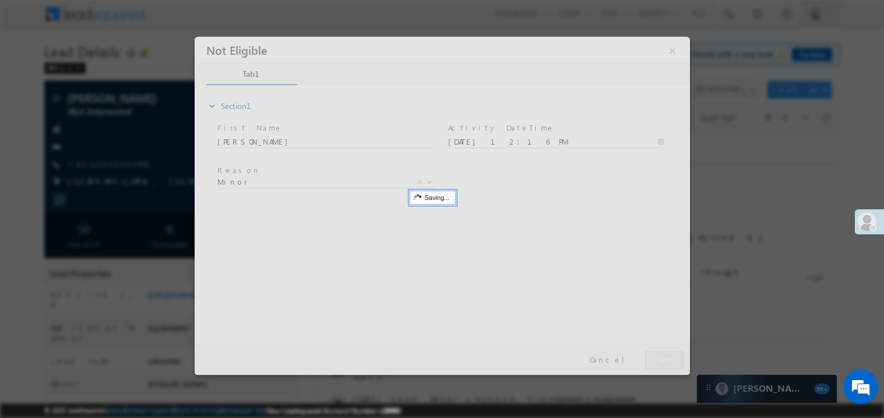
click at [658, 355] on div at bounding box center [441, 205] width 495 height 338
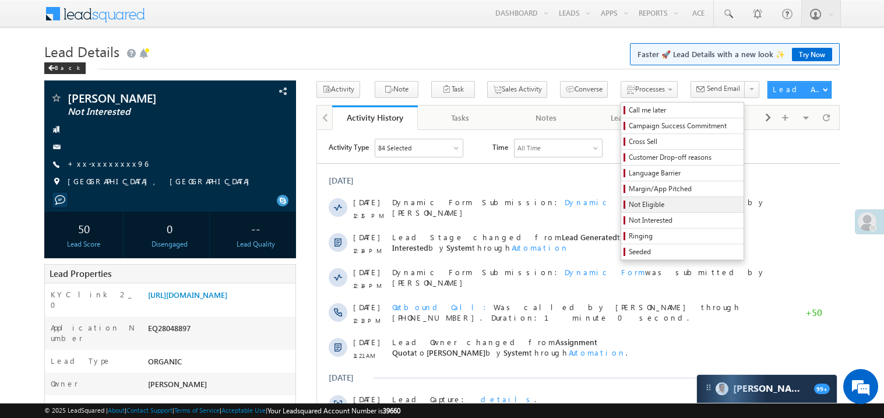
click at [629, 210] on span "Not Eligible" at bounding box center [684, 204] width 111 height 10
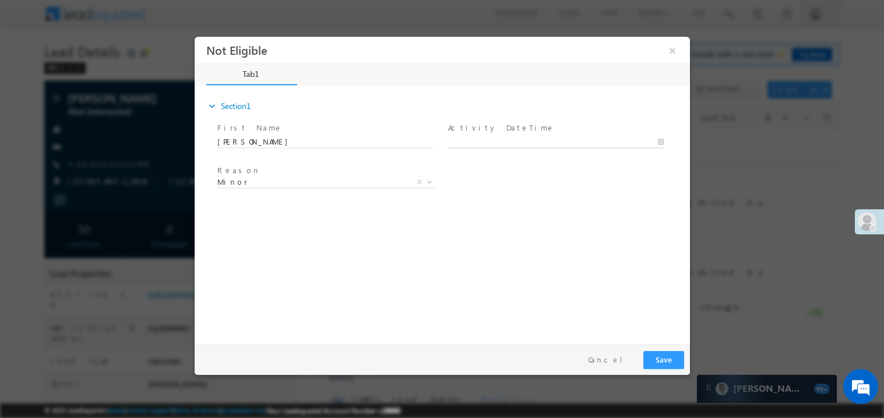
click at [517, 139] on body "Not Eligible ×" at bounding box center [441, 187] width 495 height 302
type input "08/31/25 12:16 PM"
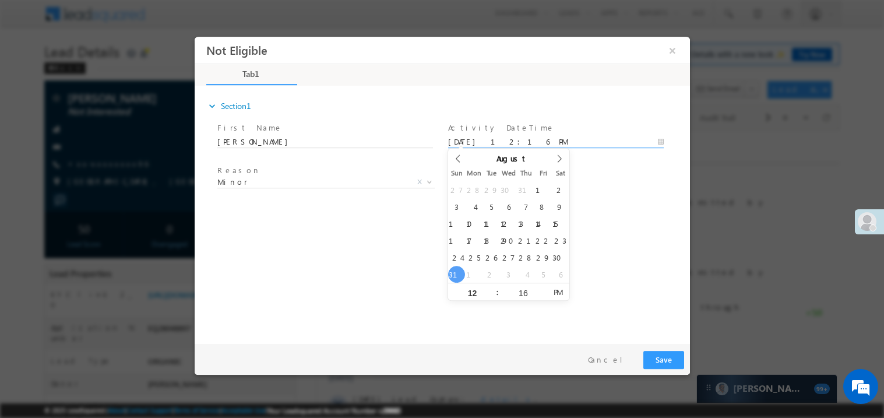
click at [355, 273] on div "expand_more Section1 First Name *" at bounding box center [444, 213] width 489 height 252
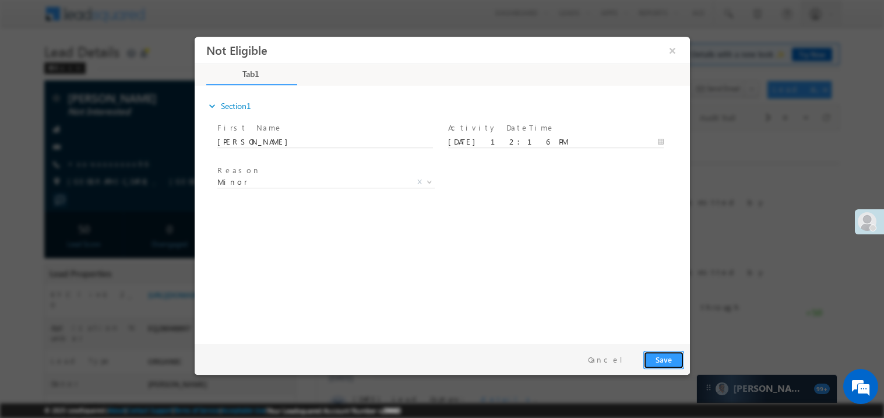
click at [674, 358] on button "Save" at bounding box center [663, 359] width 41 height 18
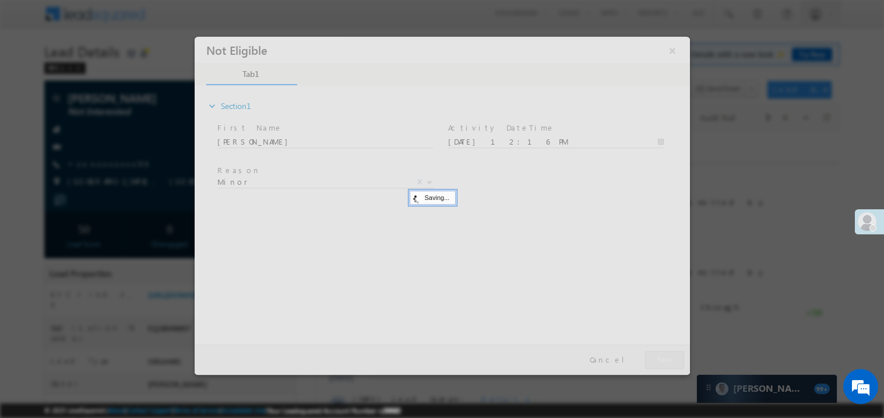
click at [674, 358] on div at bounding box center [441, 205] width 495 height 338
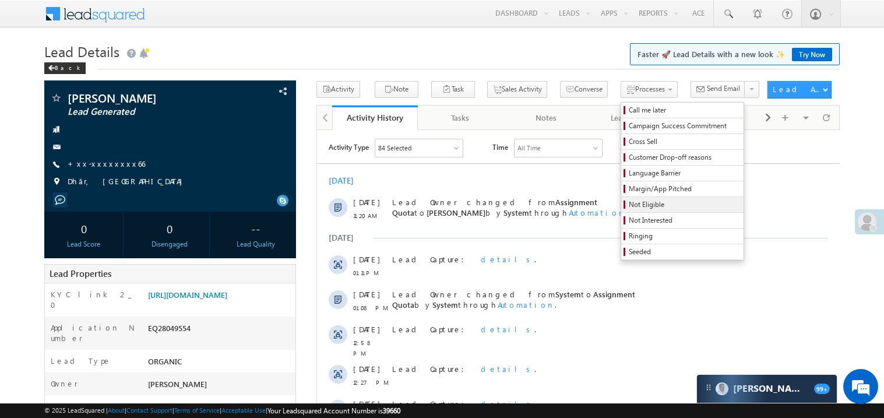
click at [630, 204] on span "Not Eligible" at bounding box center [684, 204] width 111 height 10
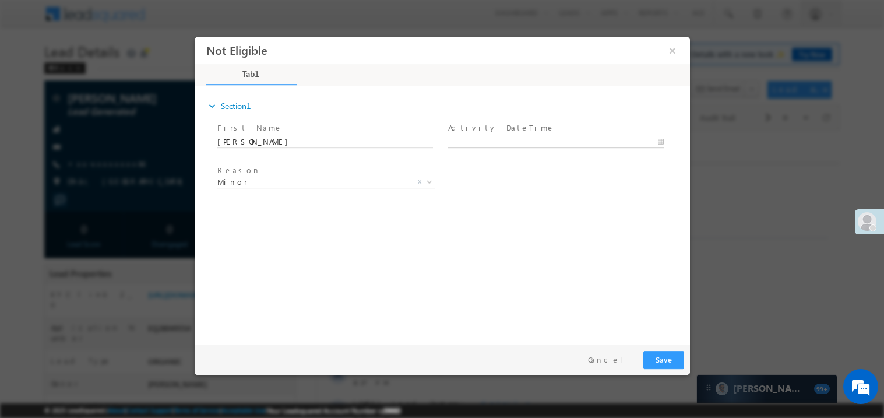
click at [486, 140] on body "Not Eligible ×" at bounding box center [441, 187] width 495 height 302
type input "[DATE] 12:18 PM"
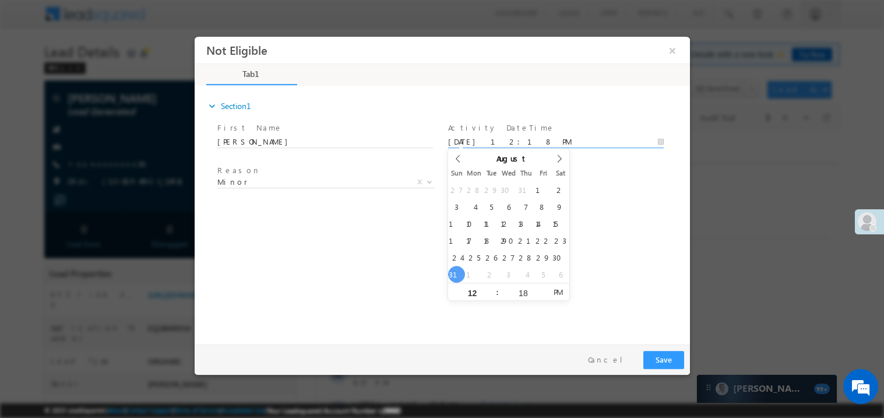
click at [364, 266] on div "expand_more Section1 First Name *" at bounding box center [444, 213] width 489 height 252
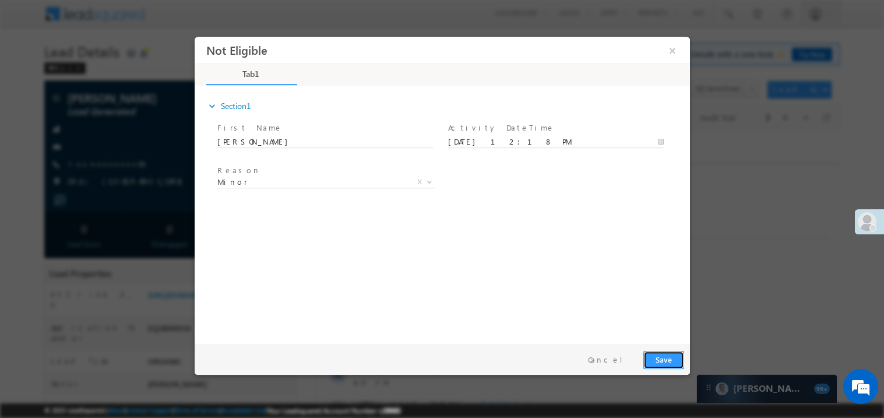
click at [667, 361] on button "Save" at bounding box center [663, 359] width 41 height 18
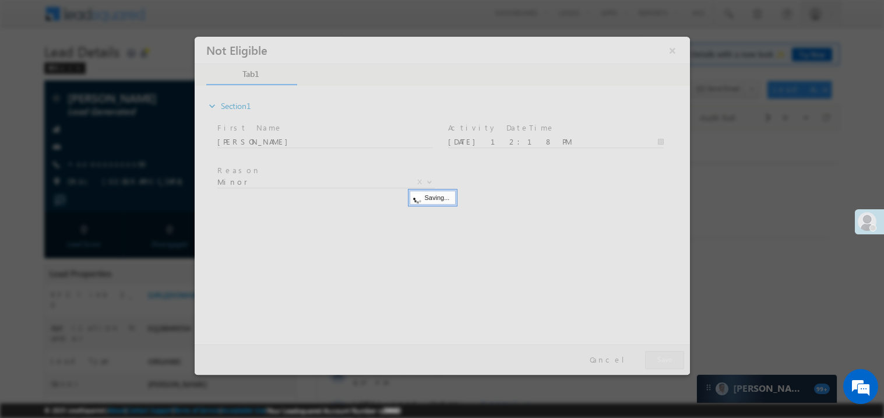
click at [667, 361] on div at bounding box center [441, 205] width 495 height 338
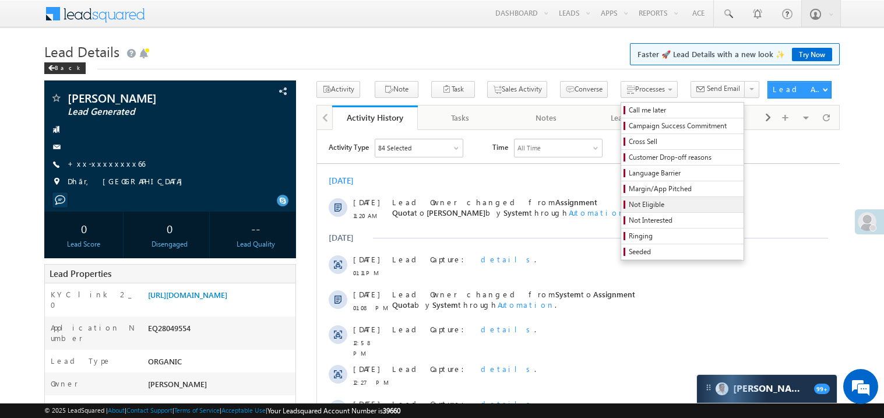
click at [655, 203] on span "Not Eligible" at bounding box center [684, 204] width 111 height 10
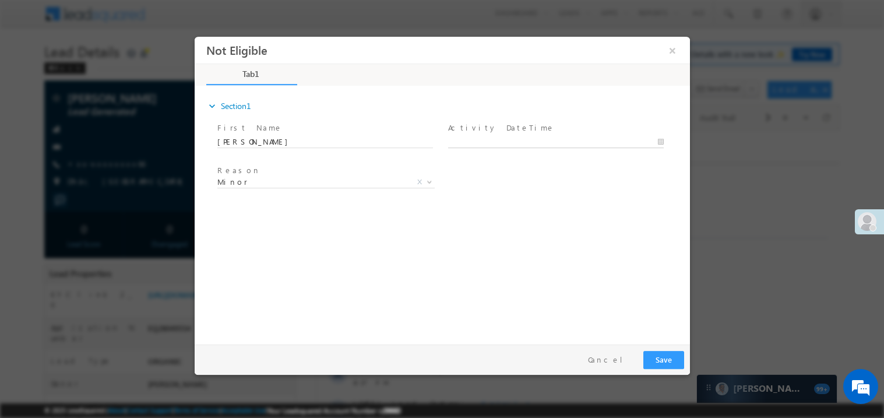
click at [489, 136] on input "text" at bounding box center [556, 142] width 216 height 12
type input "[DATE] 12:18 PM"
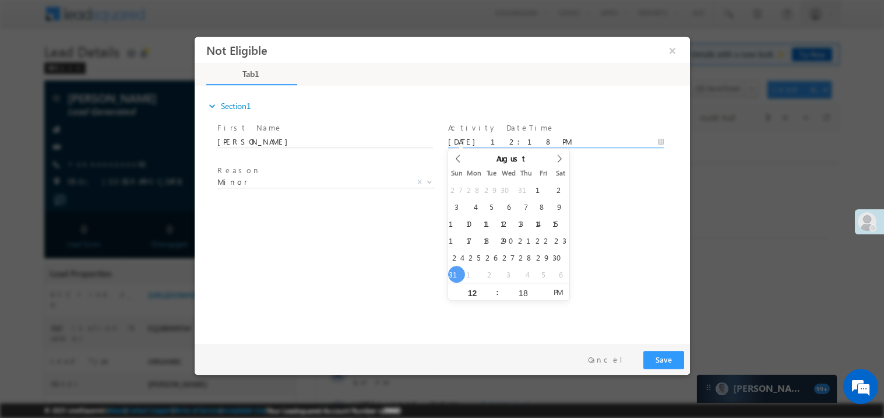
click at [368, 288] on div "expand_more Section1 First Name *" at bounding box center [444, 213] width 489 height 252
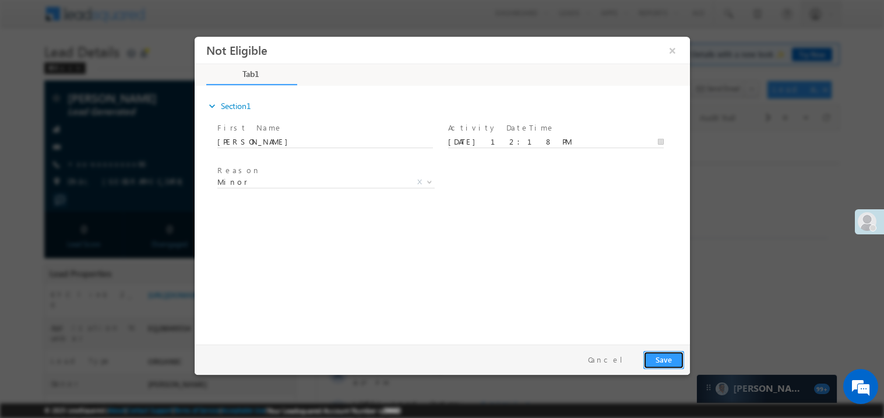
click at [662, 364] on button "Save" at bounding box center [663, 359] width 41 height 18
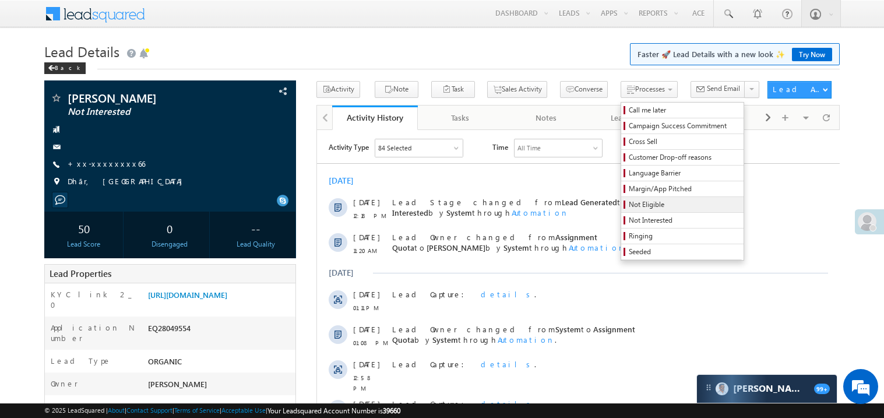
click at [646, 207] on span "Not Eligible" at bounding box center [684, 204] width 111 height 10
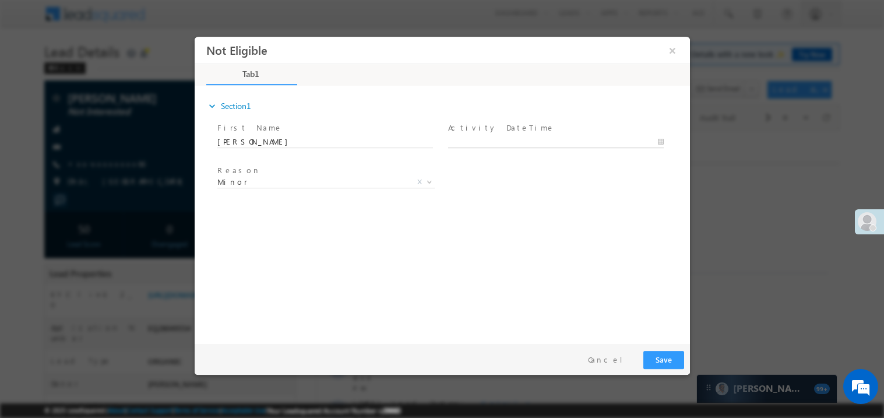
click at [480, 139] on body "Not Eligible ×" at bounding box center [441, 187] width 495 height 302
type input "[DATE] 12:19 PM"
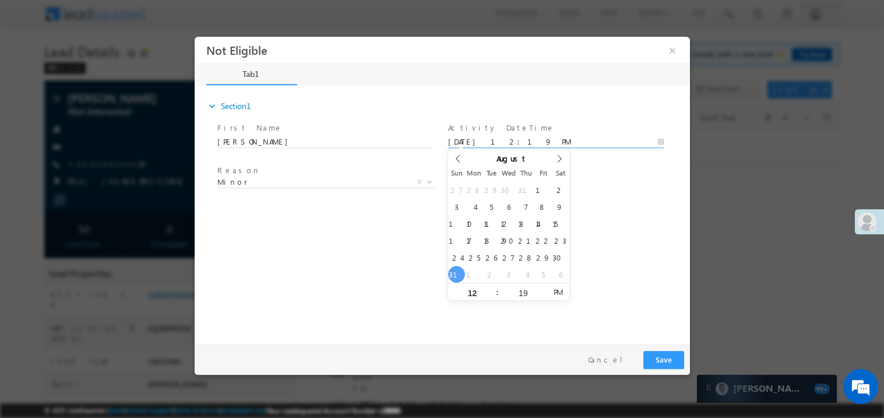
click at [326, 239] on div "expand_more Section1 First Name *" at bounding box center [444, 213] width 489 height 252
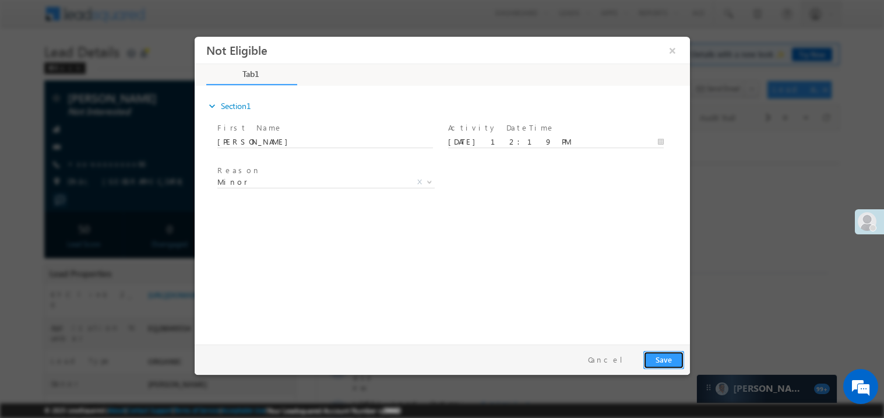
click at [674, 361] on button "Save" at bounding box center [663, 359] width 41 height 18
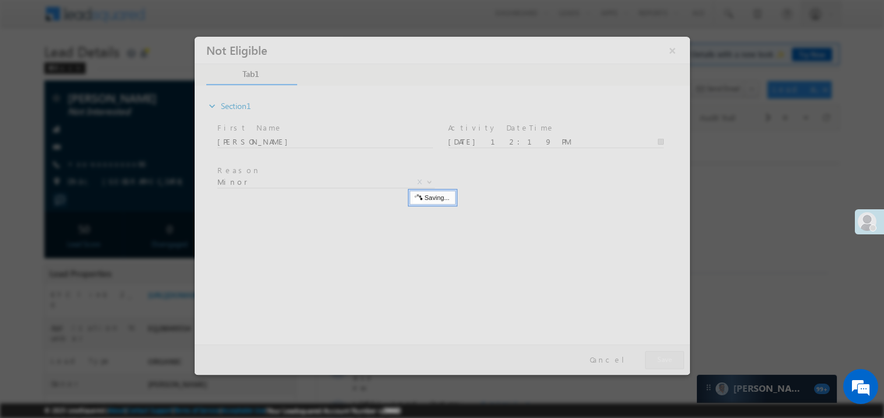
click at [674, 361] on div at bounding box center [441, 205] width 495 height 338
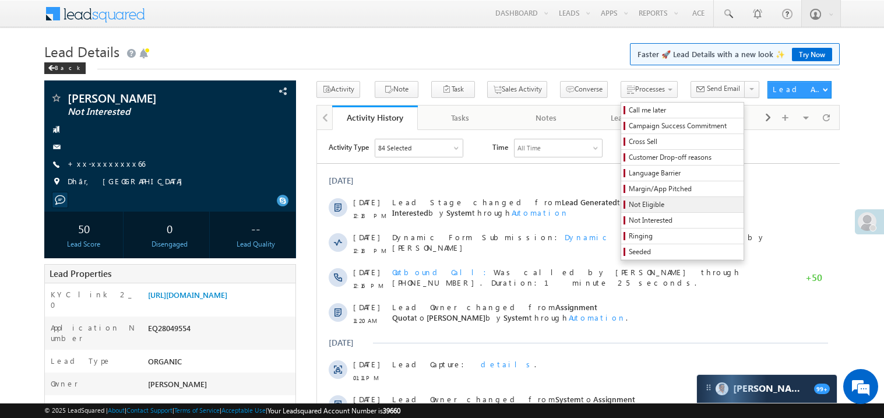
click at [638, 204] on span "Not Eligible" at bounding box center [684, 204] width 111 height 10
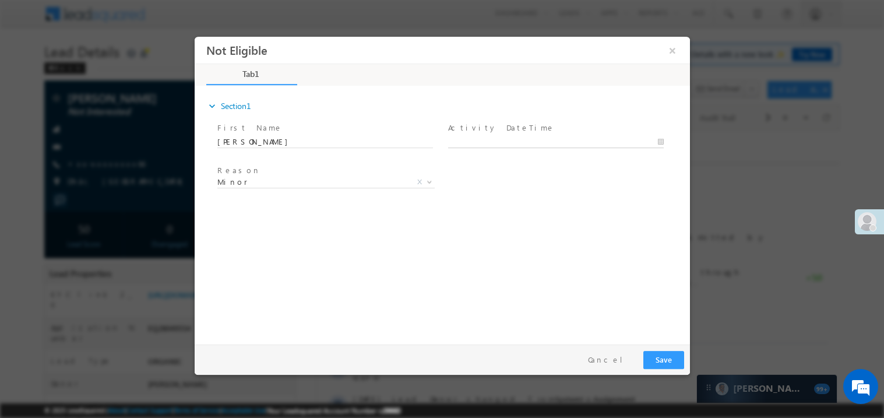
click at [484, 143] on body "Not Eligible ×" at bounding box center [441, 187] width 495 height 302
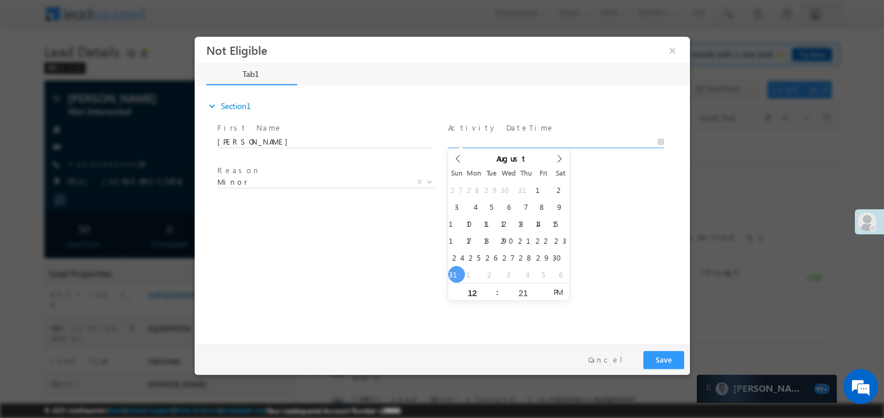
type input "08/31/25 12:21 PM"
click at [348, 261] on div "expand_more Section1 First Name *" at bounding box center [444, 213] width 489 height 252
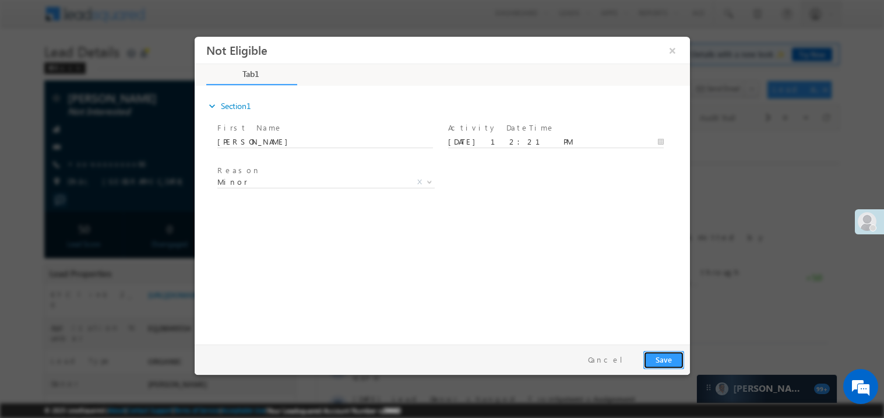
click at [665, 357] on button "Save" at bounding box center [663, 359] width 41 height 18
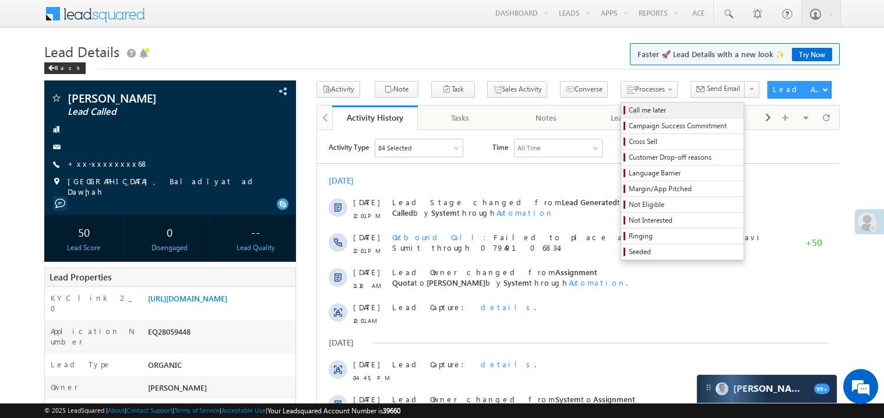
click at [629, 111] on span "Call me later" at bounding box center [684, 110] width 111 height 10
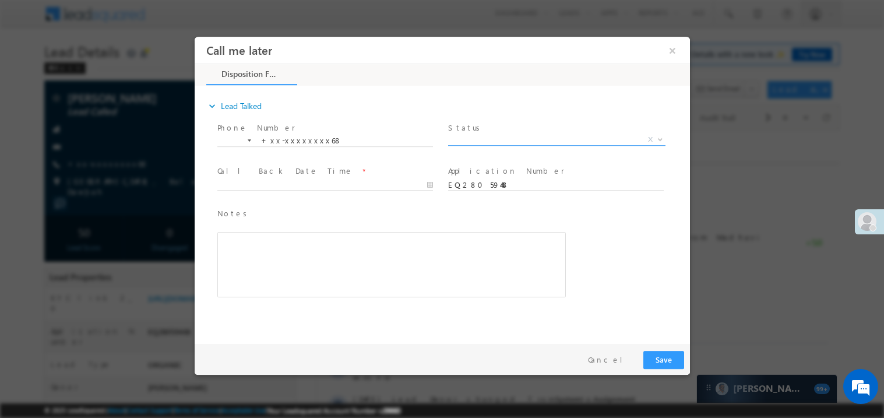
click at [490, 142] on span "X" at bounding box center [556, 139] width 217 height 12
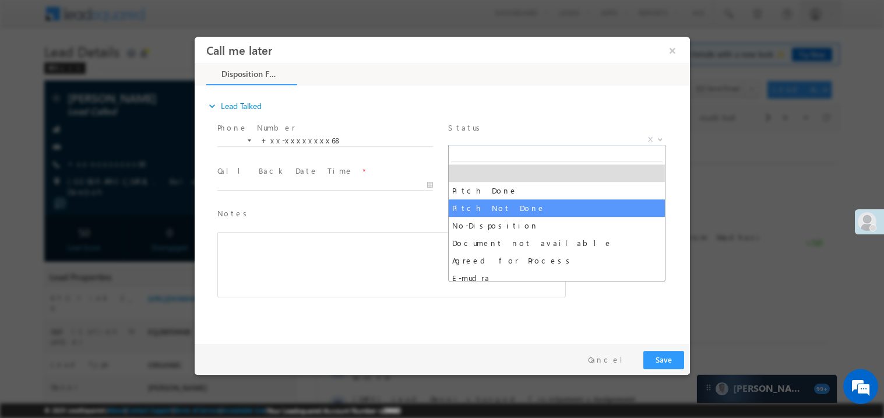
select select "Pitch Not Done"
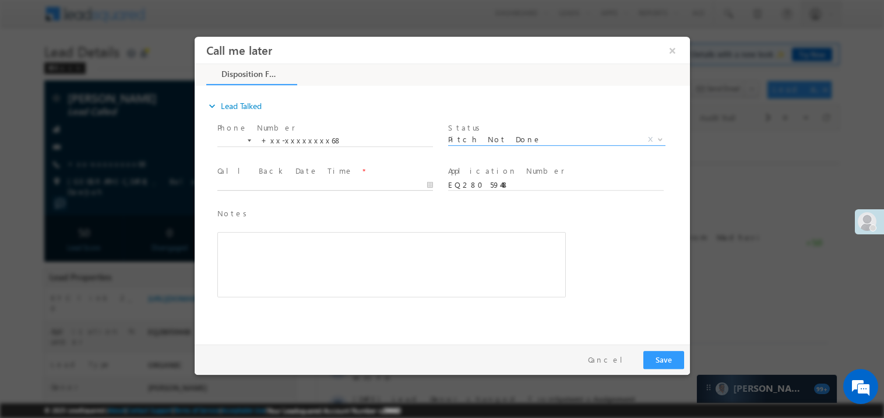
click at [277, 186] on body "Call me later ×" at bounding box center [441, 187] width 495 height 302
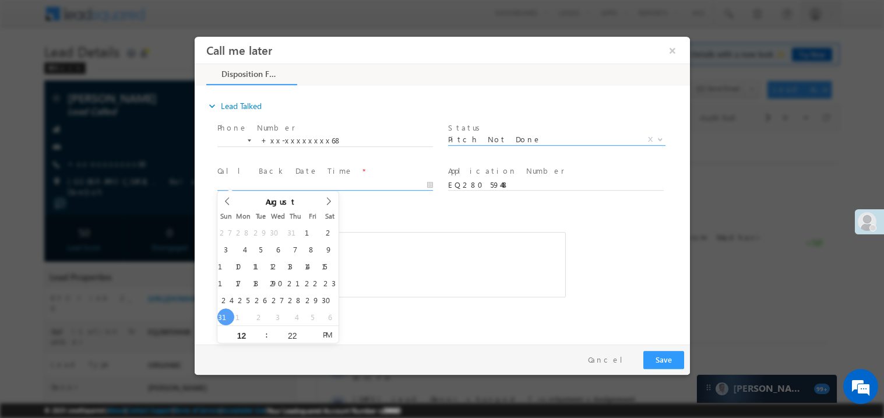
type input "08/31/25 12:22 PM"
click at [406, 225] on div "Notes * Editor toolbars Basic Styles Bold Italic Underline Paragraph Insert/Rem…" at bounding box center [391, 252] width 348 height 90
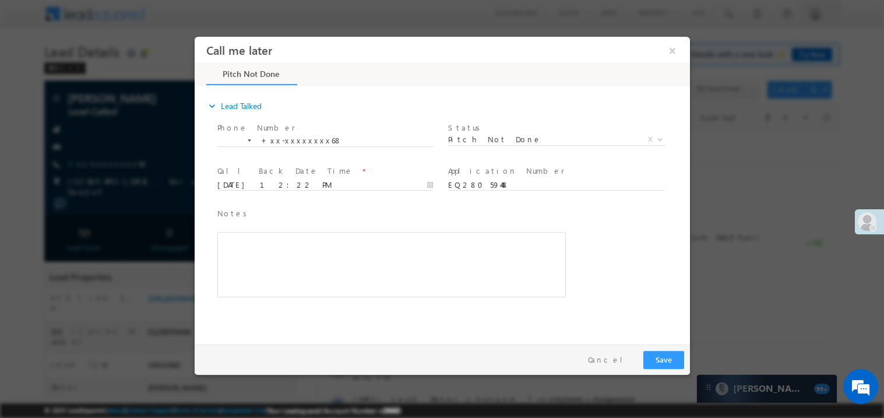
click at [355, 270] on div "Rich Text Editor, 40788eee-0fb2-11ec-a811-0adc8a9d82c2__tab1__section1__Notes__…" at bounding box center [391, 263] width 348 height 65
click at [665, 356] on button "Save" at bounding box center [663, 359] width 41 height 18
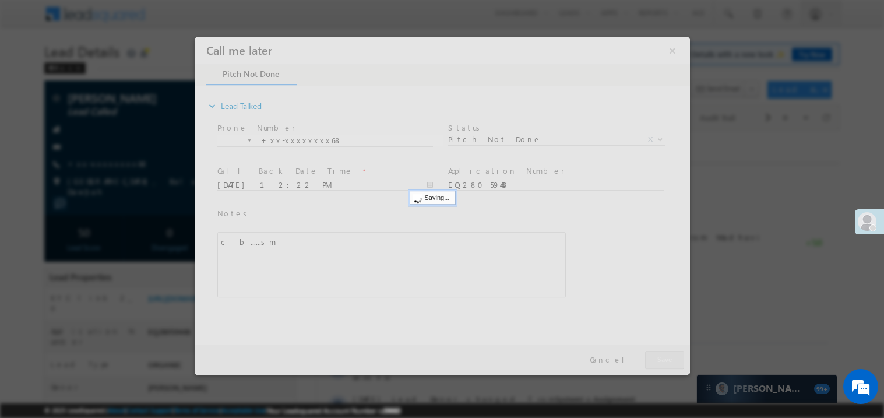
click at [665, 356] on div at bounding box center [441, 205] width 495 height 338
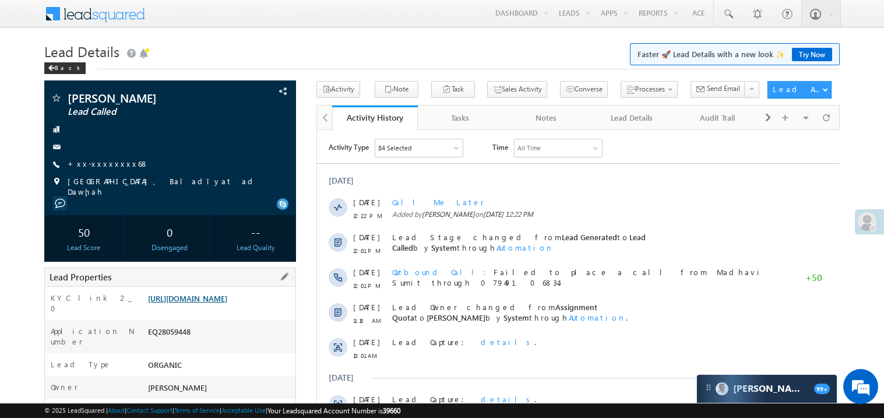
click at [199, 295] on link "https://angelbroking1-pk3em7sa.customui-test.leadsquared.com?leadId=b11220de-cd…" at bounding box center [187, 298] width 79 height 10
click at [217, 297] on link "https://angelbroking1-pk3em7sa.customui-test.leadsquared.com?leadId=b11220de-cd…" at bounding box center [187, 298] width 79 height 10
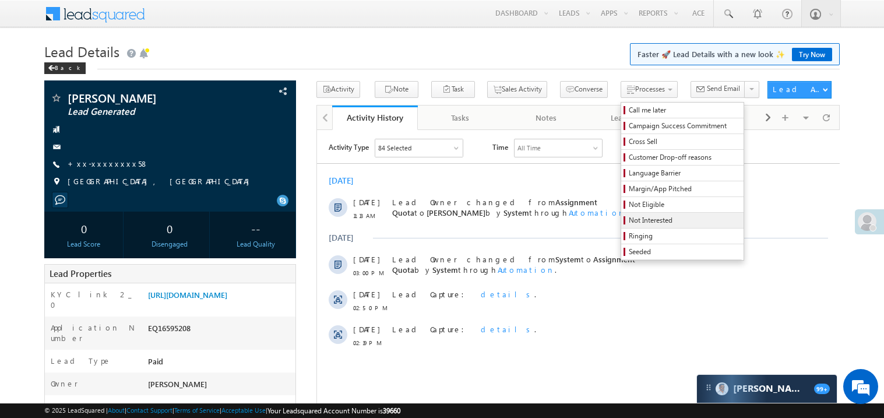
click at [629, 219] on span "Not Interested" at bounding box center [684, 220] width 111 height 10
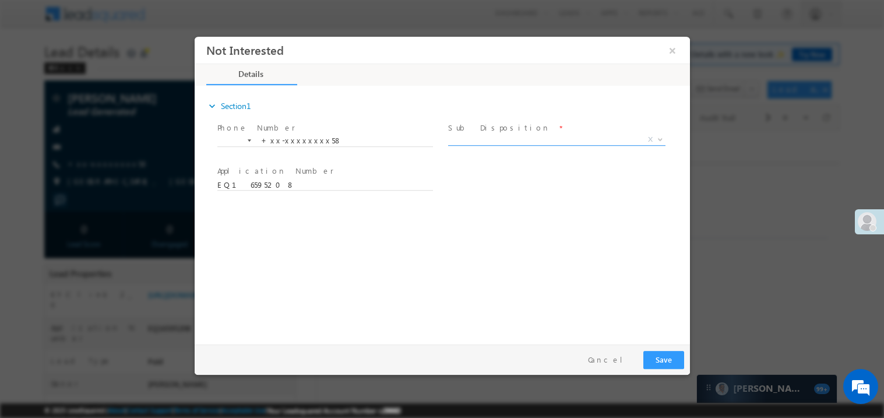
click at [495, 137] on span "X" at bounding box center [556, 139] width 217 height 12
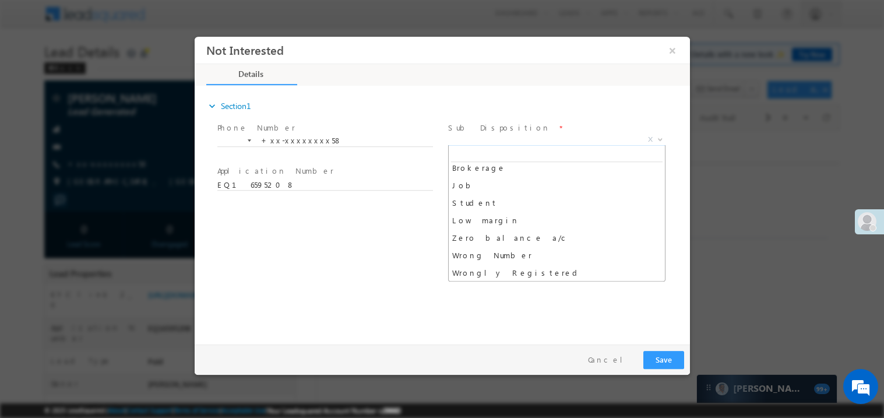
scroll to position [58, 0]
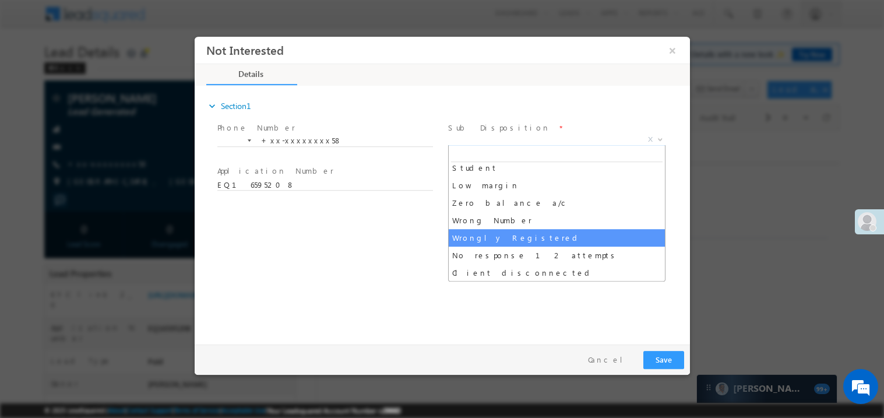
select select "Wrongly Registered"
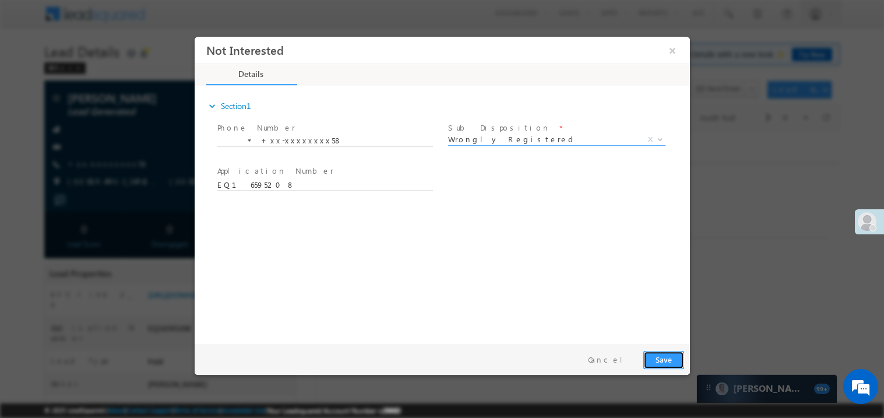
click at [665, 360] on button "Save" at bounding box center [663, 359] width 41 height 18
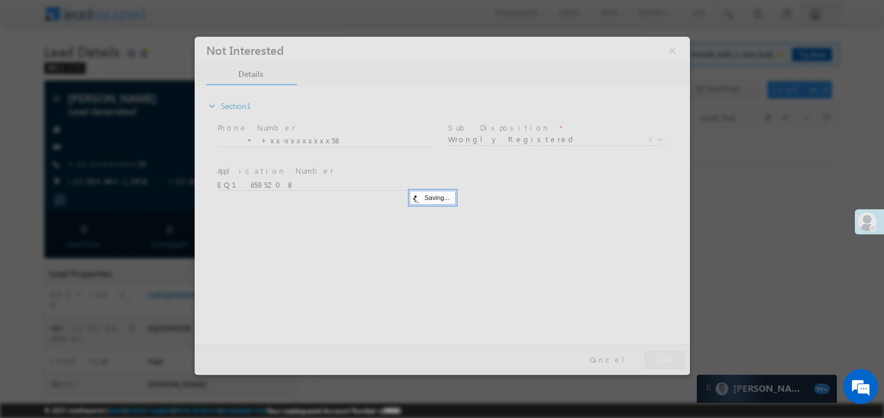
click at [665, 360] on div at bounding box center [441, 205] width 495 height 338
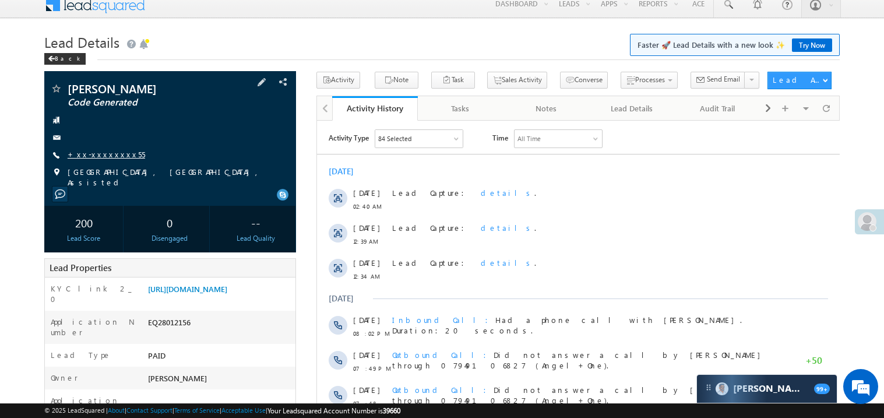
click at [97, 154] on link "+xx-xxxxxxxx55" at bounding box center [106, 154] width 77 height 10
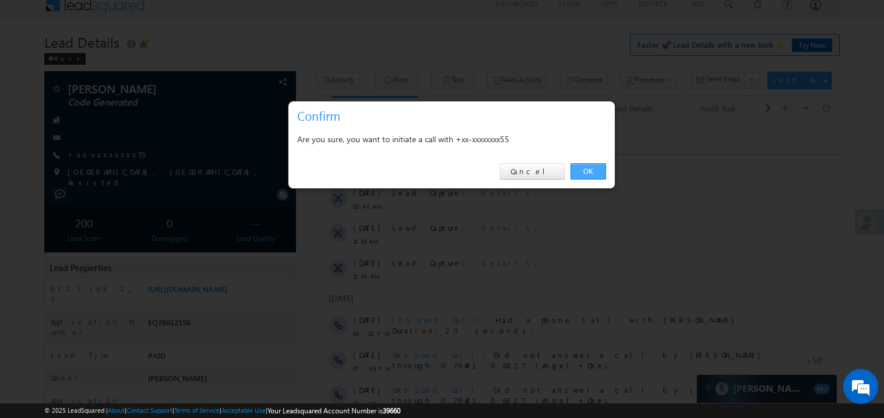
click at [585, 170] on link "OK" at bounding box center [588, 171] width 36 height 16
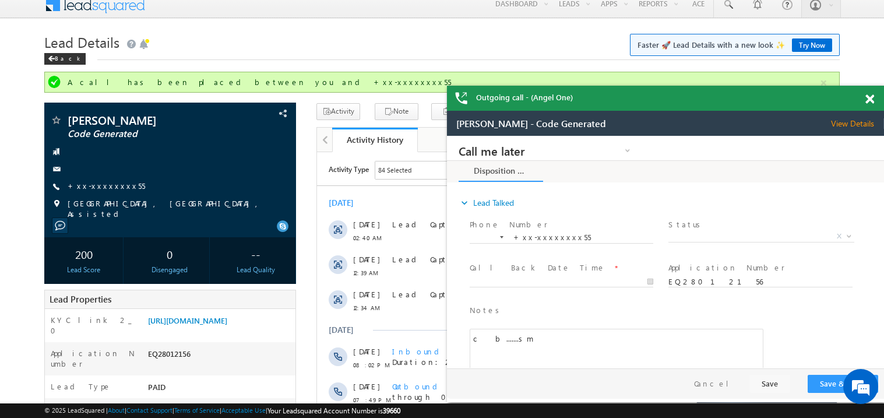
click at [872, 104] on span at bounding box center [869, 99] width 9 height 10
